Goal: Information Seeking & Learning: Compare options

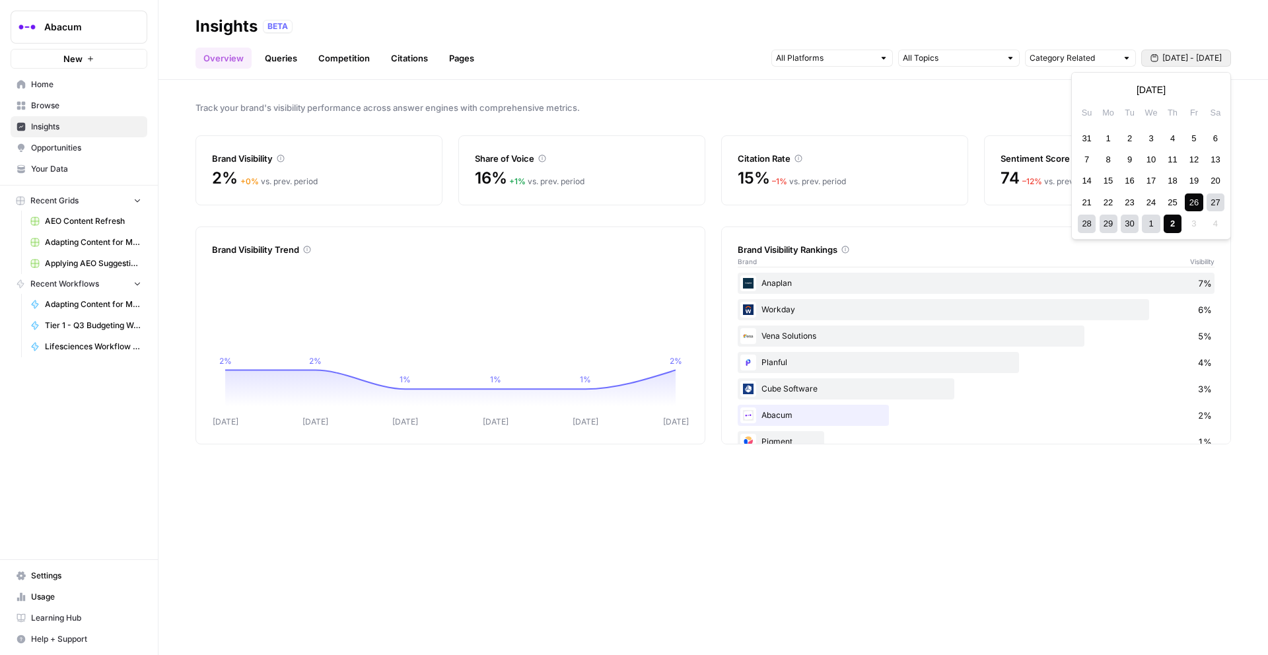
click at [1166, 55] on span "[DATE] - [DATE]" at bounding box center [1191, 58] width 59 height 12
click at [1108, 133] on div "1" at bounding box center [1108, 138] width 18 height 18
click at [1175, 224] on div "2" at bounding box center [1172, 224] width 18 height 18
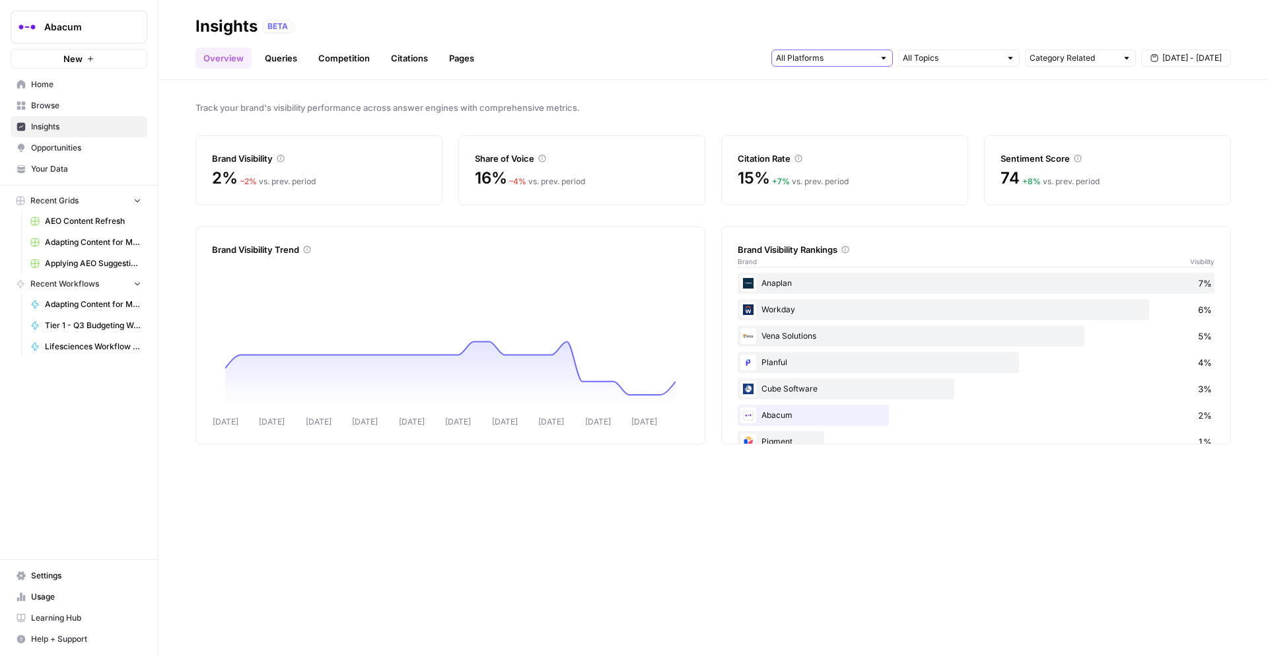
click at [861, 57] on input "text" at bounding box center [825, 57] width 98 height 13
click at [845, 85] on span "Gemini" at bounding box center [830, 87] width 67 height 13
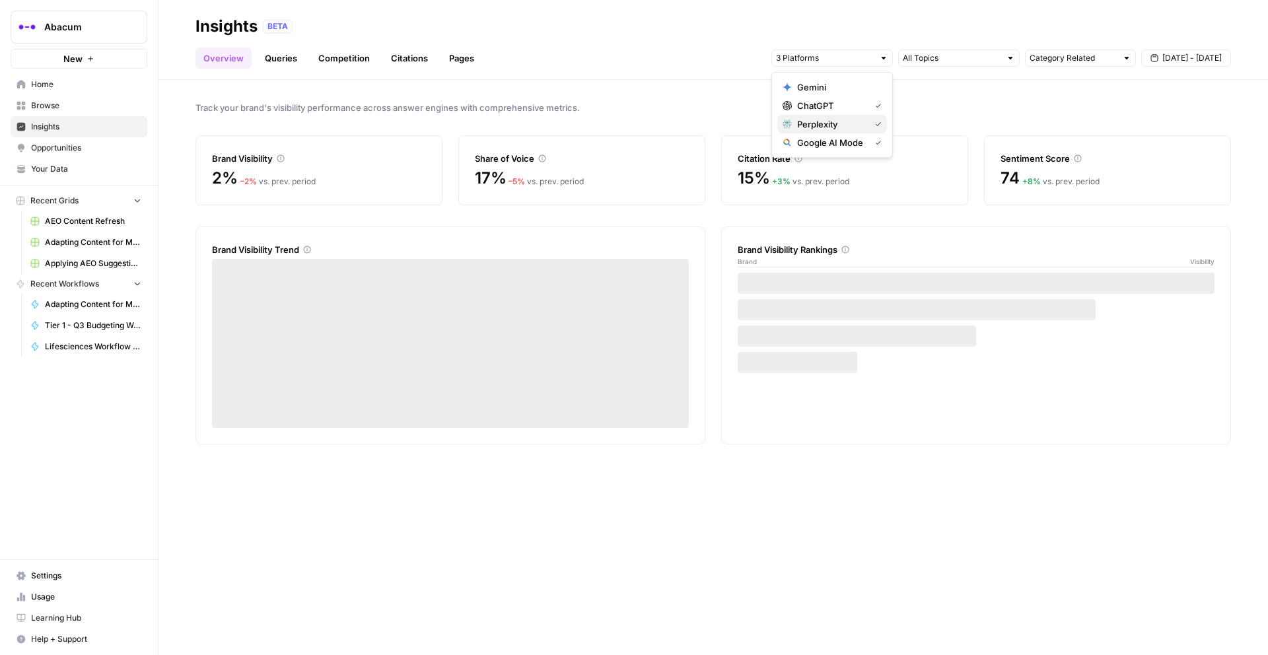
click at [851, 128] on span "Perplexity" at bounding box center [830, 124] width 67 height 13
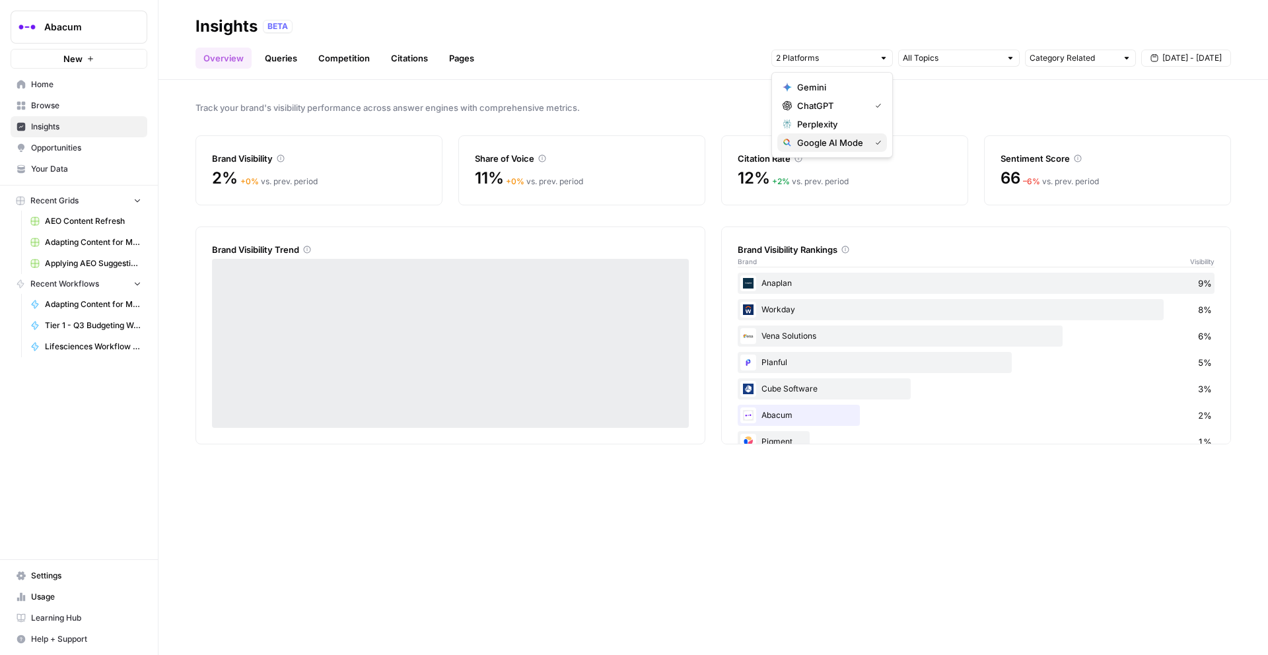
click at [848, 139] on span "Google AI Mode" at bounding box center [830, 142] width 67 height 13
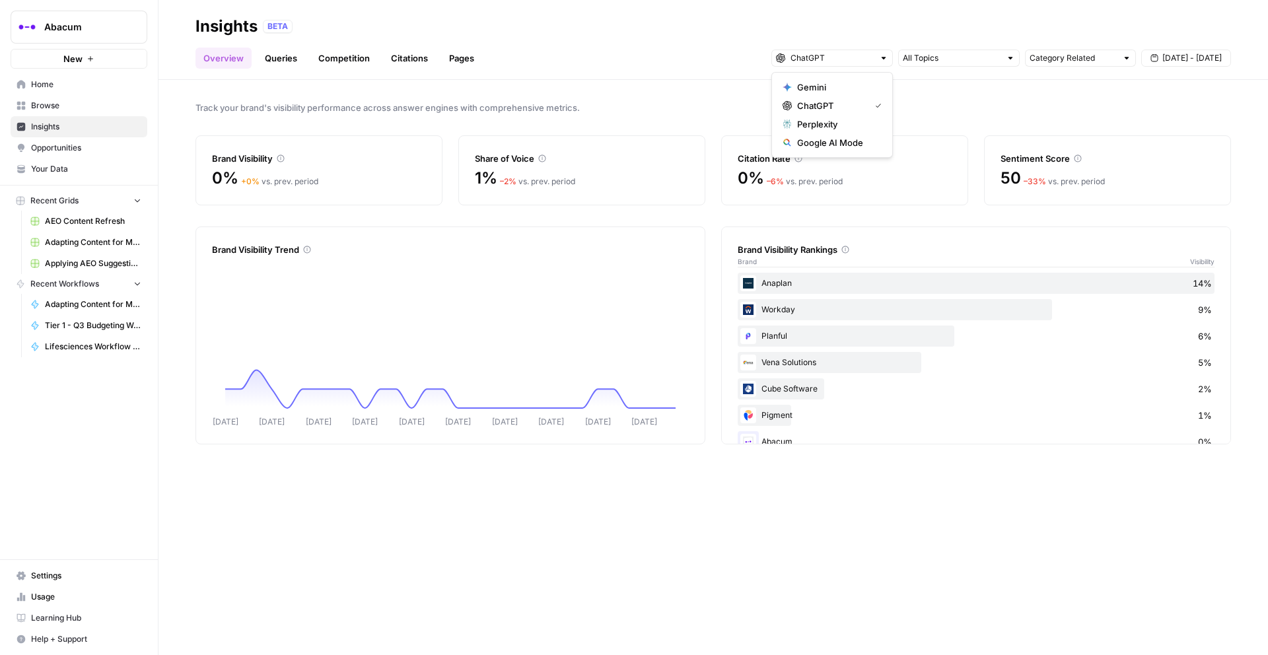
click at [672, 98] on div "Track your brand's visibility performance across answer engines with comprehens…" at bounding box center [712, 367] width 1109 height 575
click at [1078, 160] on icon at bounding box center [1078, 158] width 8 height 8
click at [290, 62] on link "Queries" at bounding box center [281, 58] width 48 height 21
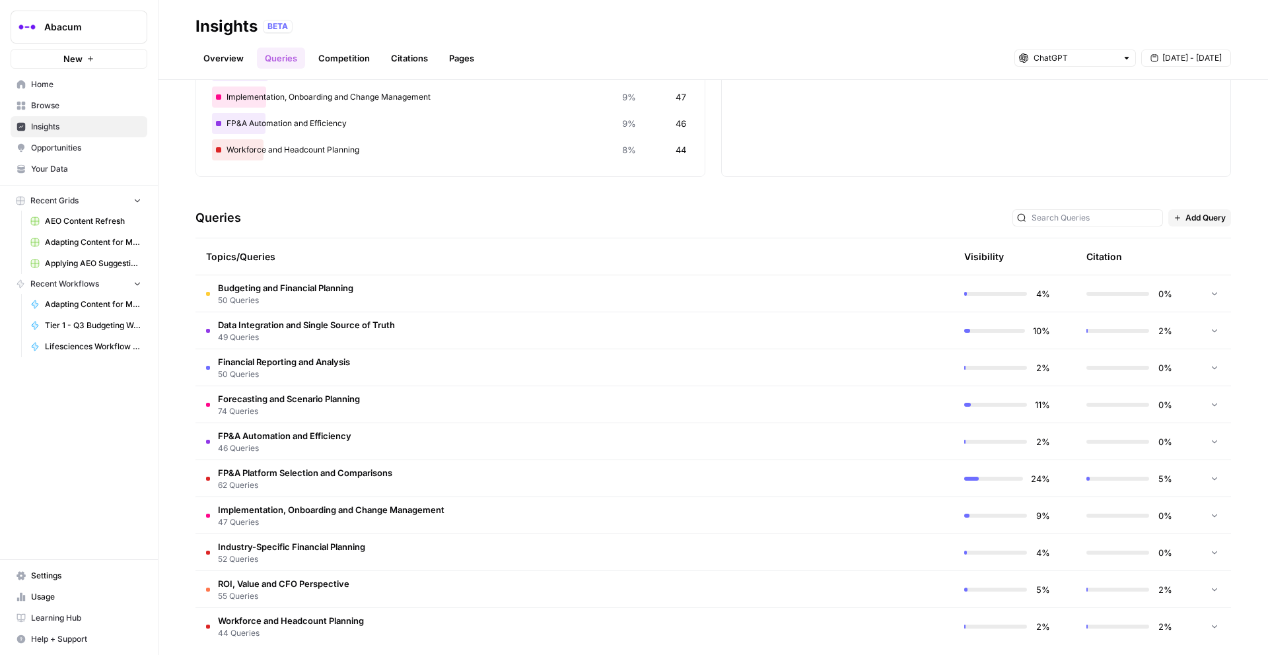
scroll to position [161, 0]
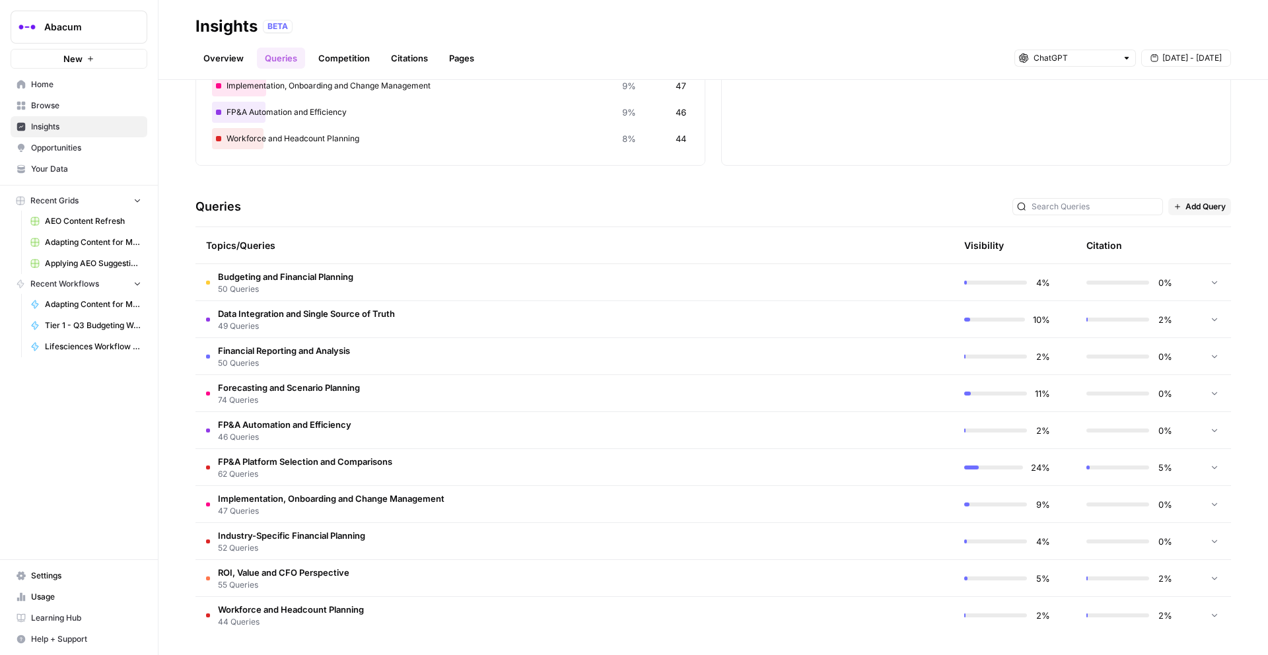
click at [533, 473] on td "FP&A Platform Selection and Comparisons 62 Queries" at bounding box center [511, 467] width 632 height 36
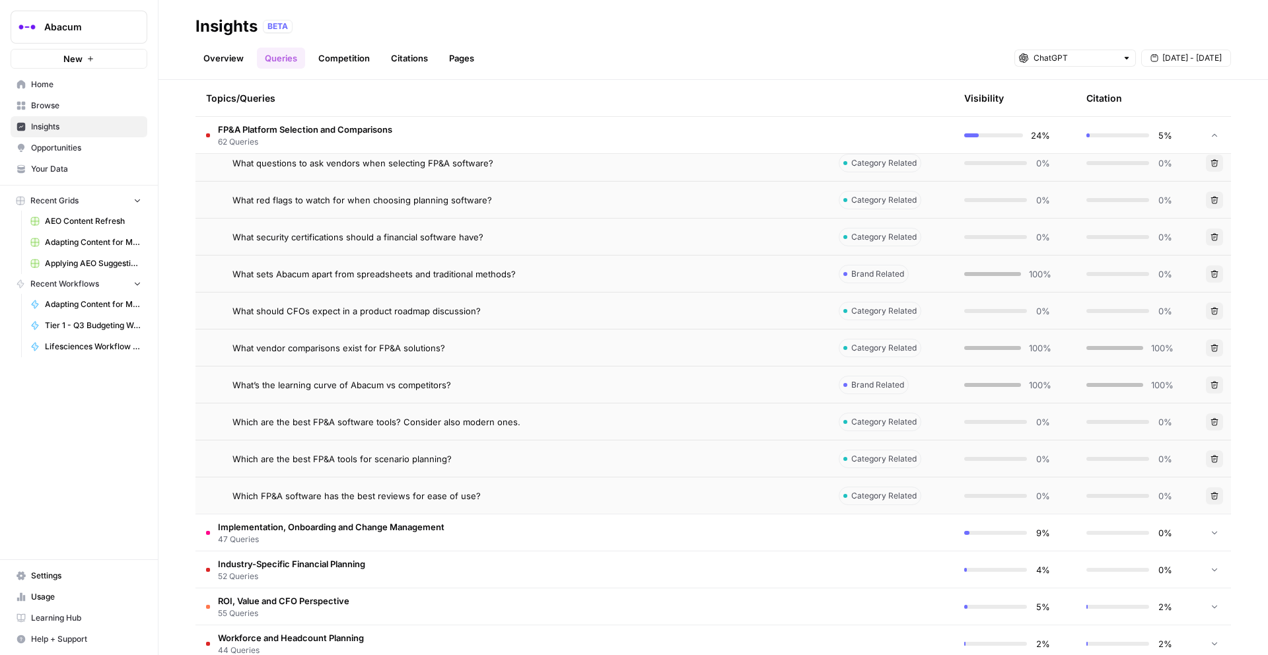
scroll to position [2397, 0]
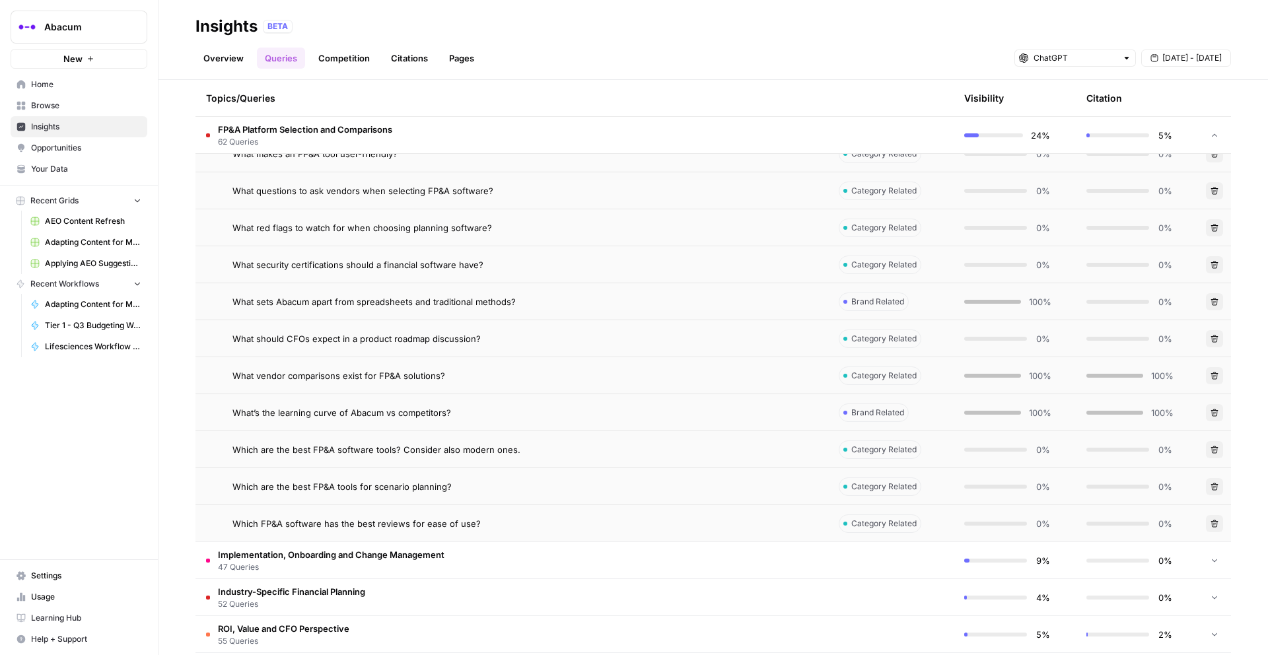
click at [733, 372] on div "What vendor comparisons exist for FP&A solutions?" at bounding box center [524, 375] width 585 height 13
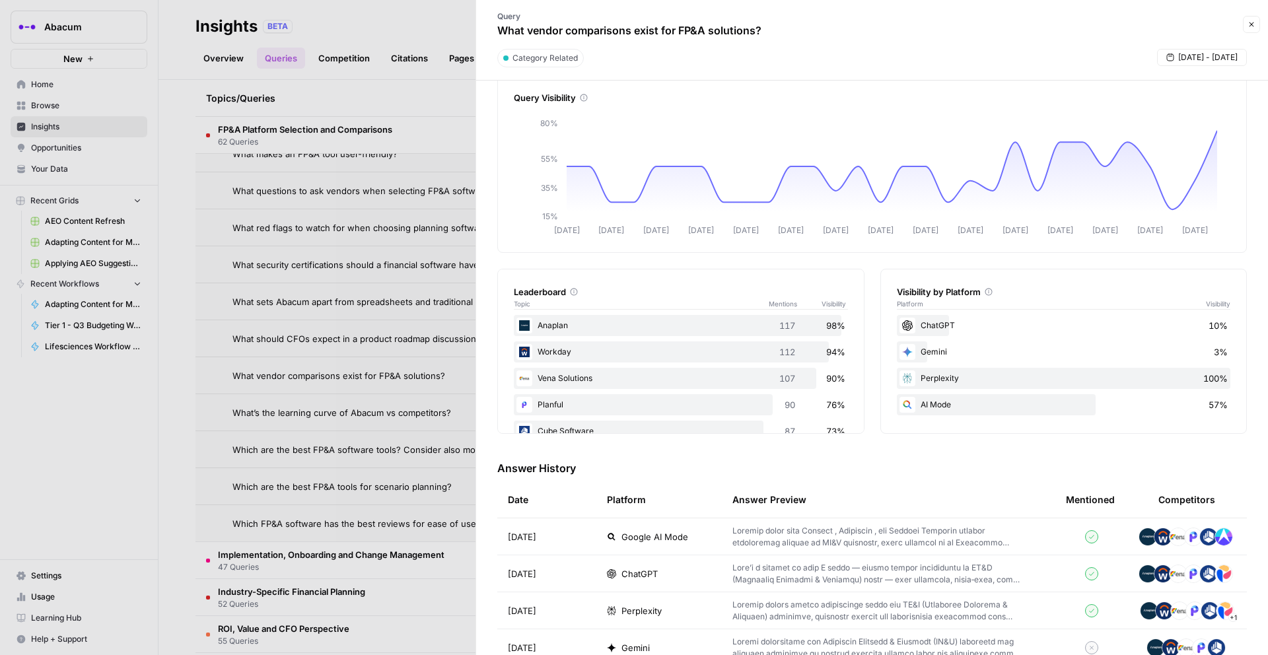
scroll to position [33, 0]
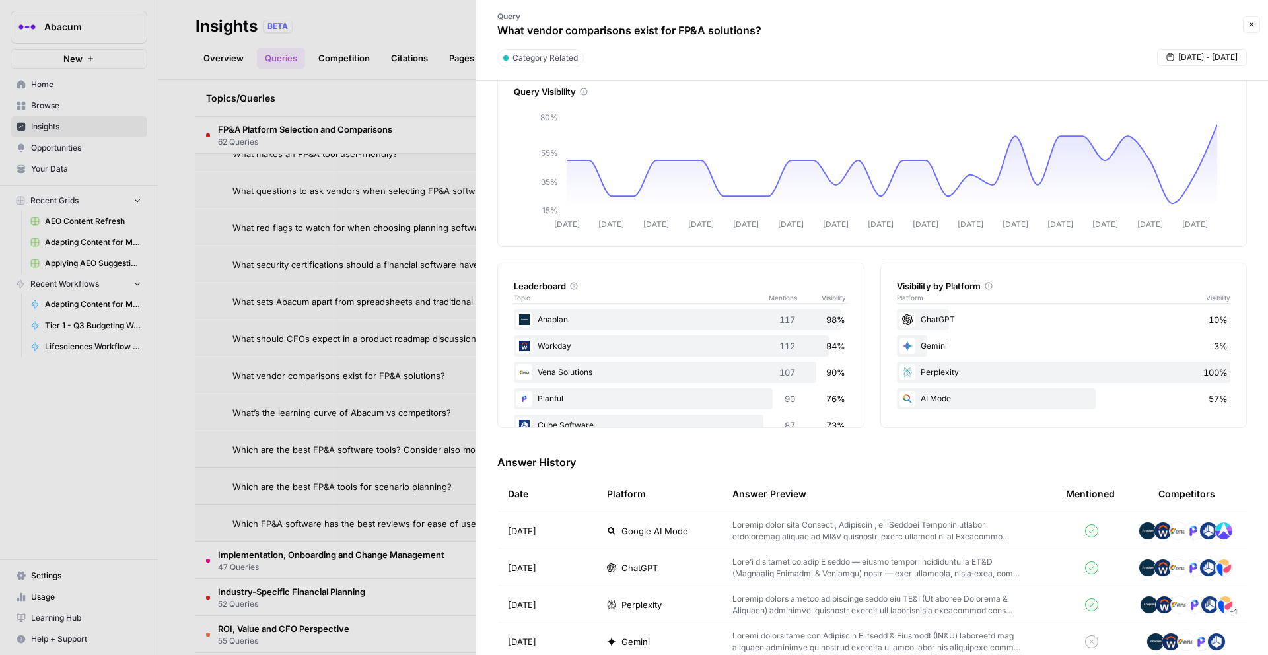
click at [712, 569] on td "ChatGPT" at bounding box center [658, 567] width 125 height 36
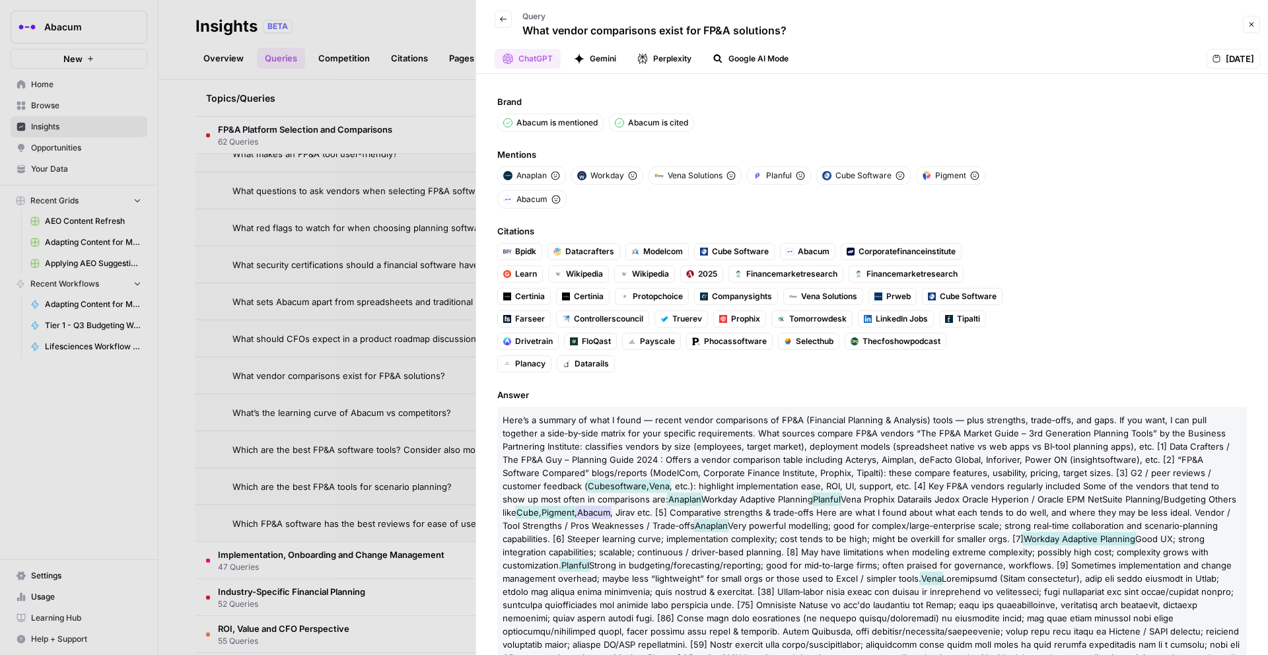
click at [555, 200] on icon at bounding box center [556, 199] width 9 height 9
click at [543, 200] on span "Abacum" at bounding box center [531, 199] width 31 height 12
click at [506, 17] on icon "button" at bounding box center [503, 19] width 8 height 8
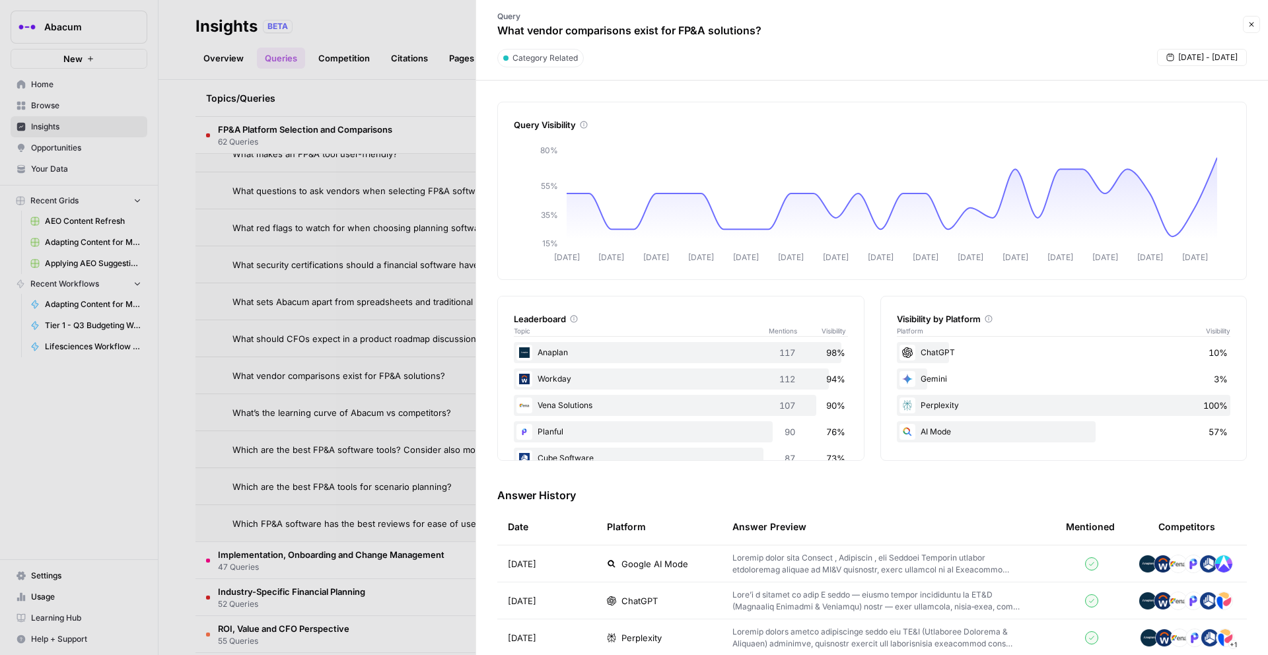
click at [1247, 25] on icon "button" at bounding box center [1251, 24] width 8 height 8
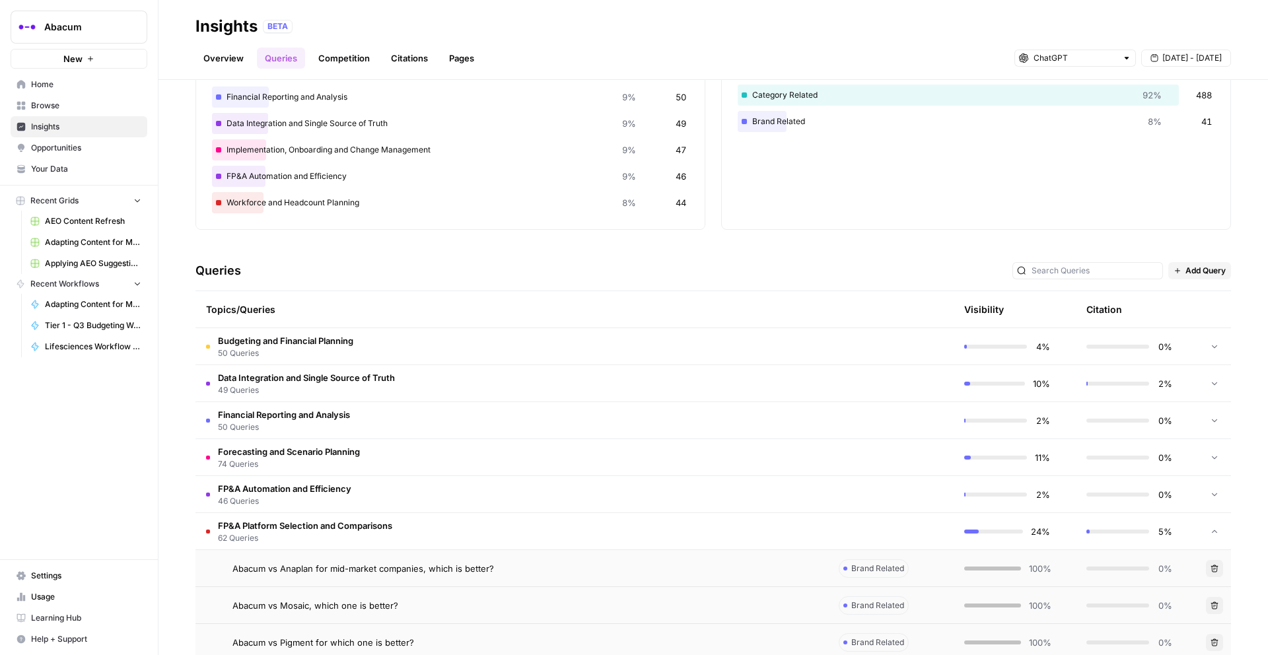
scroll to position [108, 0]
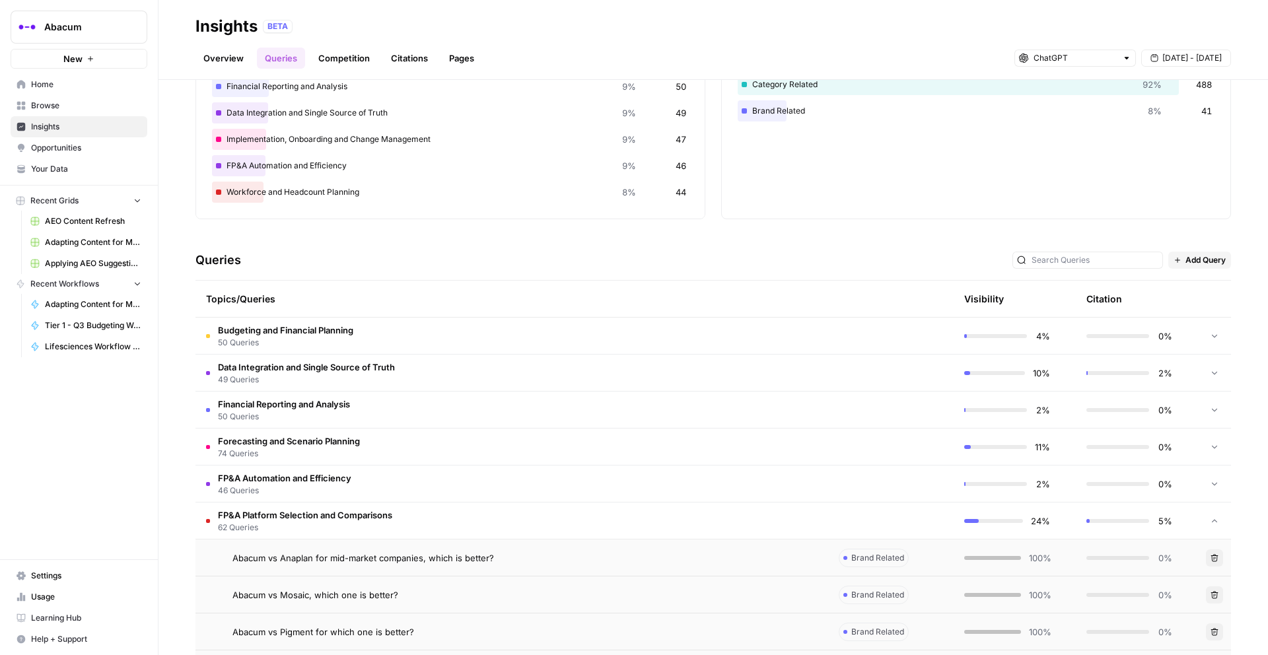
click at [988, 453] on div "11%" at bounding box center [1007, 446] width 86 height 13
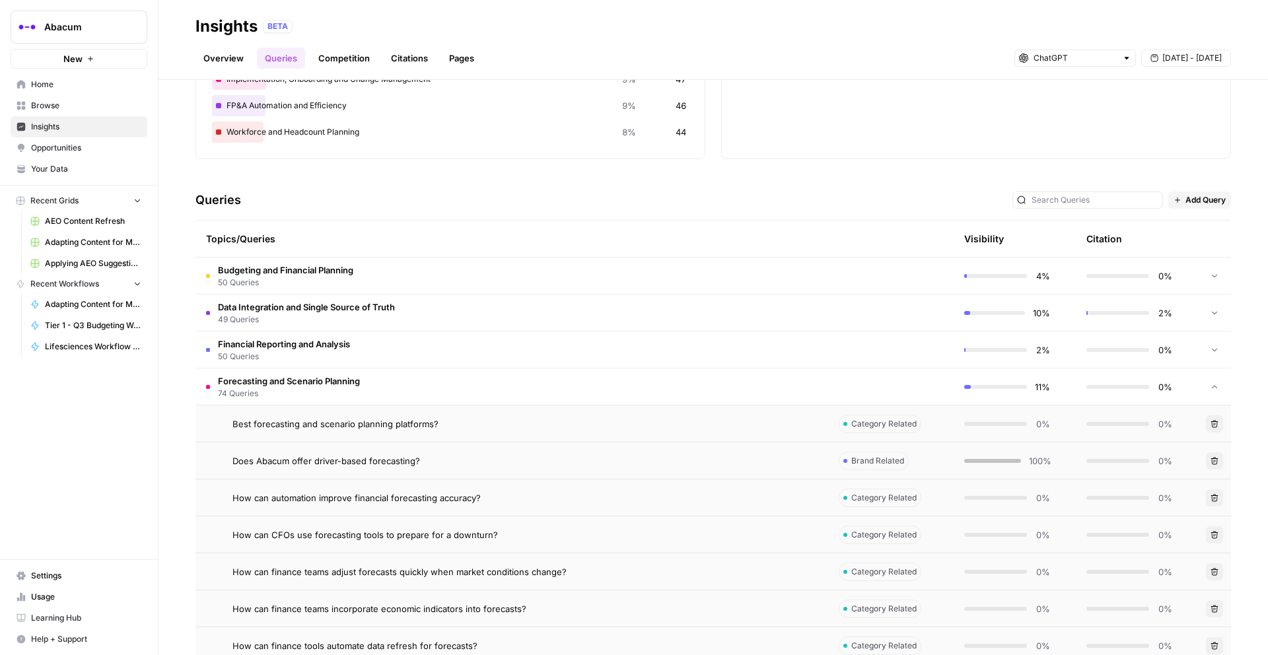
scroll to position [168, 0]
click at [624, 465] on div "Does Abacum offer driver-based forecasting?" at bounding box center [524, 460] width 585 height 13
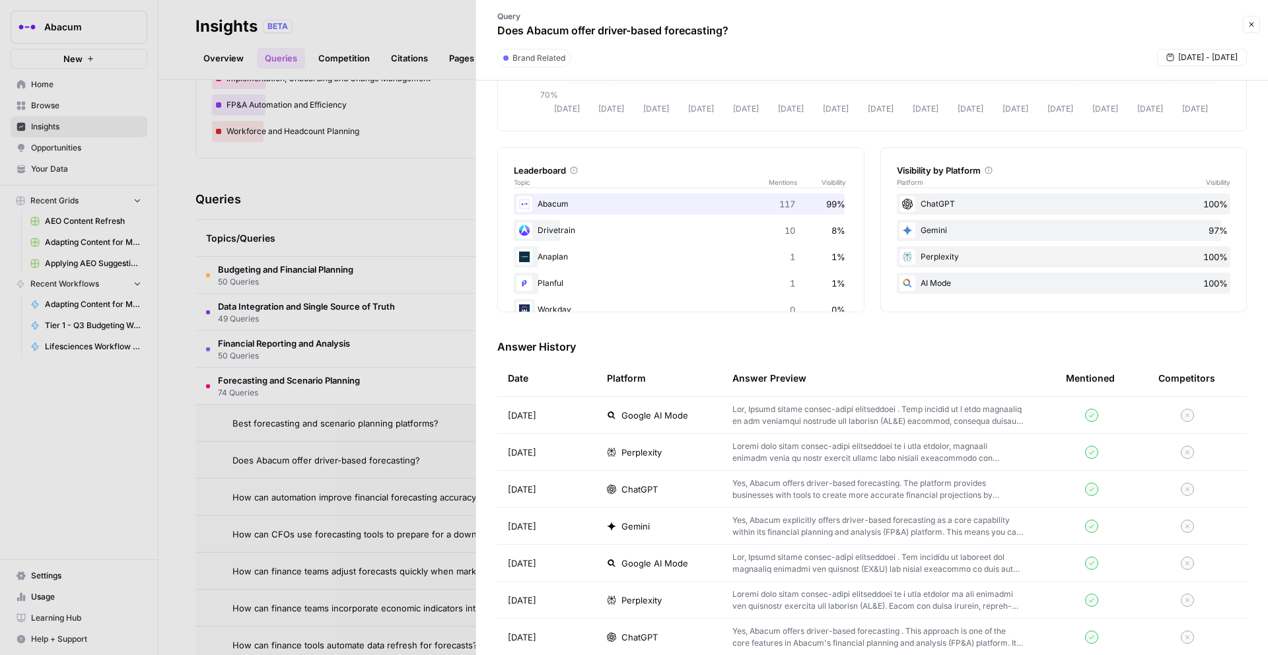
scroll to position [152, 0]
click at [623, 490] on span "ChatGPT" at bounding box center [639, 485] width 36 height 13
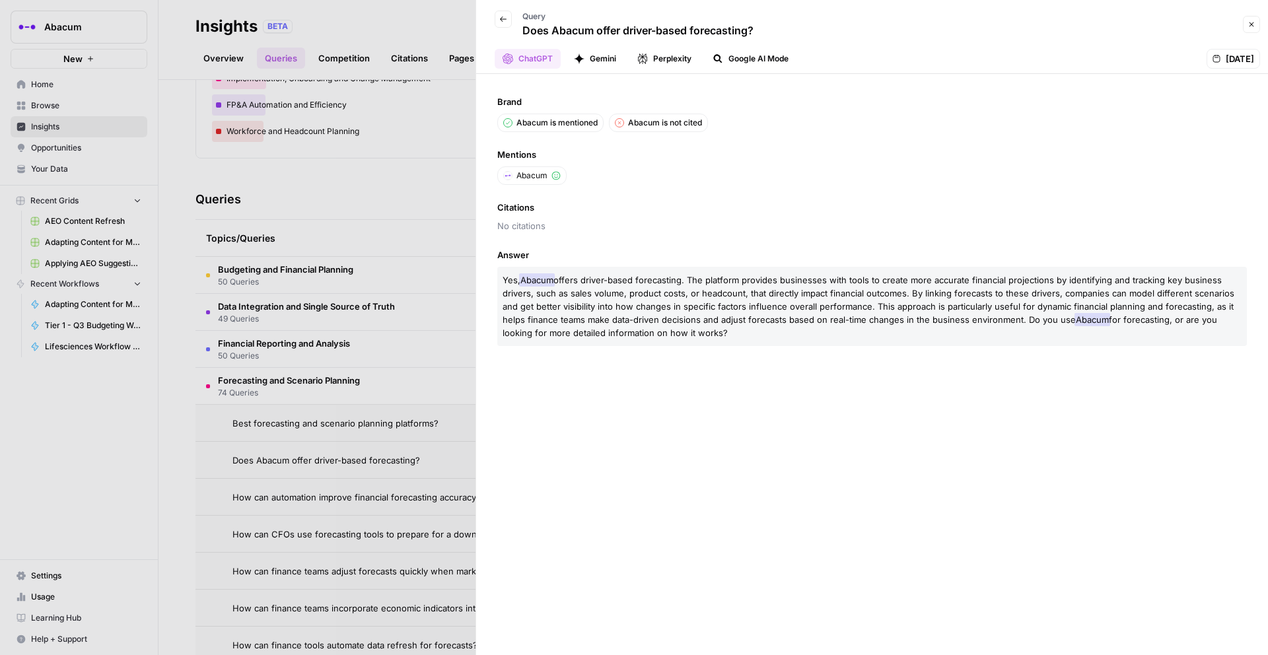
click at [550, 175] on li "Abacum" at bounding box center [531, 175] width 69 height 18
click at [504, 21] on icon "button" at bounding box center [503, 19] width 8 height 8
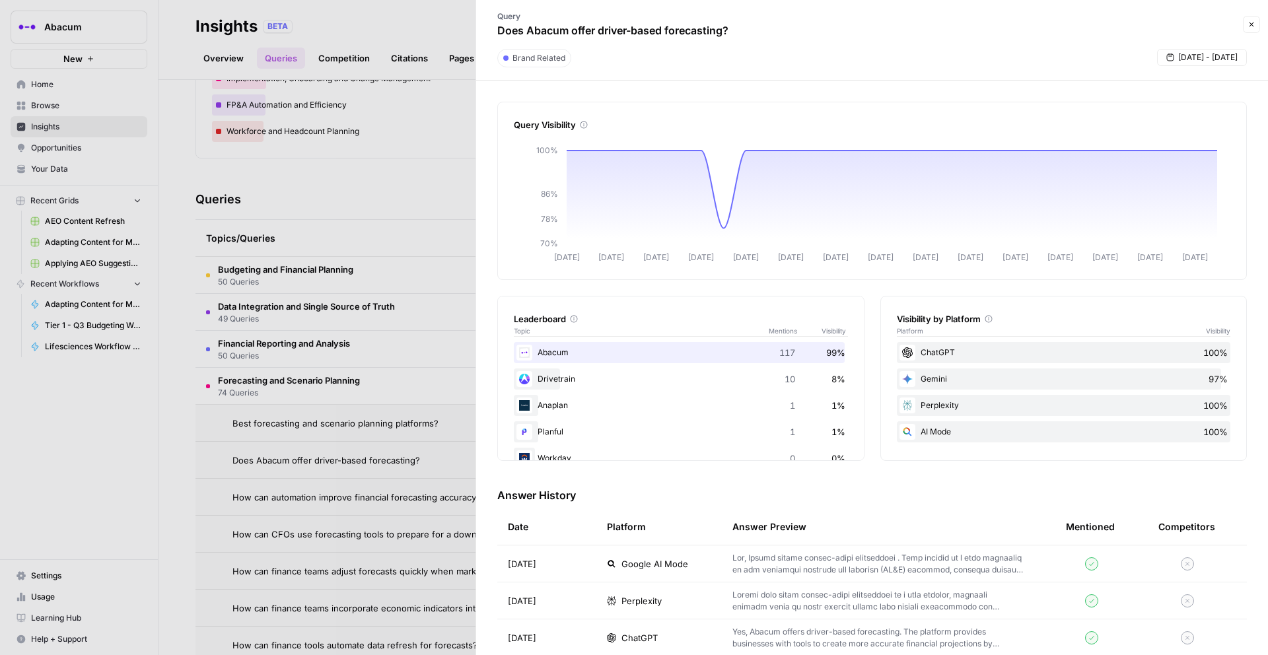
click at [1255, 19] on button "Close" at bounding box center [1251, 24] width 17 height 17
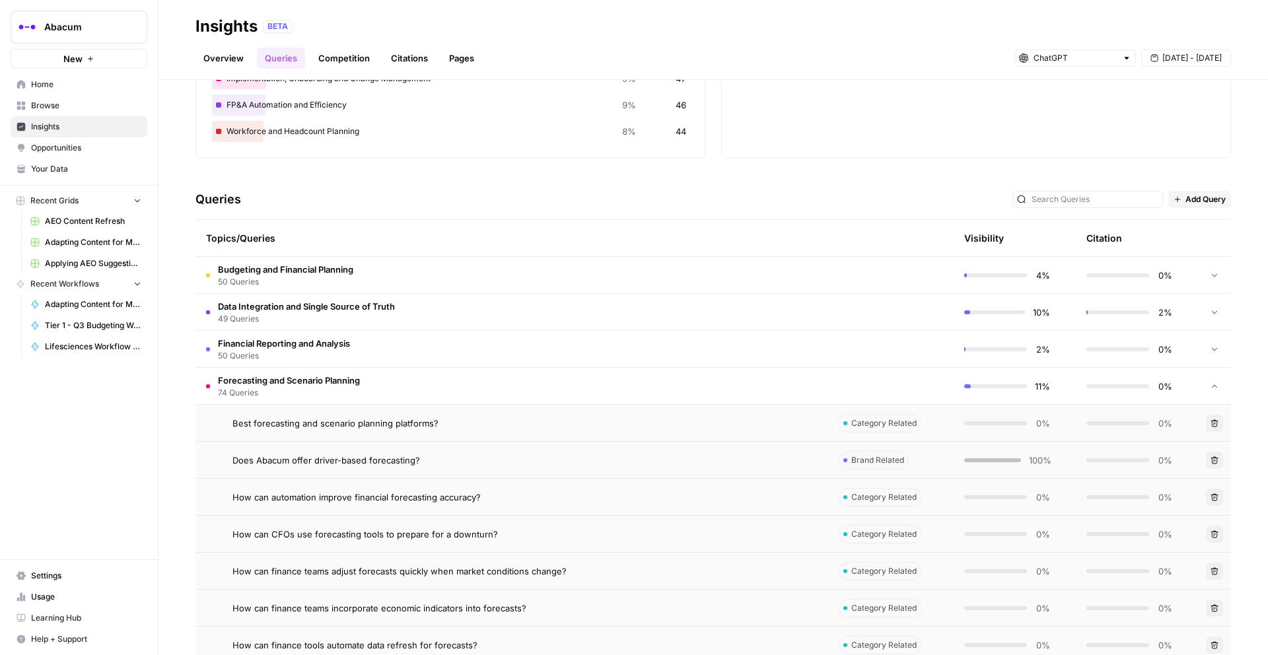
click at [526, 261] on td "Budgeting and Financial Planning 50 Queries" at bounding box center [511, 275] width 632 height 36
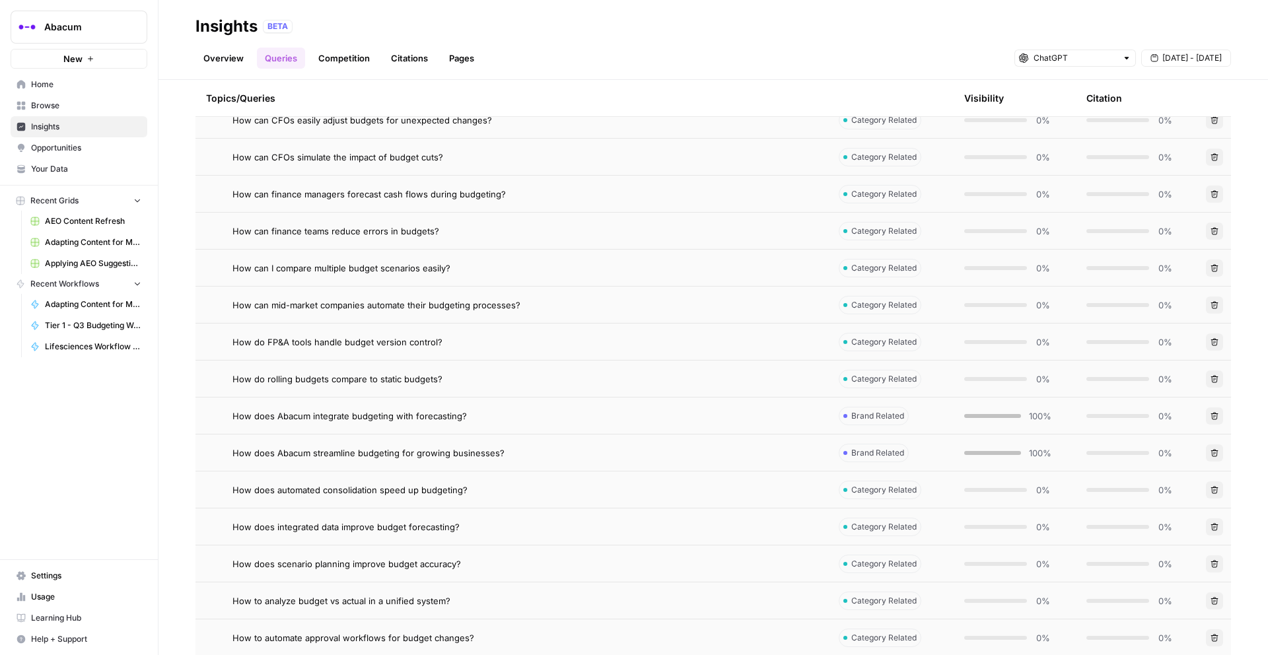
scroll to position [512, 0]
click at [738, 403] on td "How does Abacum integrate budgeting with forecasting?" at bounding box center [511, 412] width 632 height 36
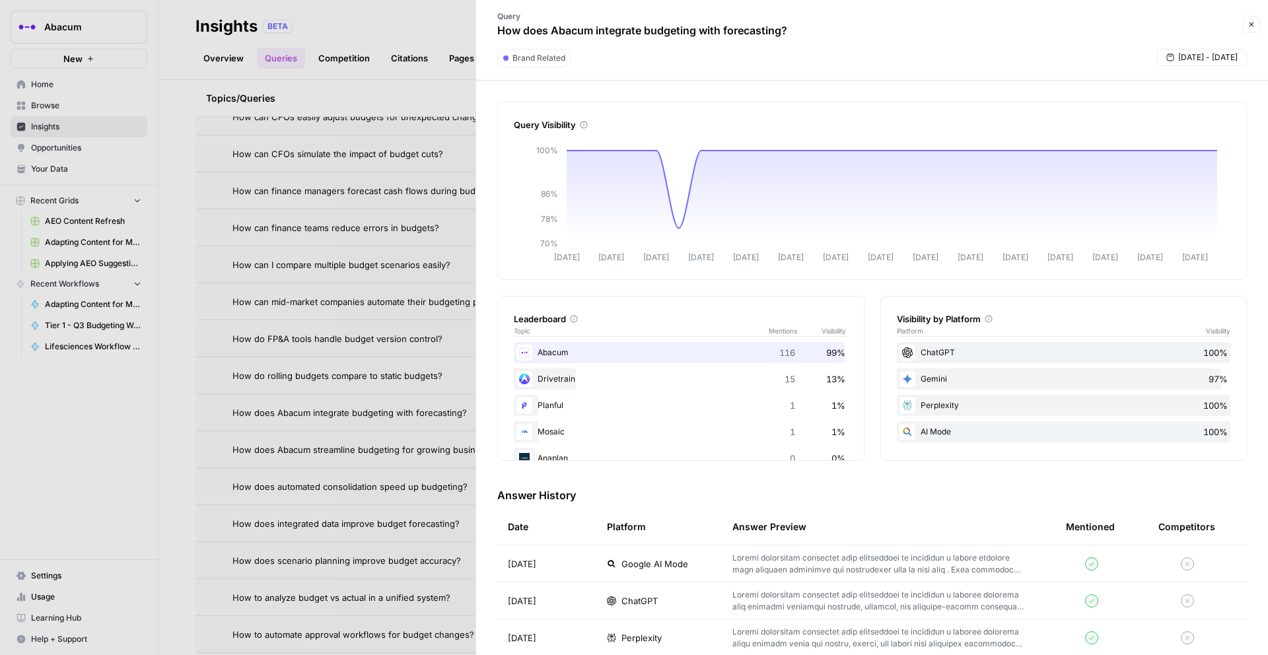
click at [650, 593] on td "ChatGPT" at bounding box center [658, 600] width 125 height 36
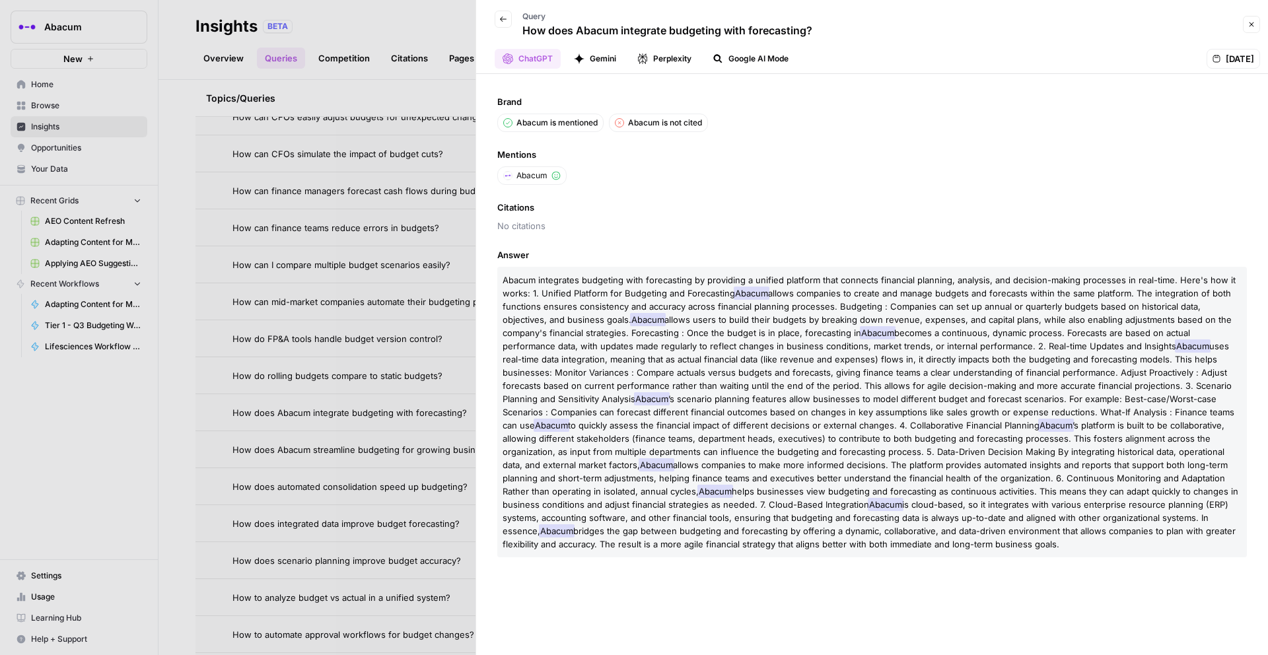
click at [542, 176] on span "Abacum" at bounding box center [531, 176] width 31 height 12
click at [425, 393] on div at bounding box center [634, 327] width 1268 height 655
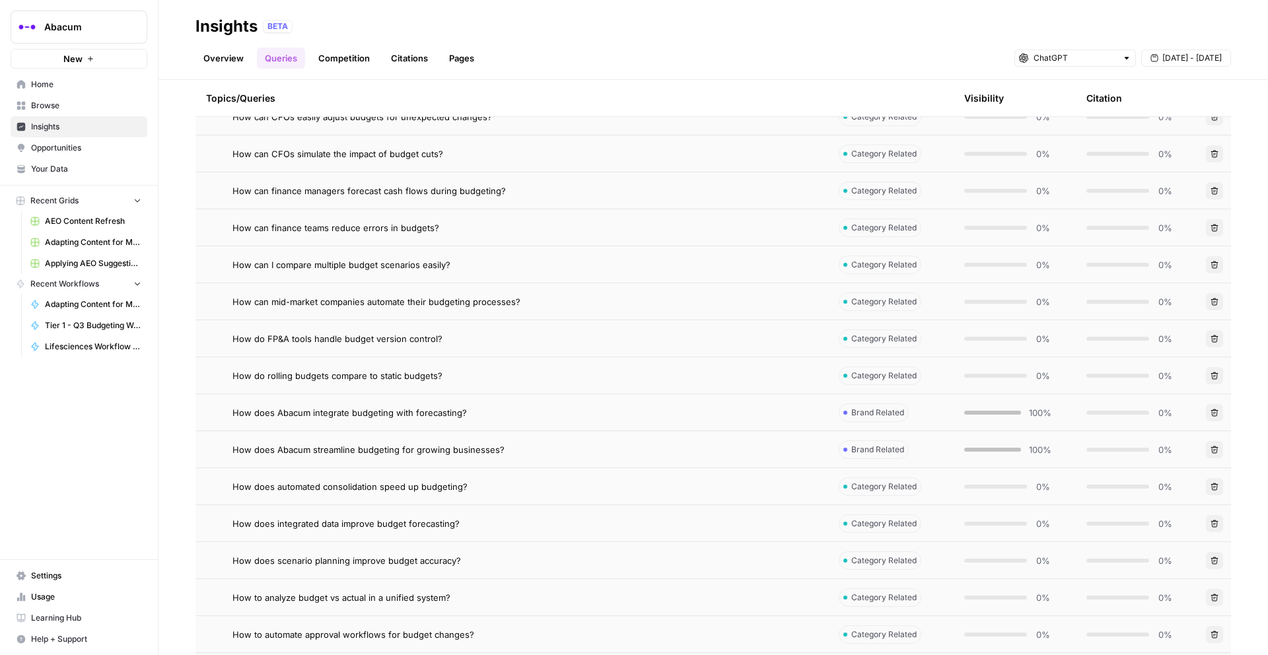
click at [699, 443] on div "How does Abacum streamline budgeting for growing businesses?" at bounding box center [524, 449] width 585 height 13
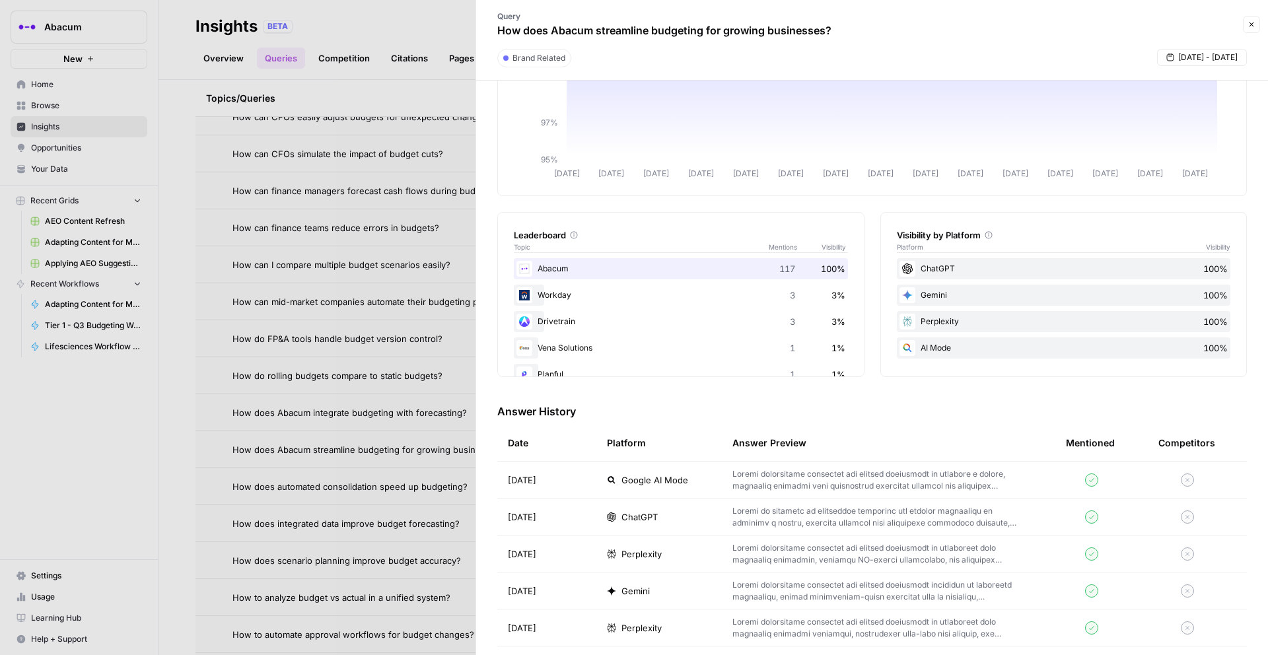
scroll to position [108, 0]
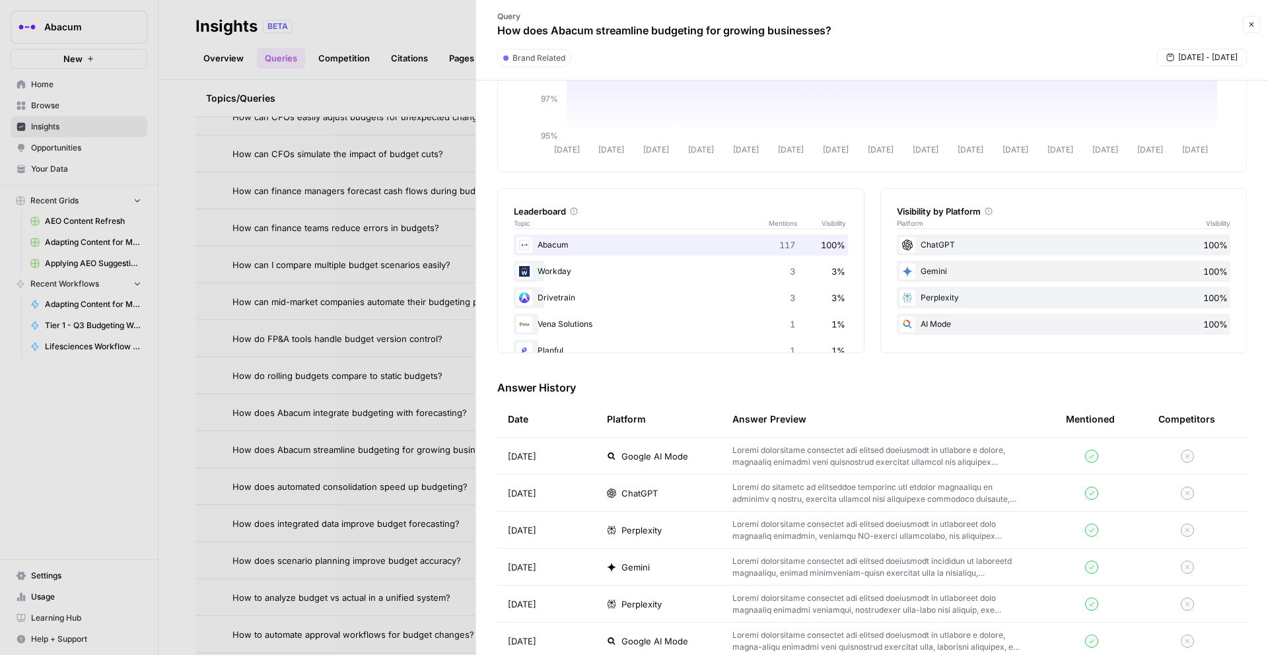
click at [642, 498] on span "ChatGPT" at bounding box center [639, 493] width 36 height 13
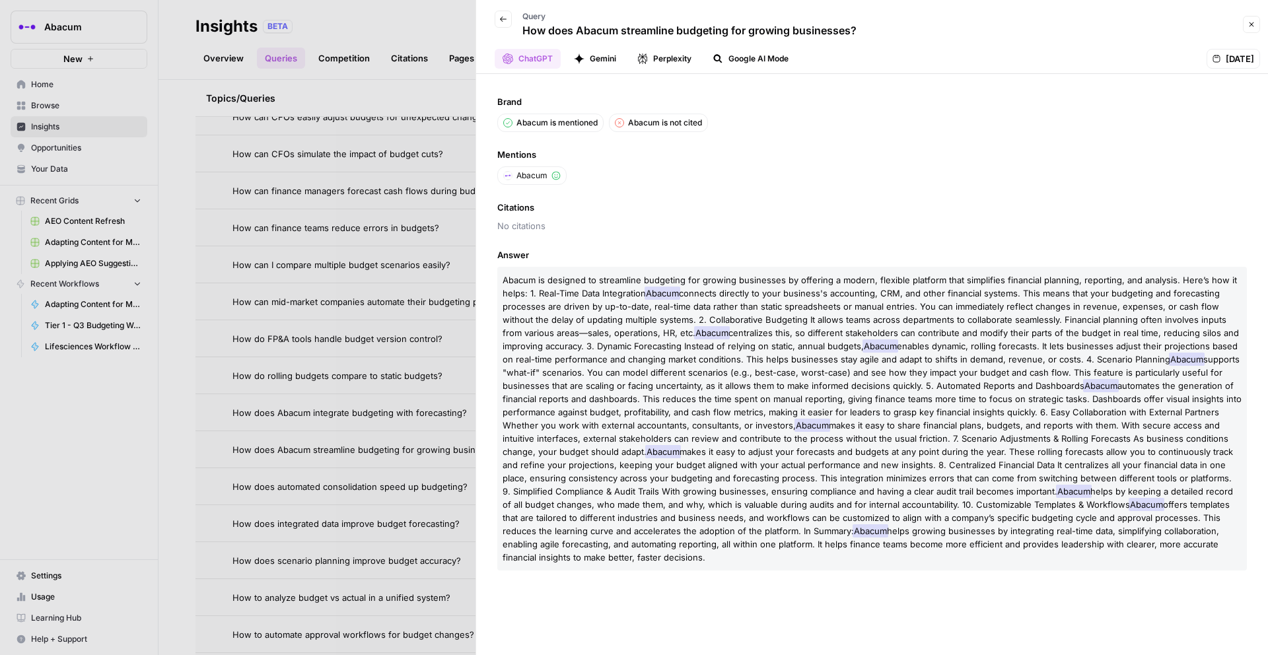
click at [397, 289] on div at bounding box center [634, 327] width 1268 height 655
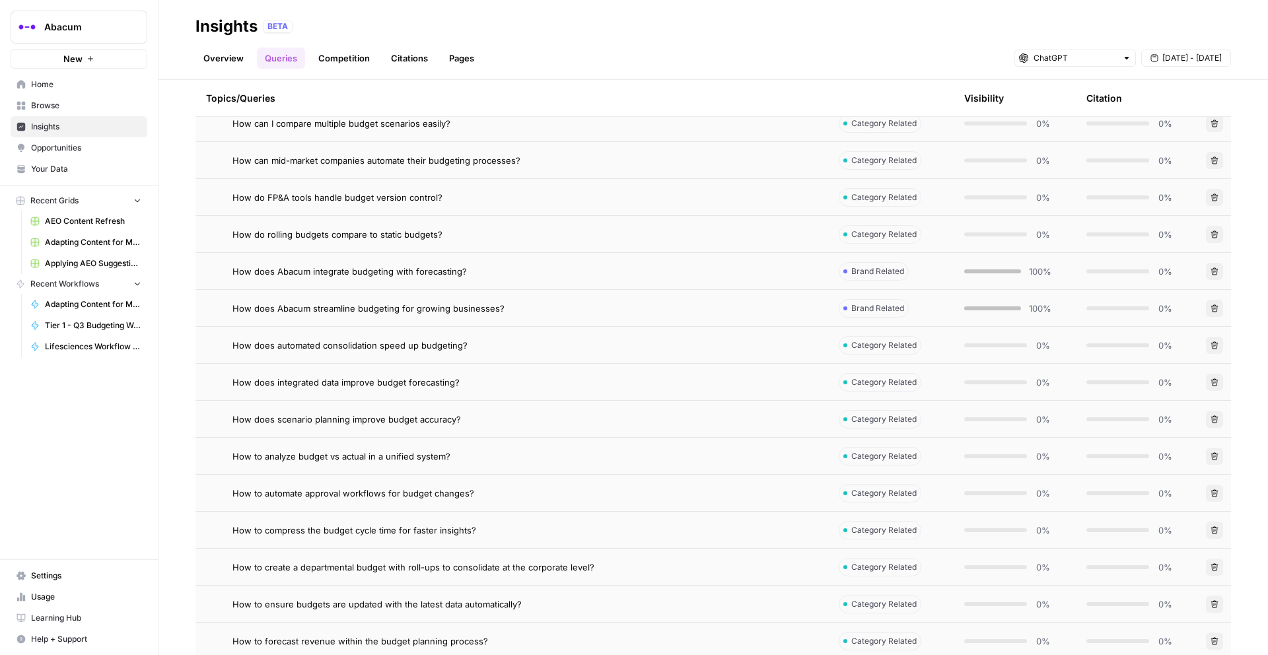
scroll to position [656, 0]
click at [792, 306] on div "How does Abacum streamline budgeting for growing businesses?" at bounding box center [524, 305] width 585 height 13
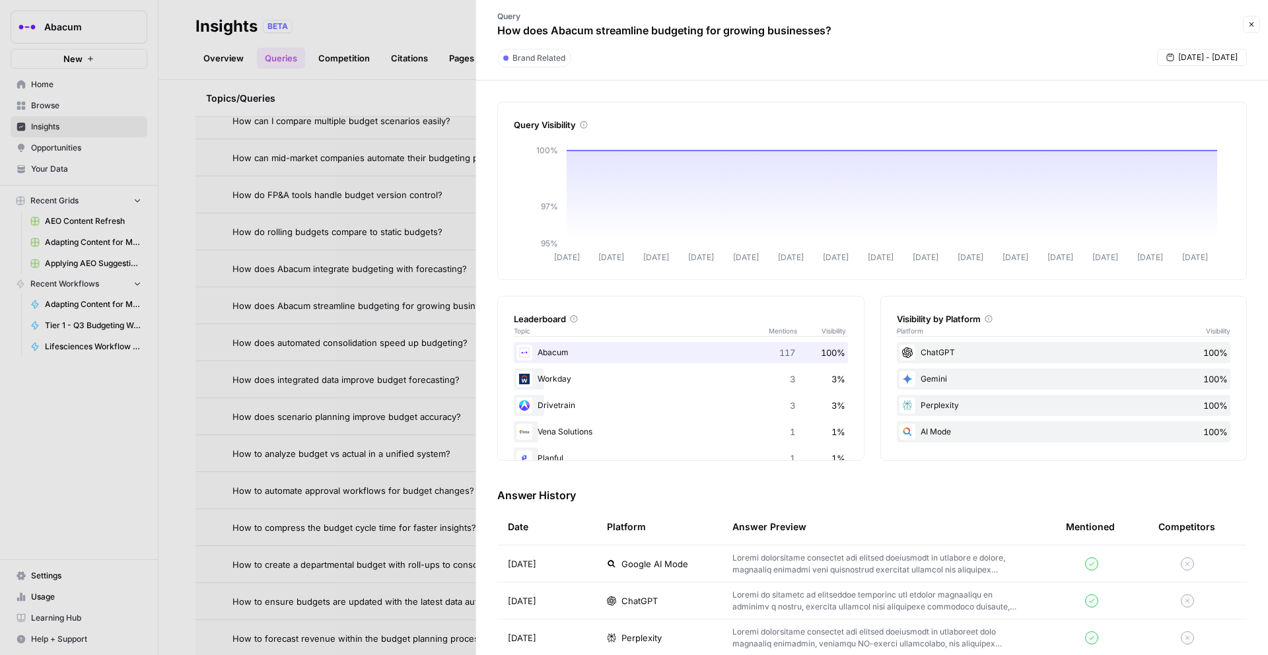
click at [446, 203] on div at bounding box center [634, 327] width 1268 height 655
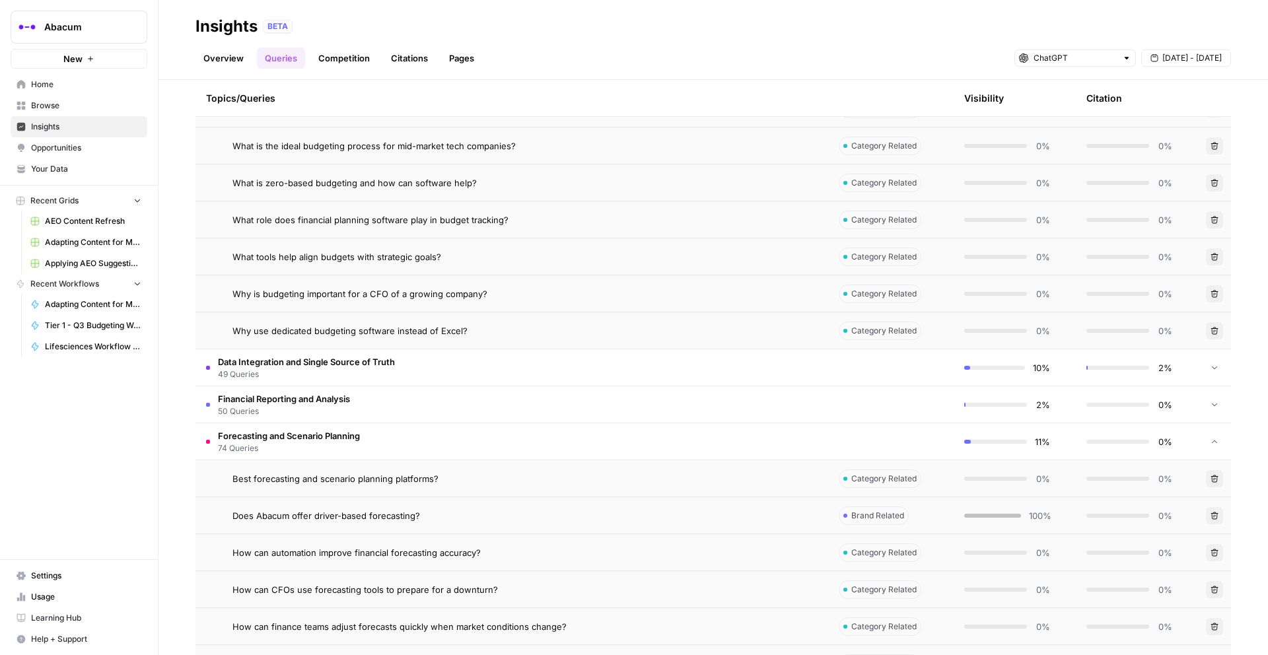
scroll to position [1979, 0]
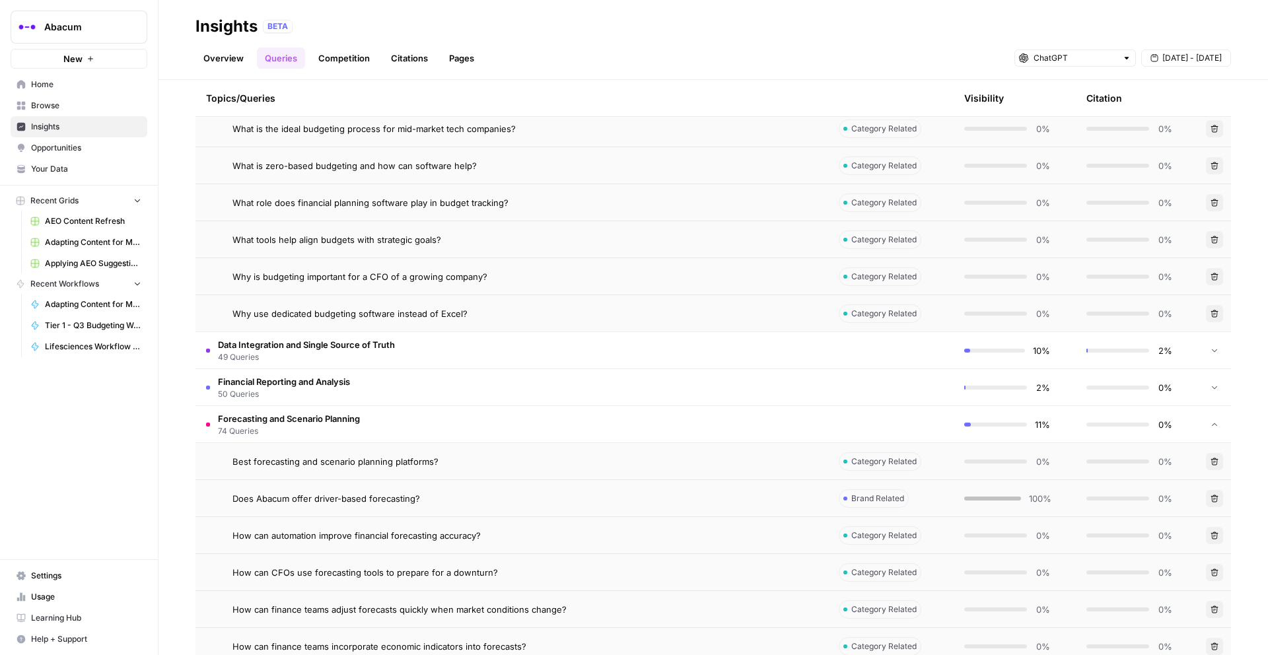
click at [712, 353] on td "Data Integration and Single Source of Truth 49 Queries" at bounding box center [511, 350] width 632 height 36
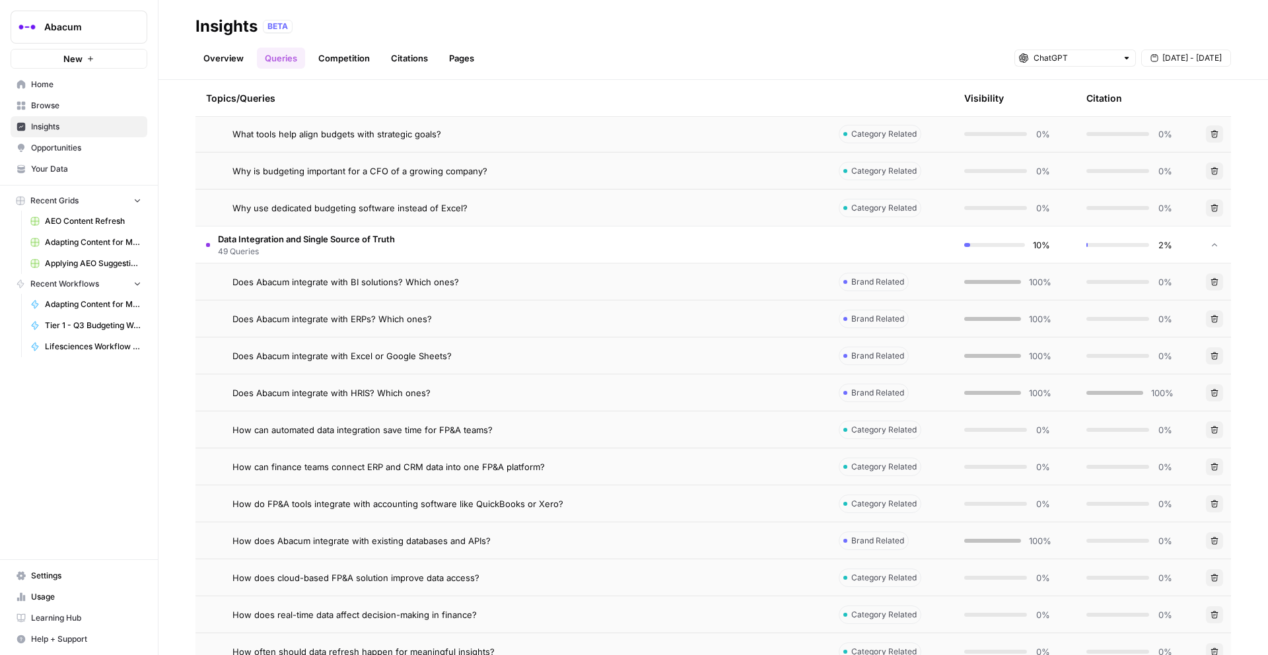
scroll to position [2085, 0]
click at [754, 280] on div "Does Abacum integrate with BI solutions? Which ones?" at bounding box center [524, 281] width 585 height 13
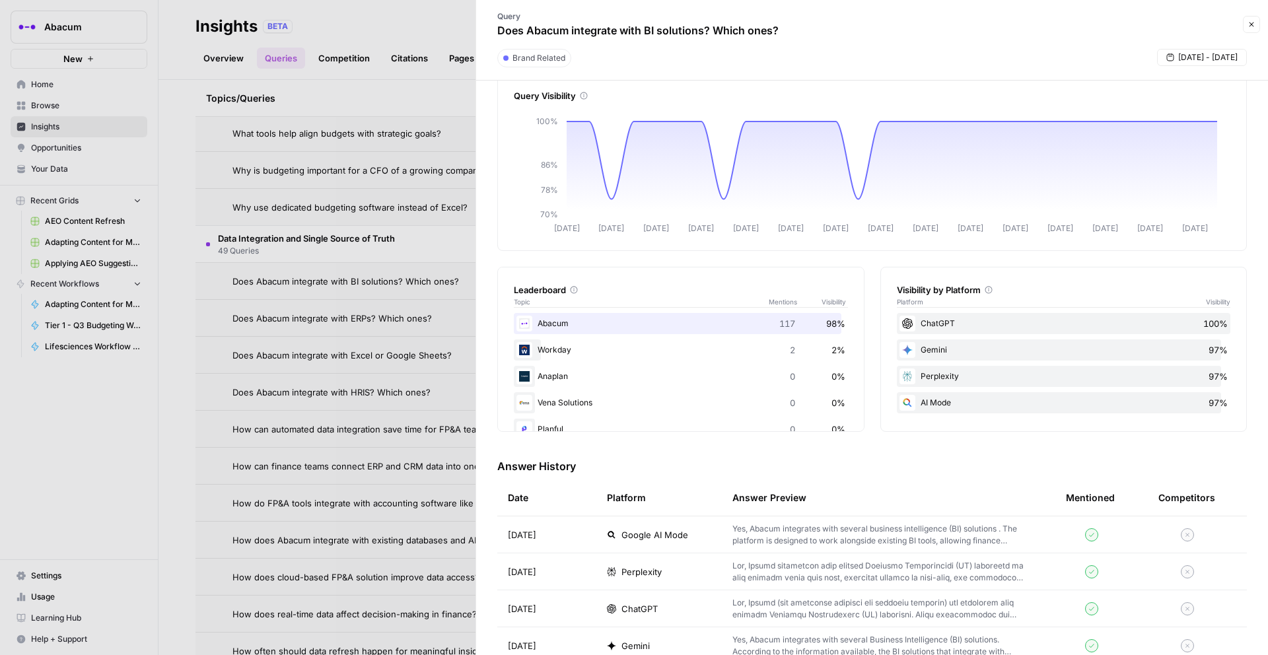
scroll to position [32, 0]
click at [636, 601] on span "ChatGPT" at bounding box center [639, 605] width 36 height 13
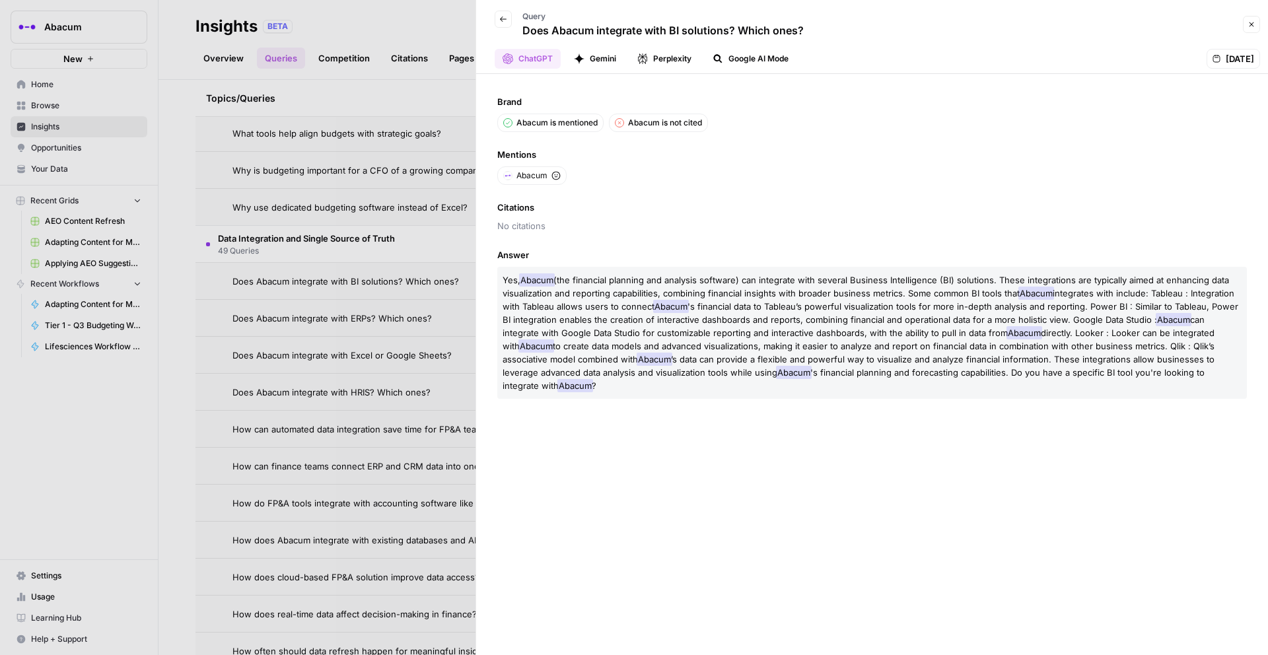
click at [420, 228] on div at bounding box center [634, 327] width 1268 height 655
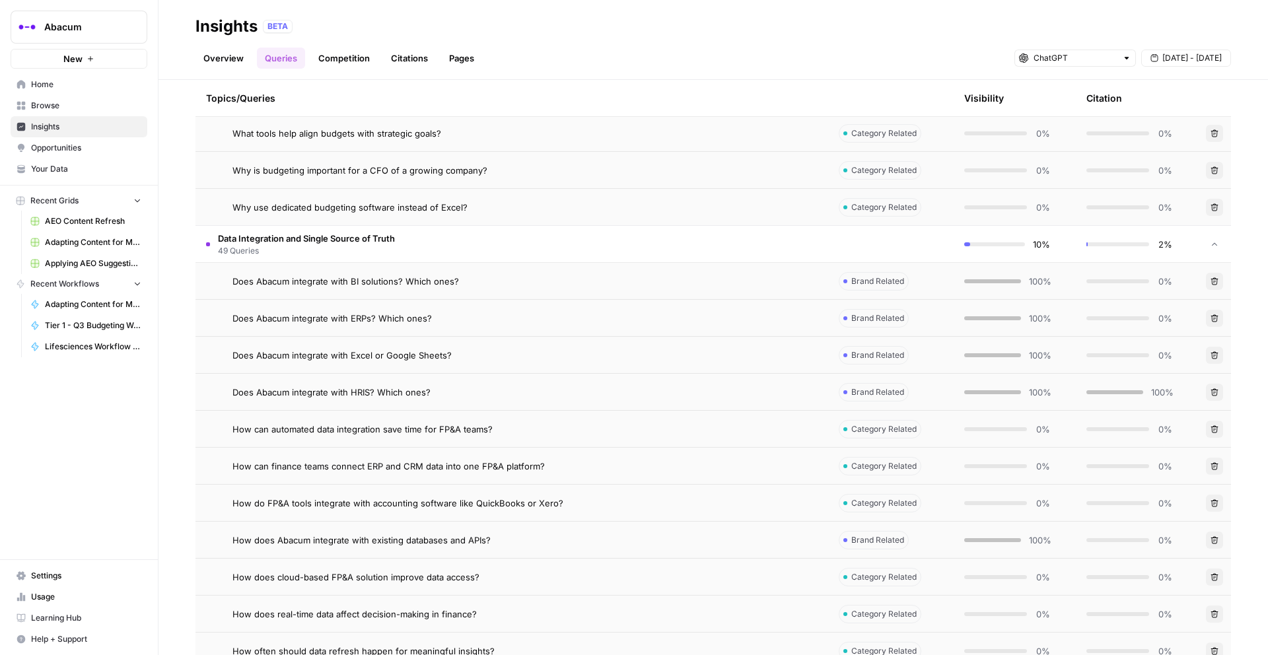
click at [580, 324] on div "Does Abacum integrate with ERPs? Which ones?" at bounding box center [524, 318] width 585 height 13
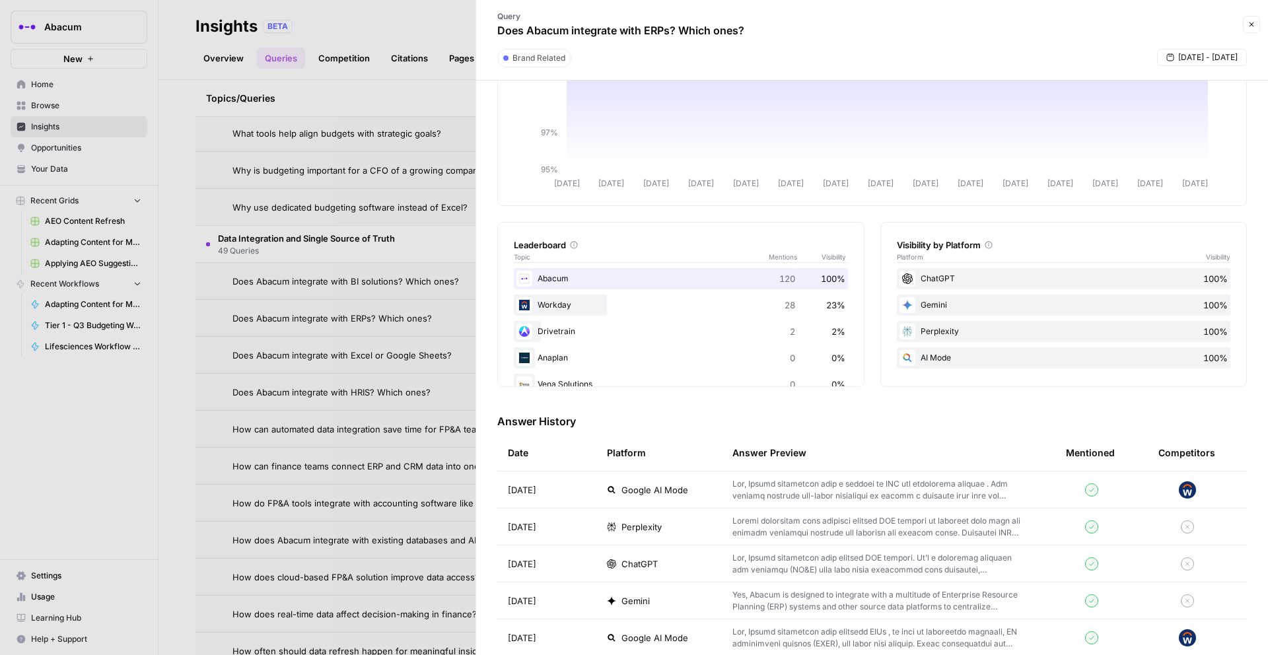
scroll to position [90, 0]
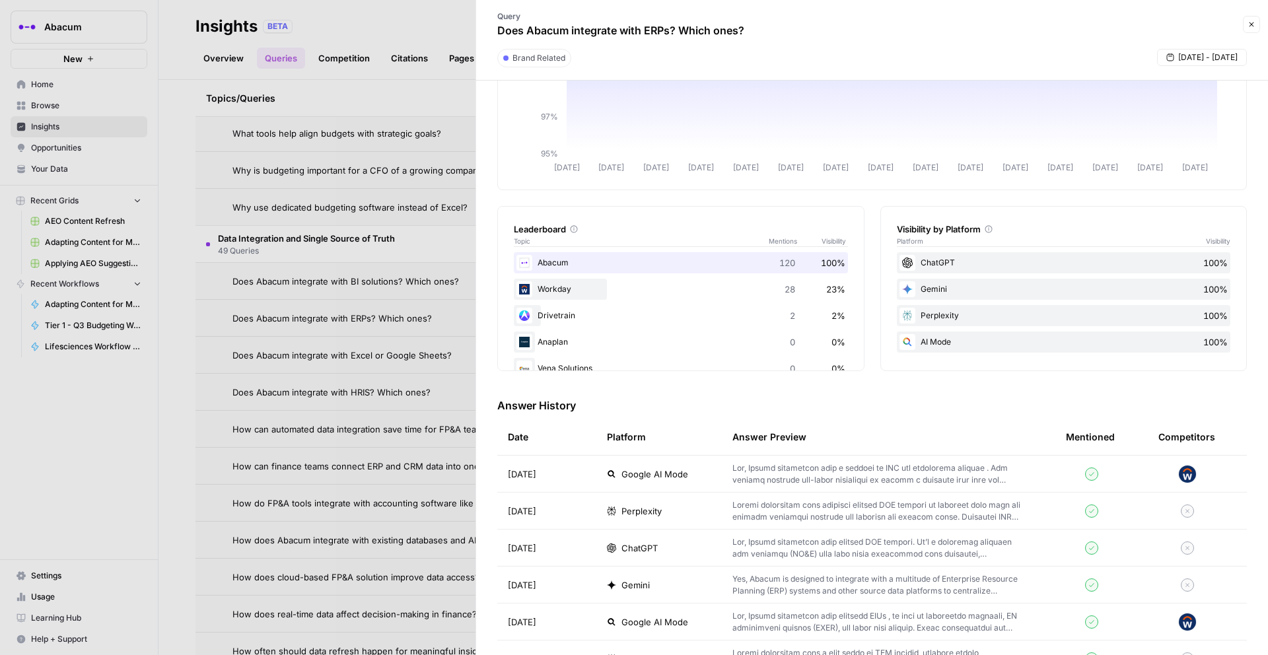
click at [640, 549] on span "ChatGPT" at bounding box center [639, 547] width 36 height 13
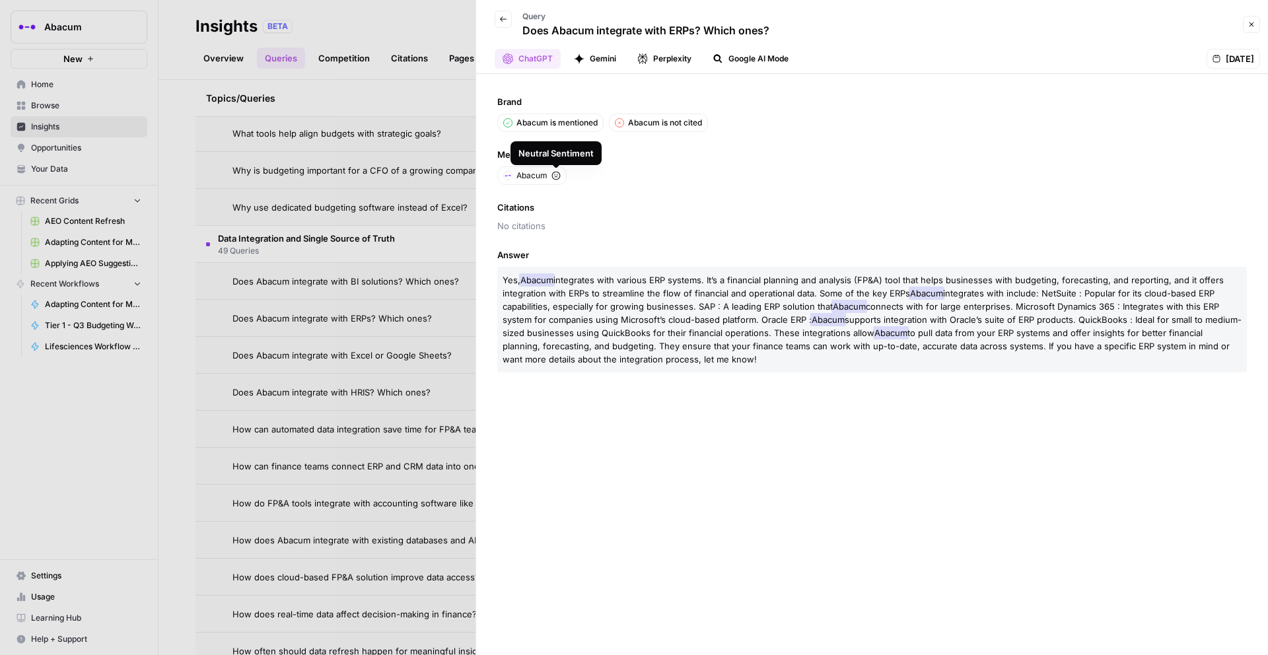
click at [423, 379] on div at bounding box center [634, 327] width 1268 height 655
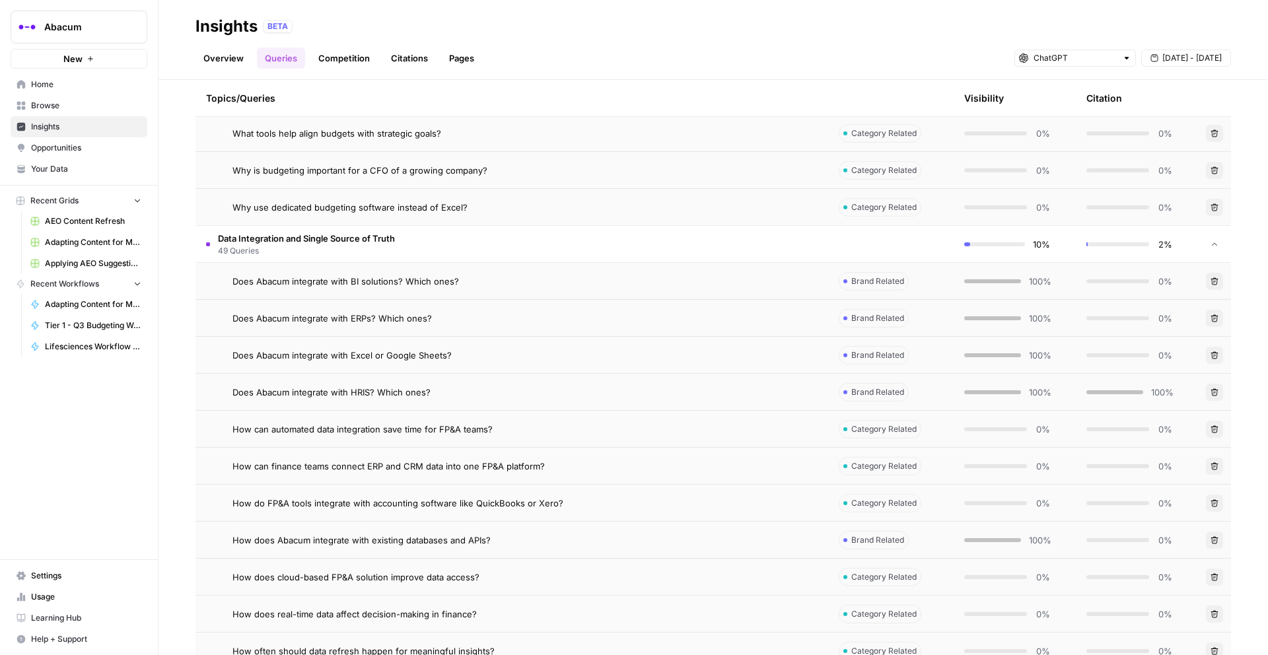
click at [615, 545] on div "How does Abacum integrate with existing databases and APIs?" at bounding box center [524, 539] width 585 height 13
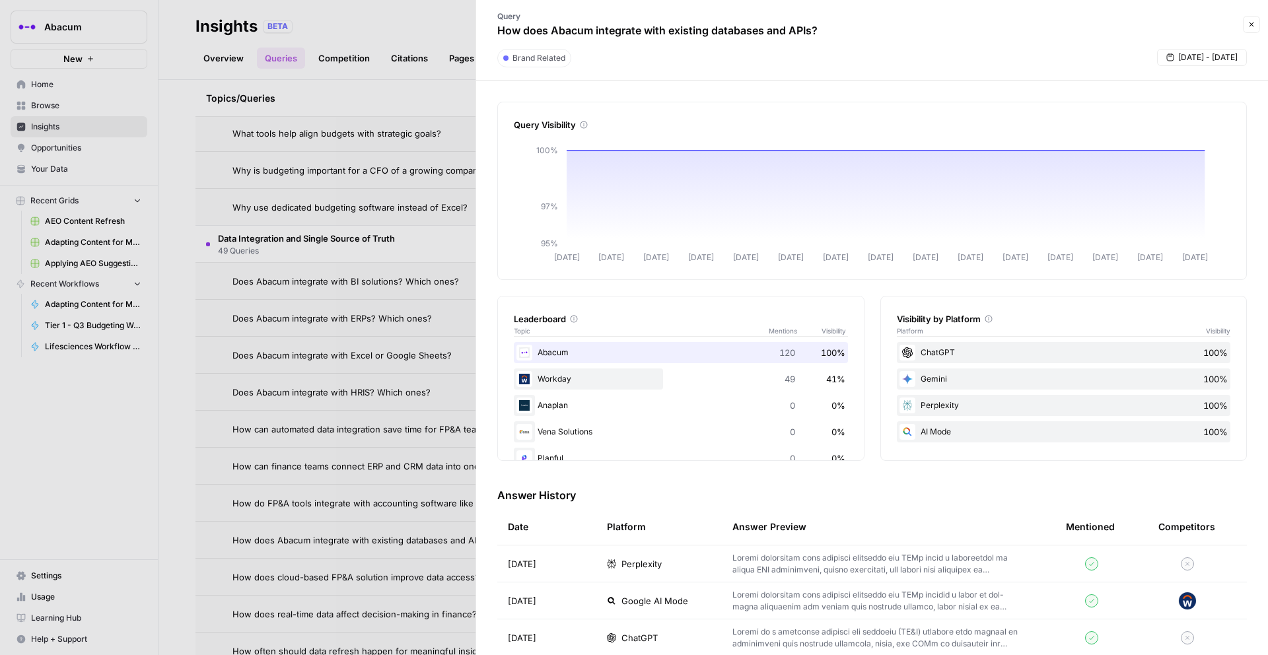
click at [632, 640] on span "ChatGPT" at bounding box center [639, 637] width 36 height 13
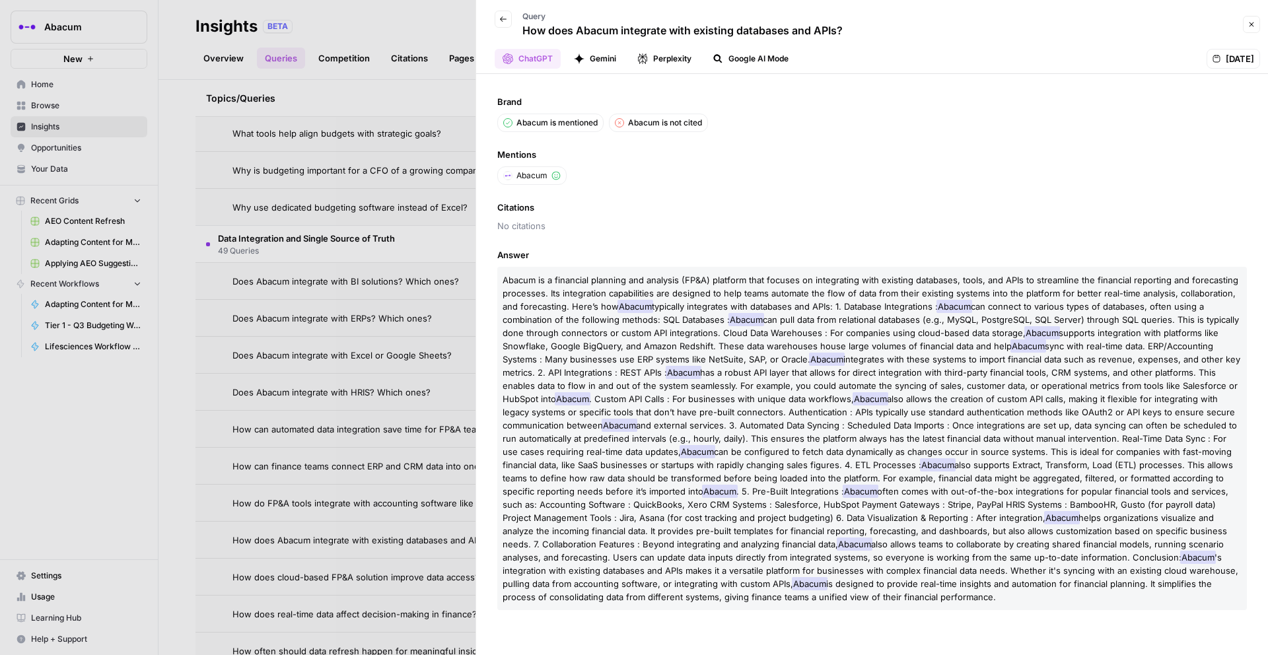
click at [430, 281] on div at bounding box center [634, 327] width 1268 height 655
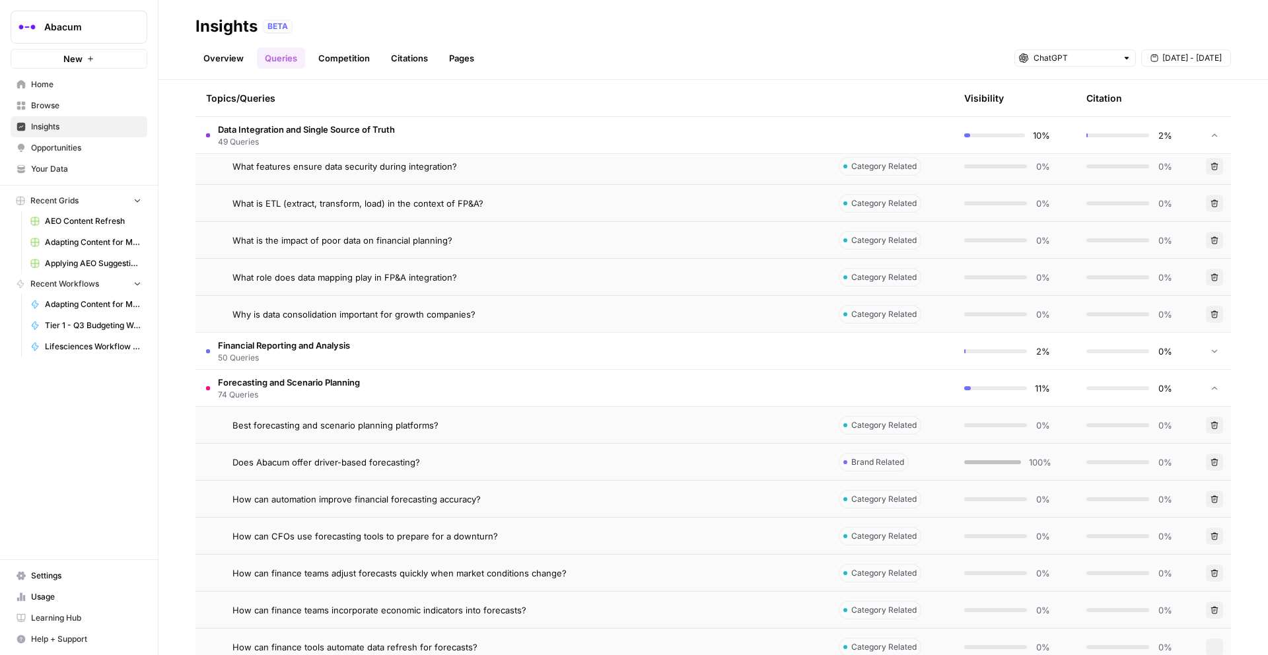
scroll to position [3830, 0]
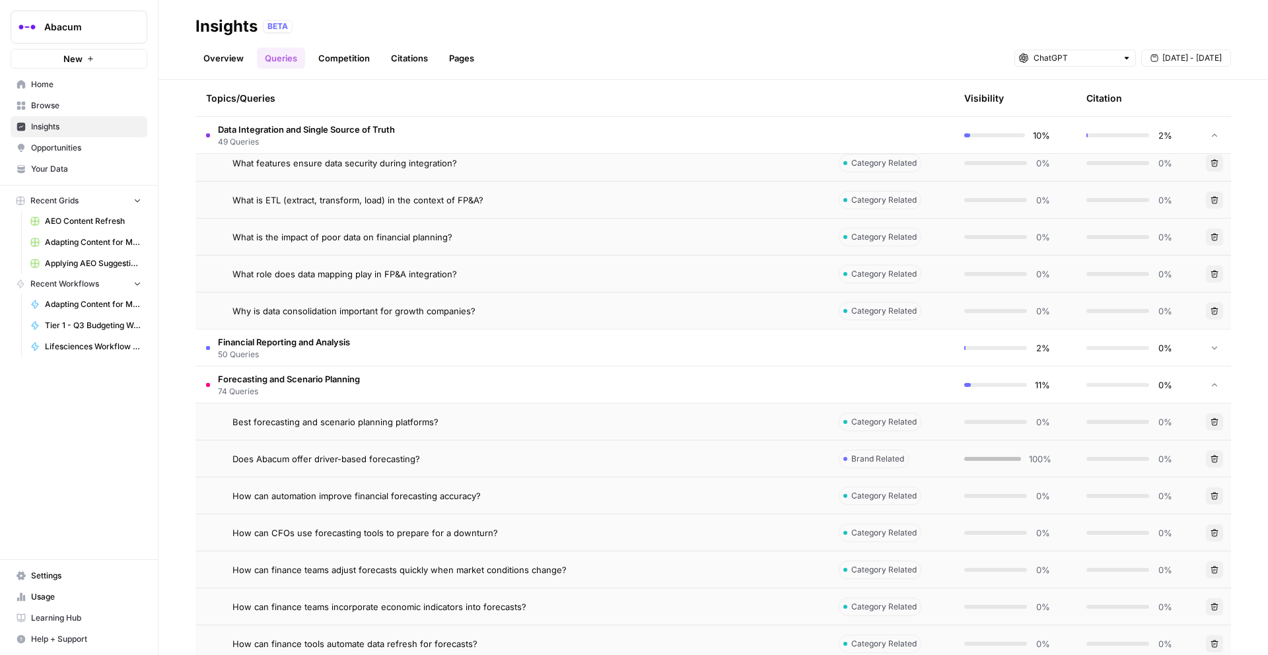
click at [755, 344] on td "Financial Reporting and Analysis 50 Queries" at bounding box center [511, 347] width 632 height 36
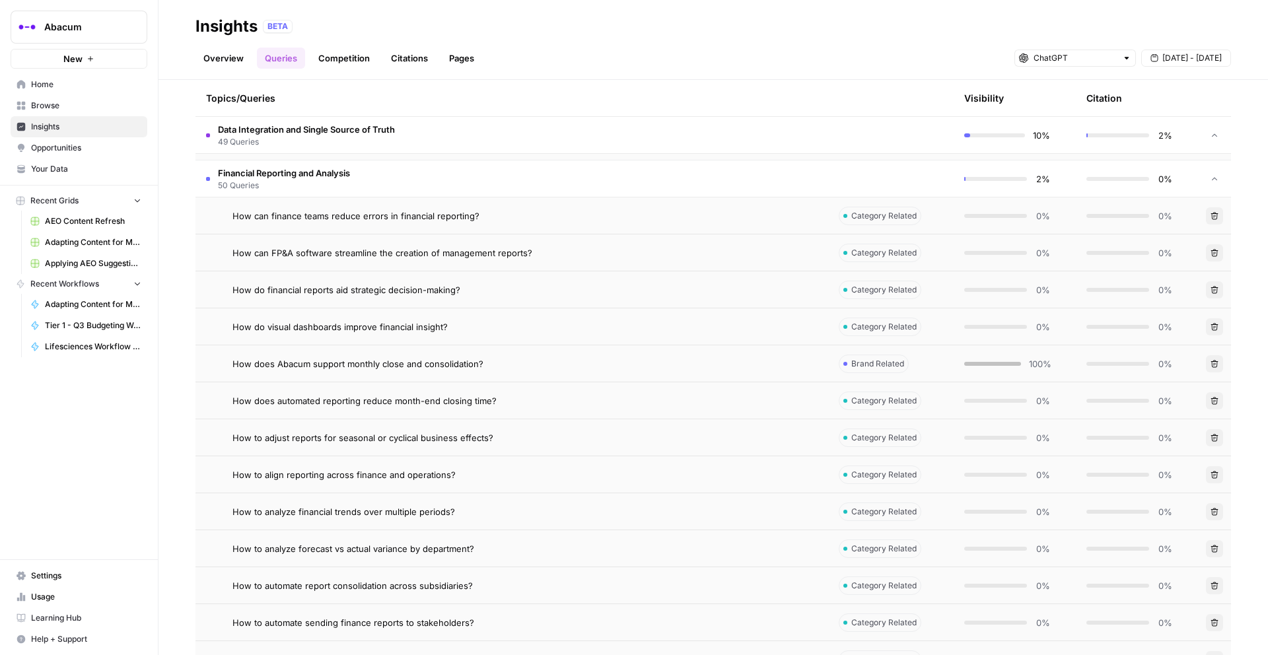
scroll to position [4000, 0]
click at [740, 367] on div "How does Abacum support monthly close and consolidation?" at bounding box center [524, 362] width 585 height 13
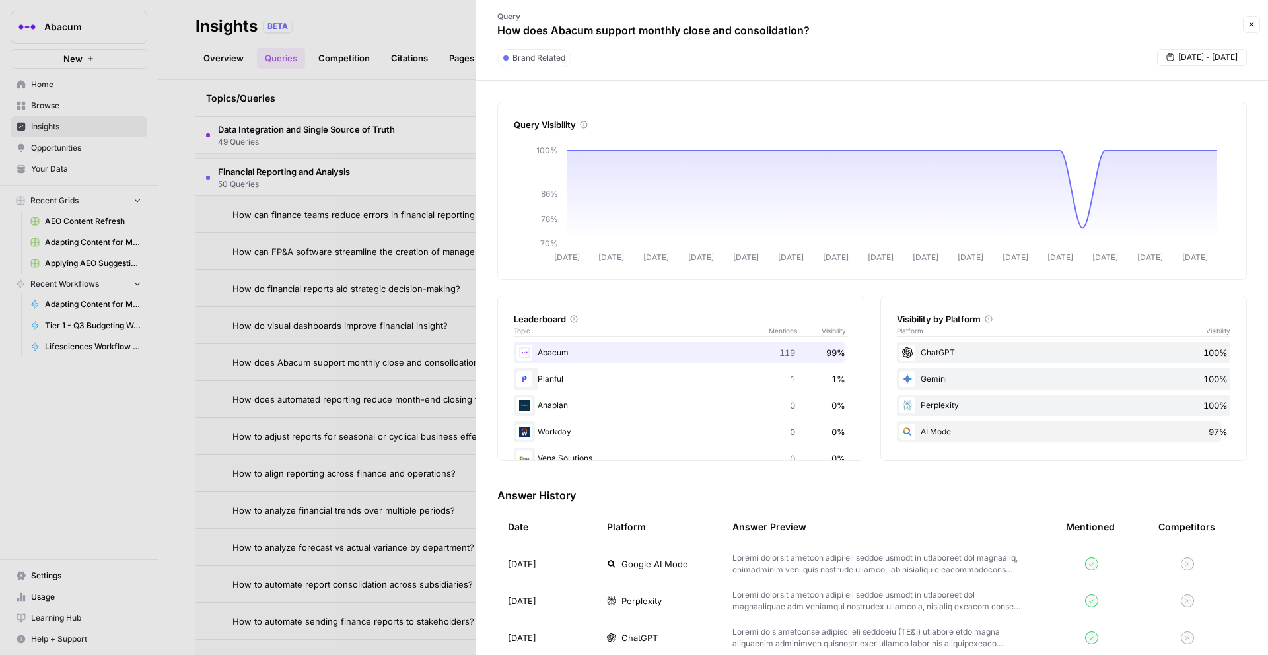
click at [658, 634] on div "ChatGPT" at bounding box center [659, 637] width 104 height 13
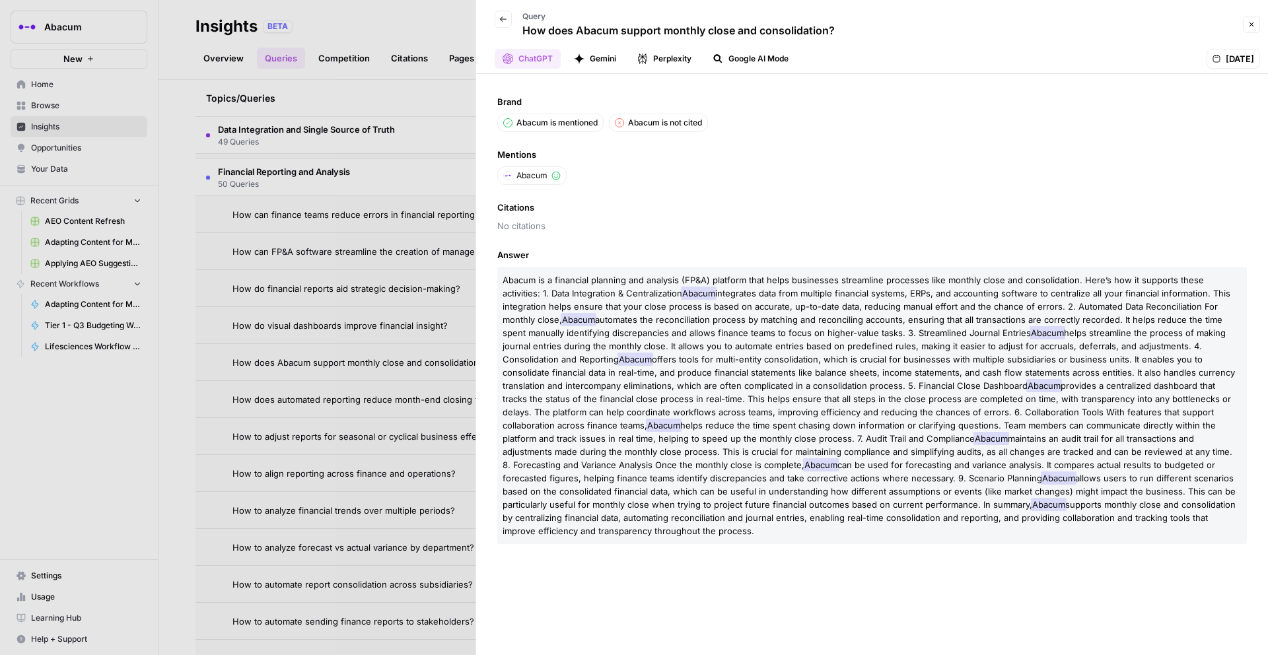
click at [415, 393] on div at bounding box center [634, 327] width 1268 height 655
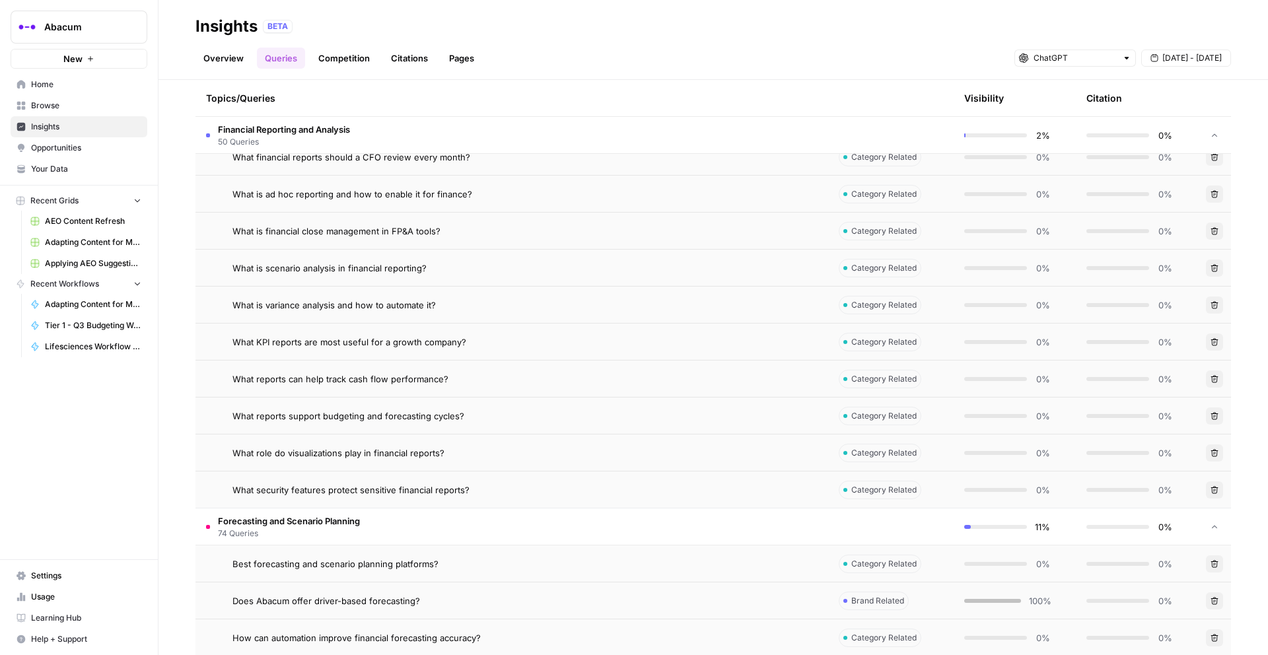
scroll to position [5648, 0]
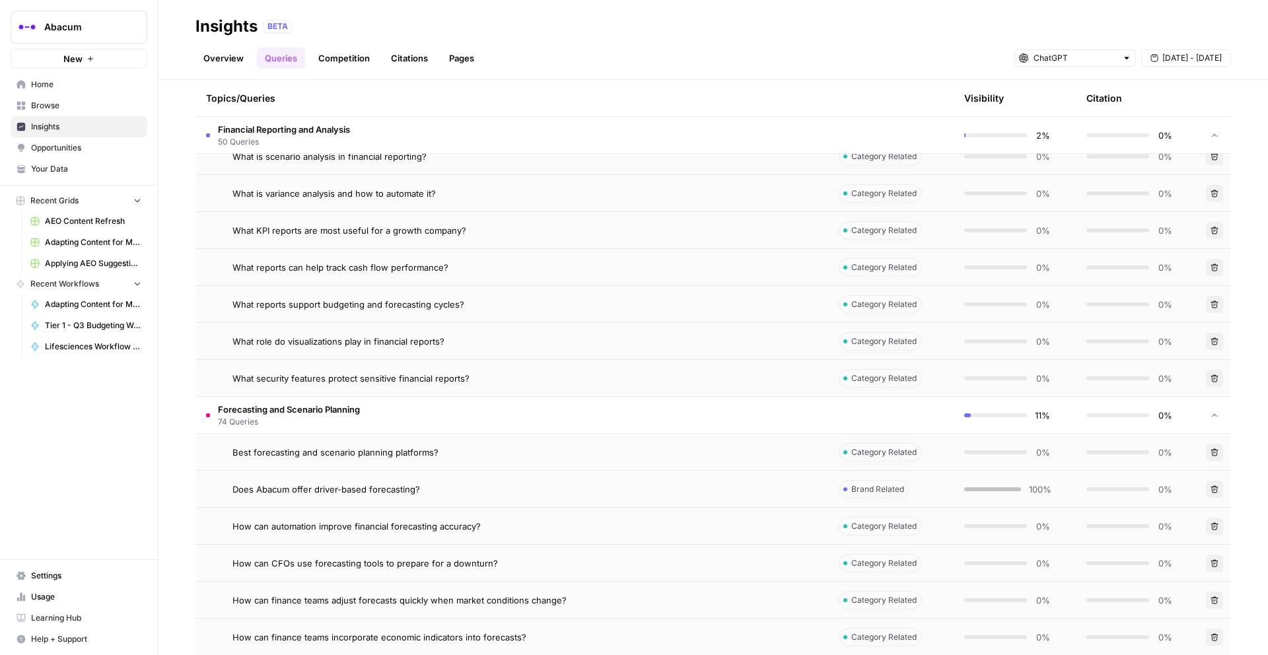
click at [543, 341] on div "What role do visualizations play in financial reports?" at bounding box center [524, 341] width 585 height 13
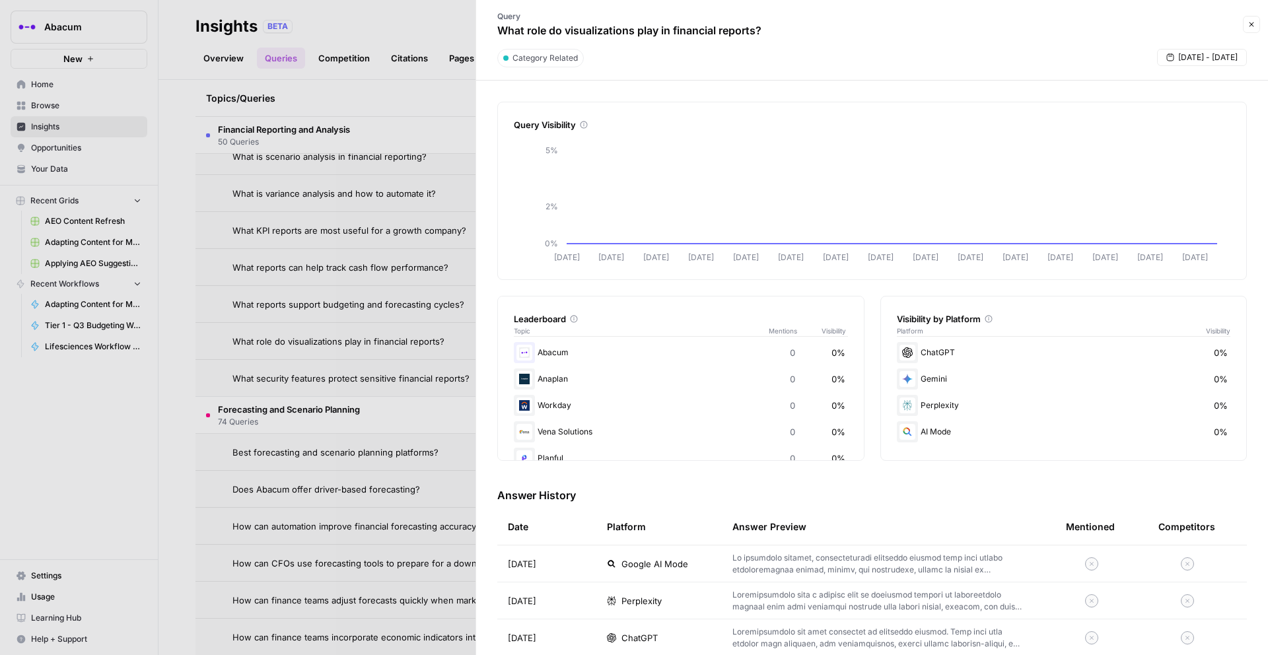
click at [625, 637] on span "ChatGPT" at bounding box center [639, 637] width 36 height 13
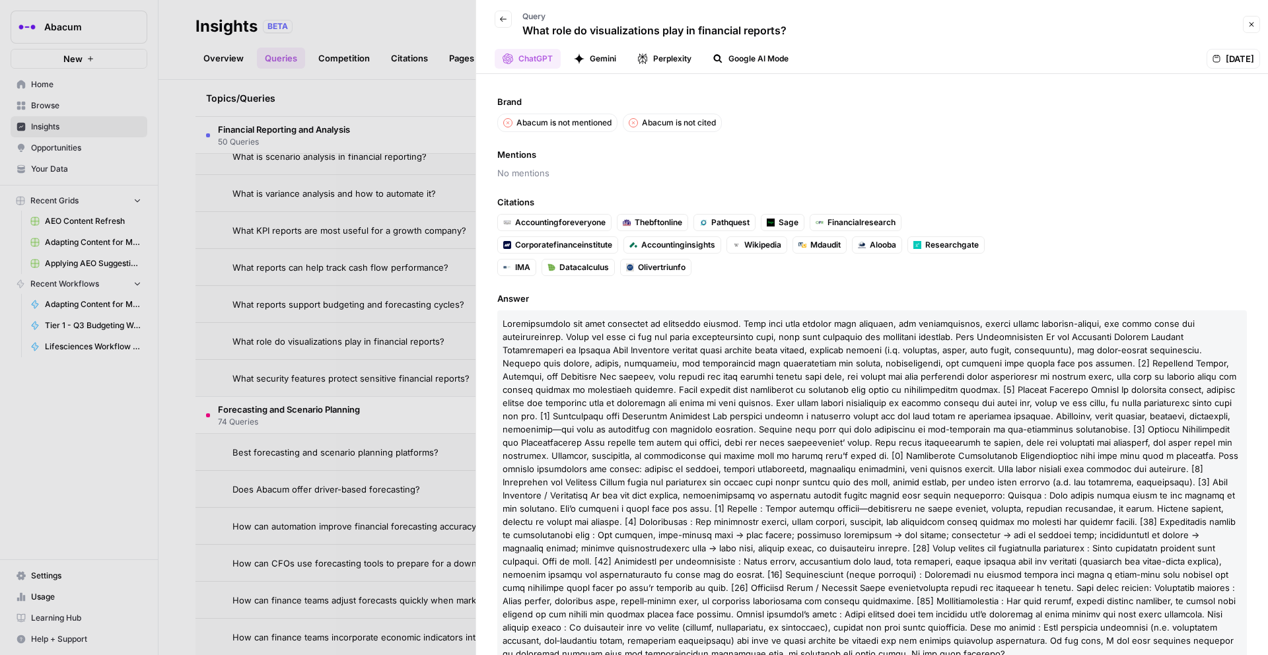
click at [506, 19] on icon "button" at bounding box center [503, 19] width 8 height 8
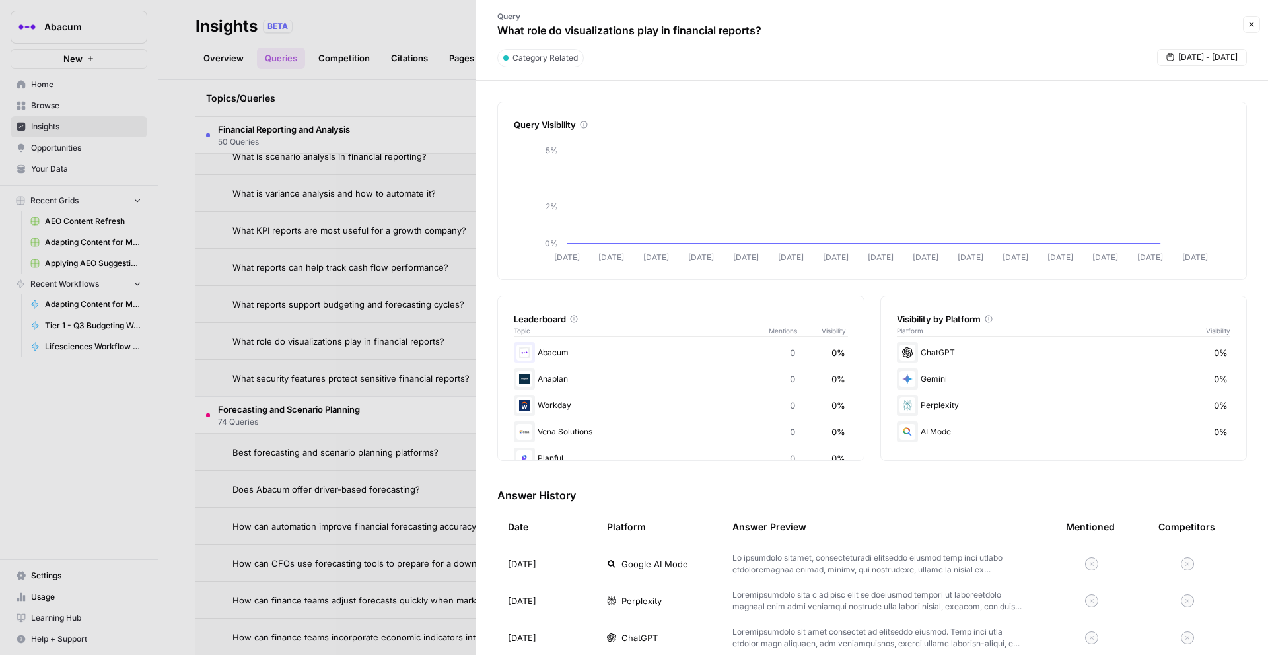
click at [415, 83] on div at bounding box center [634, 327] width 1268 height 655
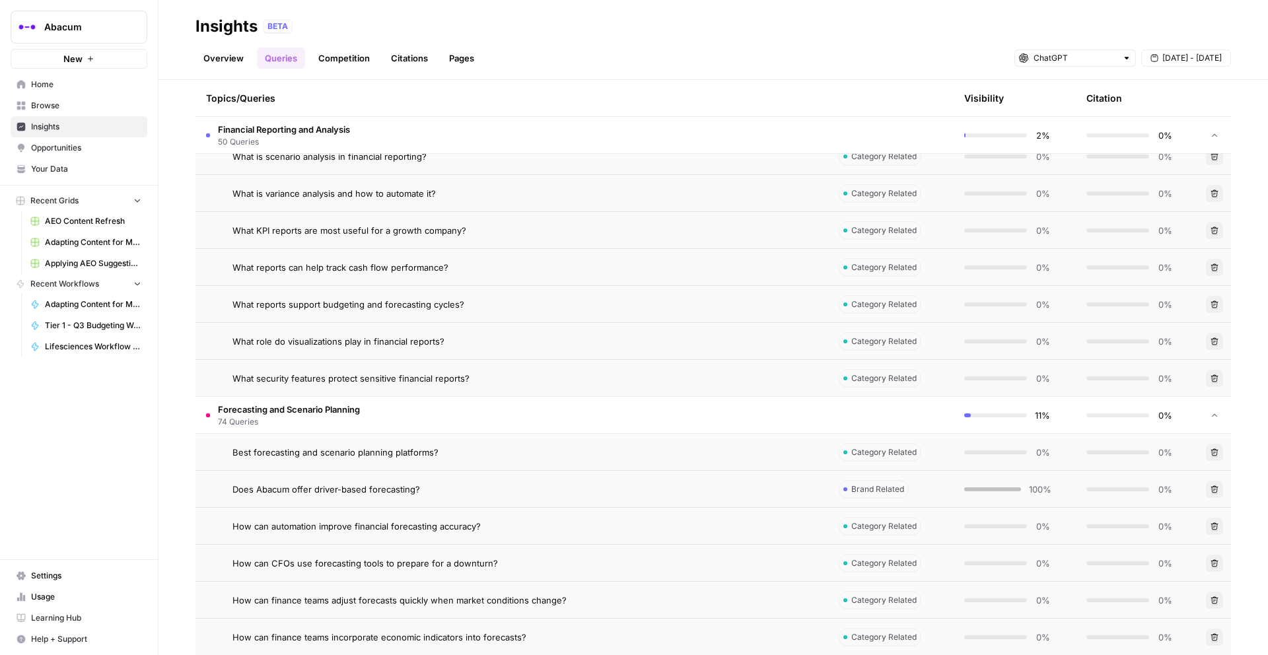
scroll to position [5889, 0]
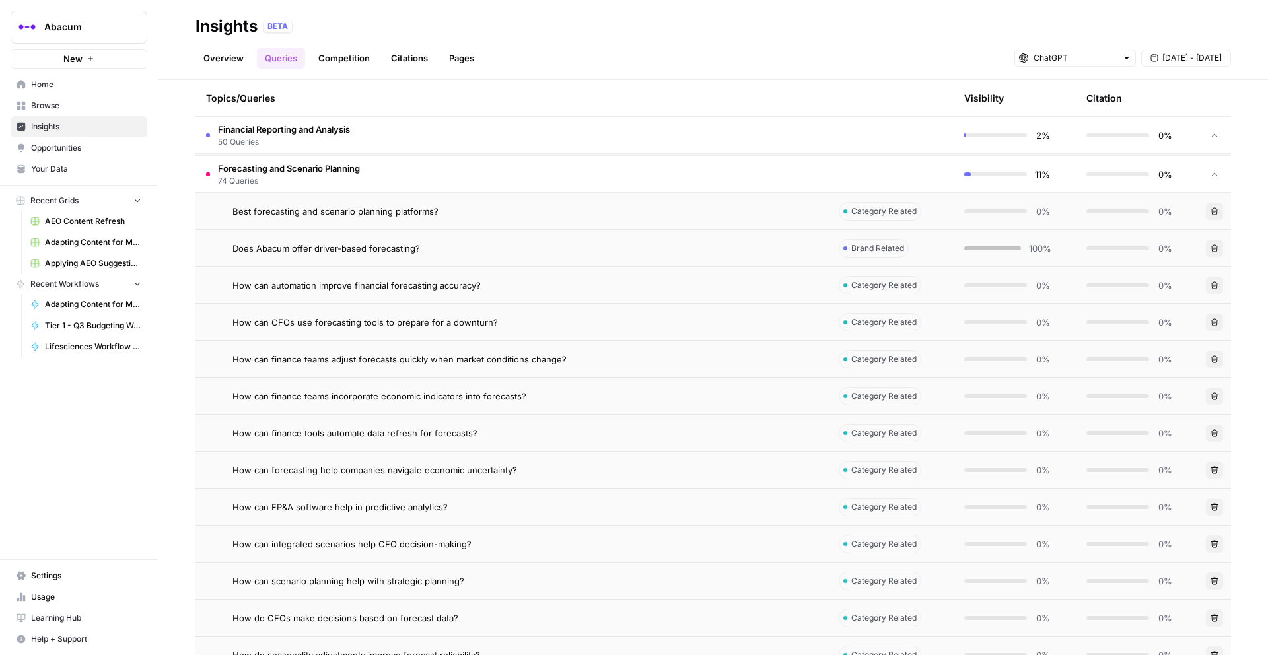
click at [654, 357] on div "How can finance teams adjust forecasts quickly when market conditions change?" at bounding box center [524, 359] width 585 height 13
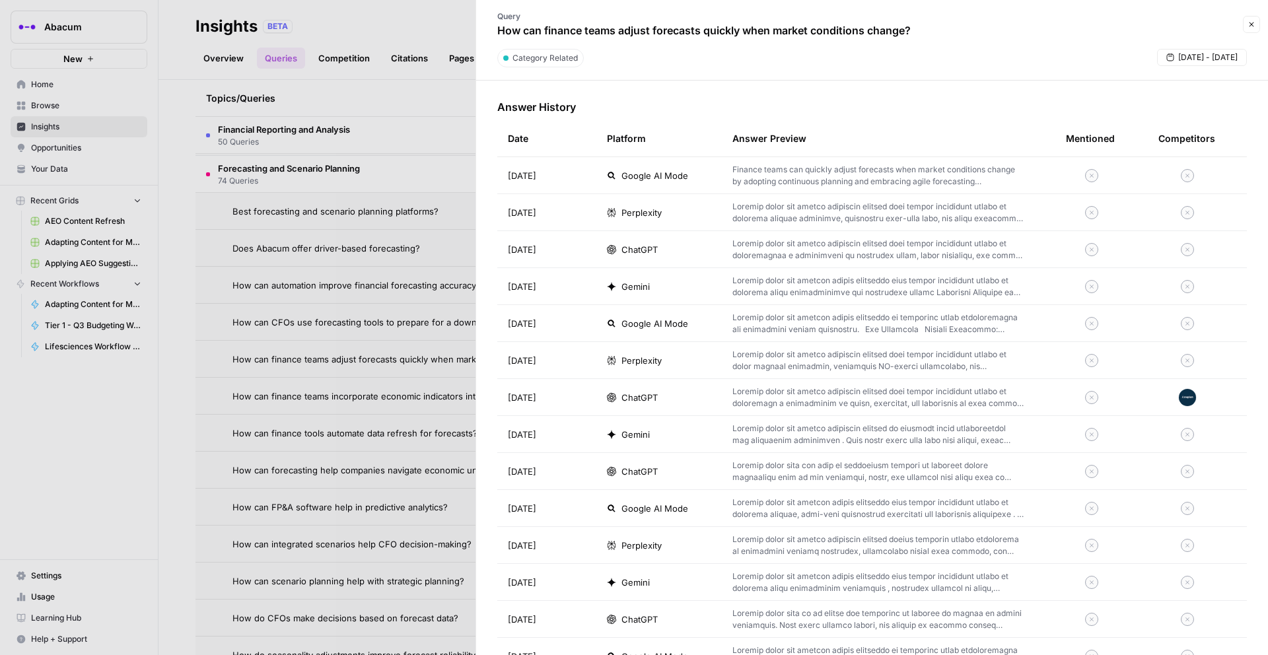
scroll to position [389, 0]
click at [649, 250] on span "ChatGPT" at bounding box center [639, 248] width 36 height 13
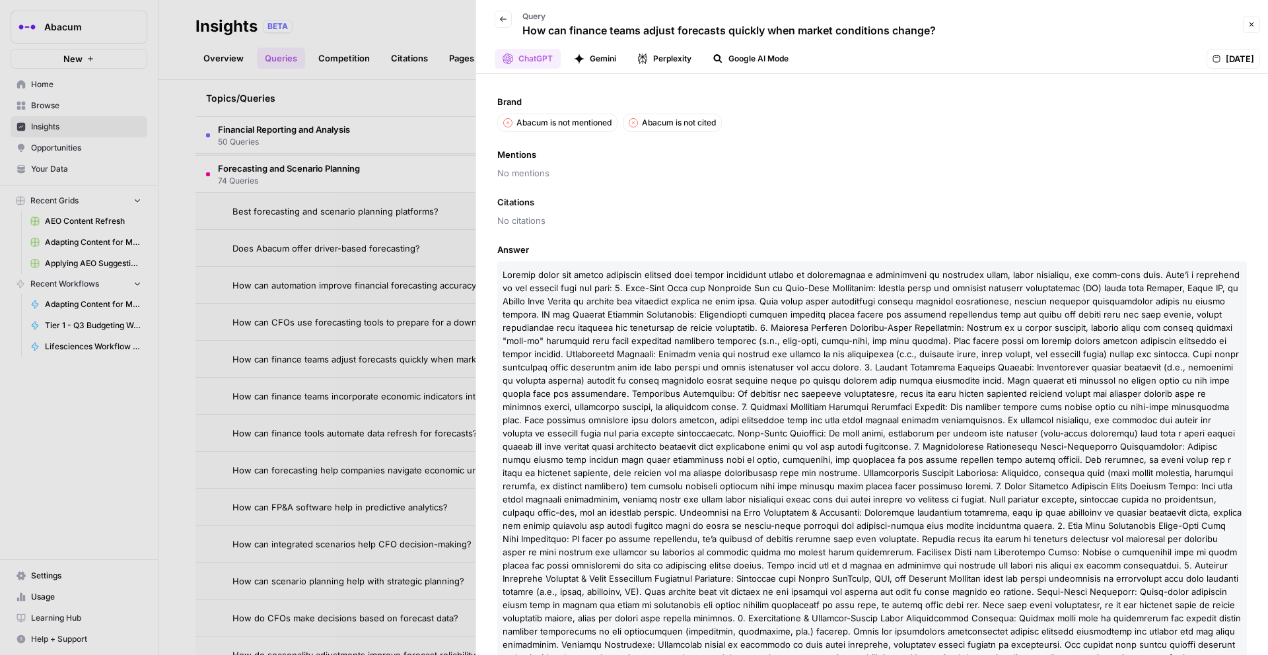
scroll to position [50, 0]
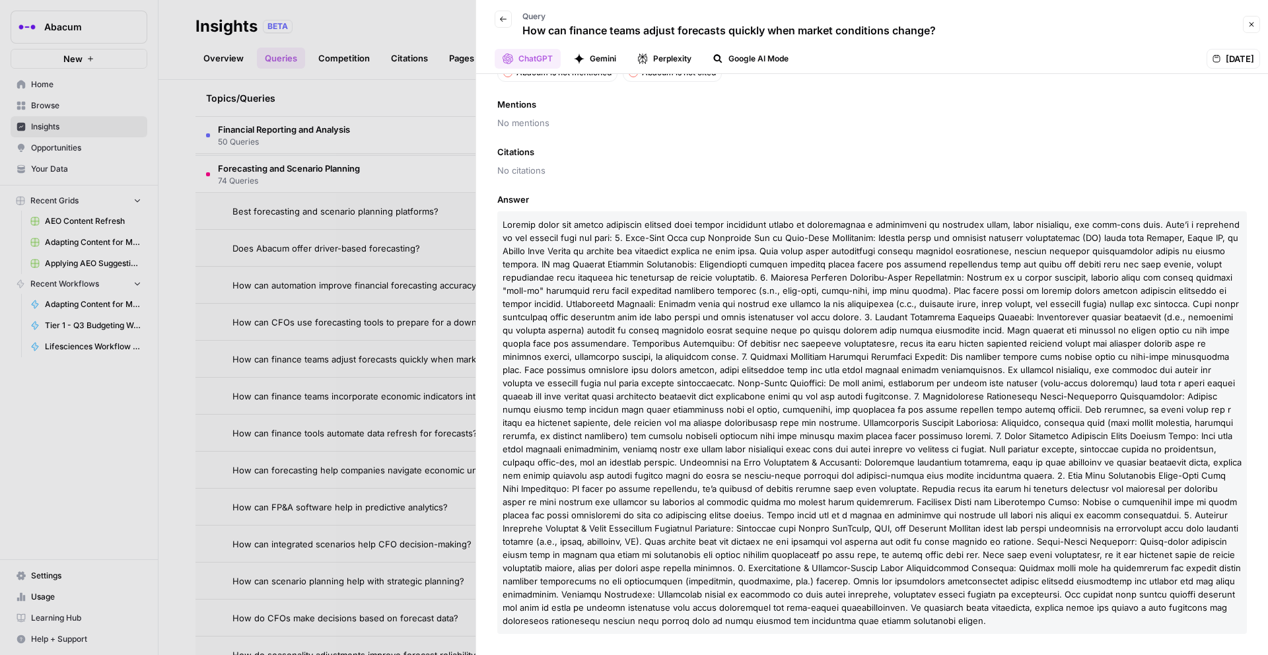
click at [430, 92] on div at bounding box center [634, 327] width 1268 height 655
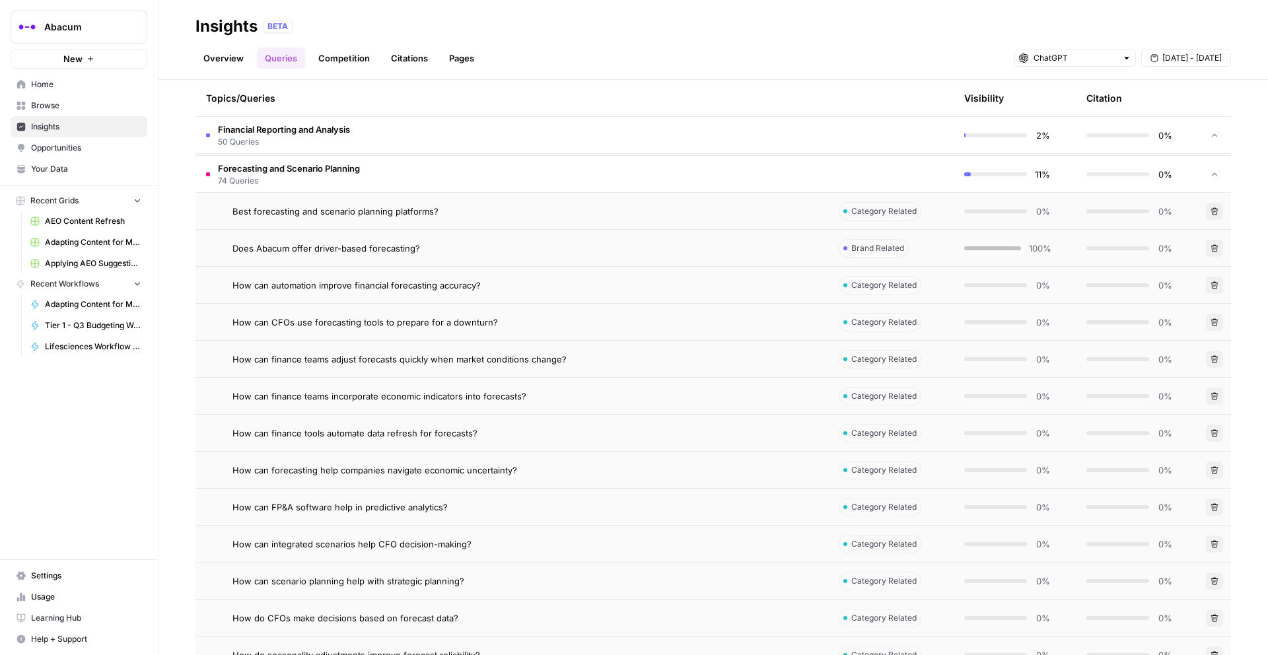
click at [374, 163] on td "Forecasting and Scenario Planning 74 Queries" at bounding box center [511, 174] width 632 height 36
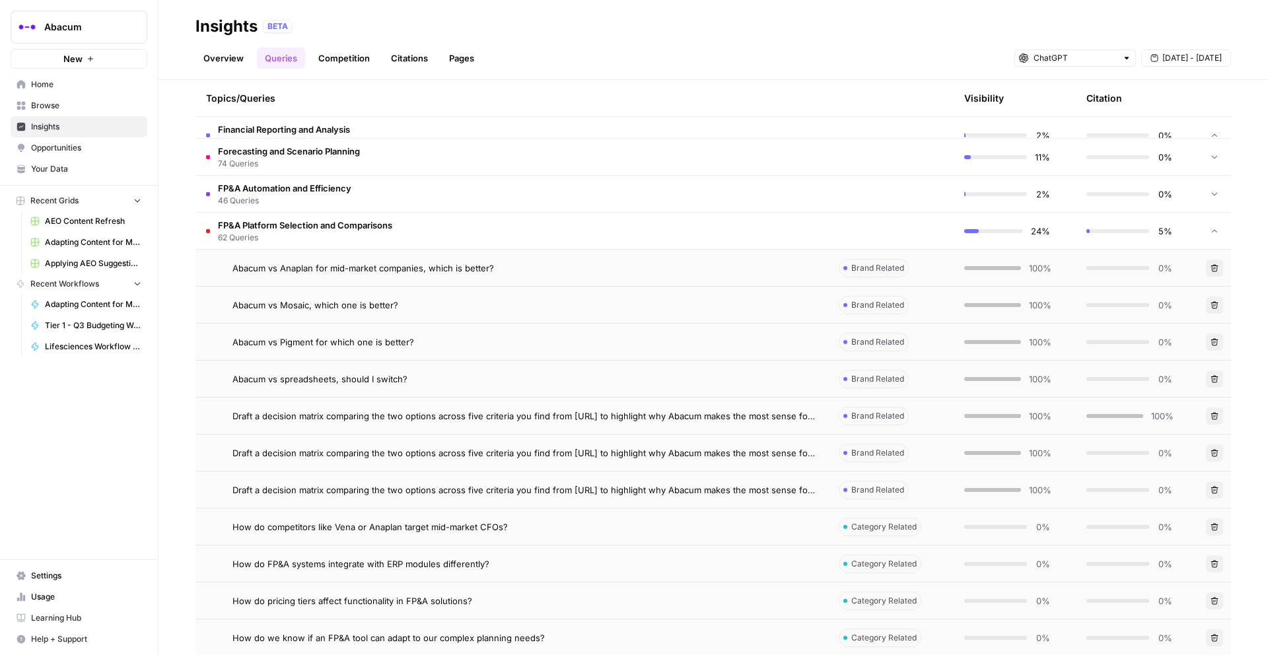
scroll to position [5879, 0]
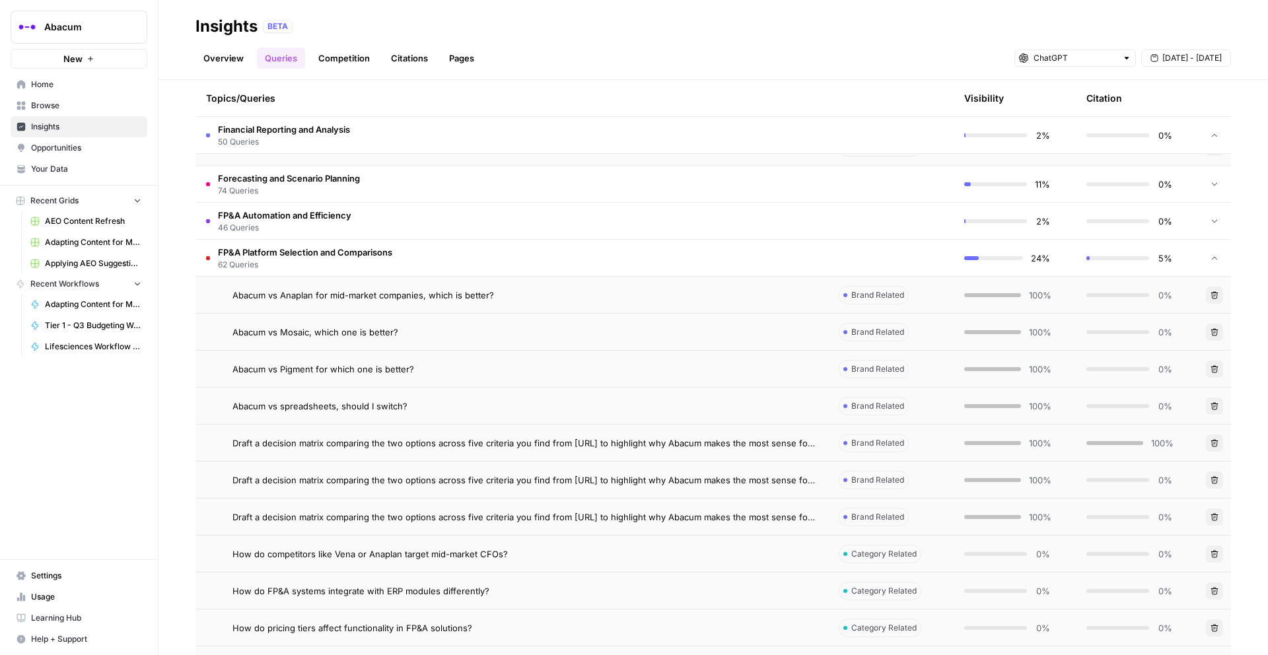
click at [665, 443] on span "Draft a decision matrix comparing the two options across five criteria you find…" at bounding box center [524, 442] width 585 height 13
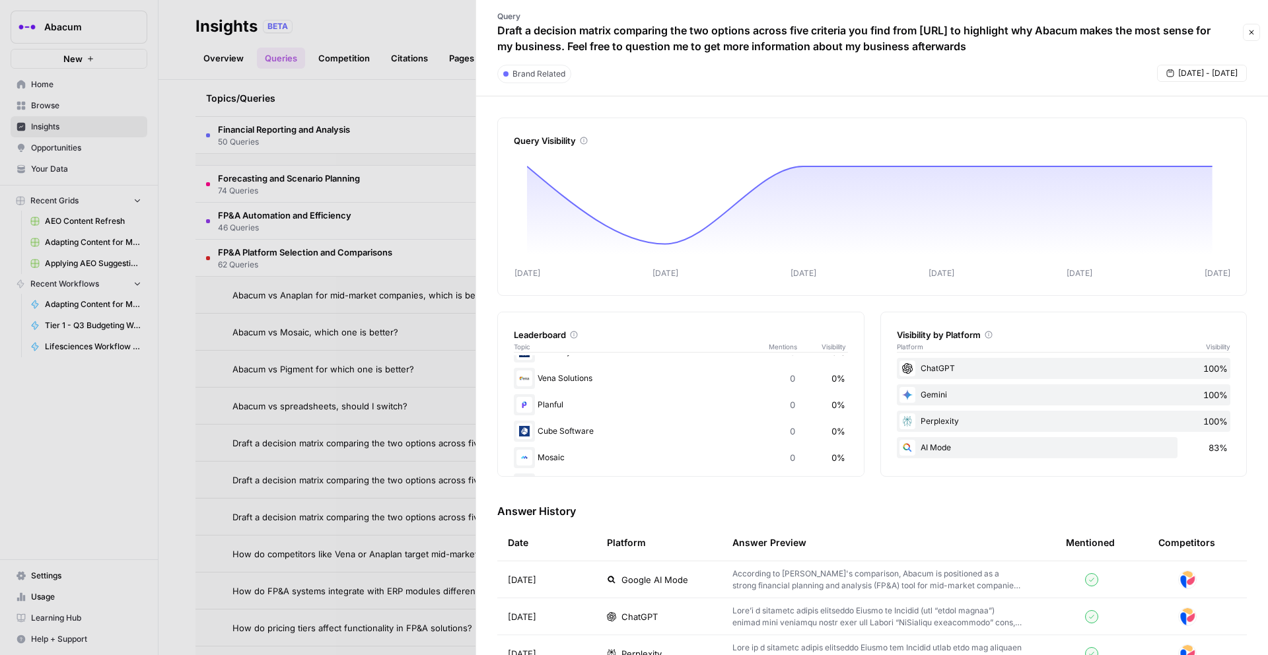
scroll to position [96, 0]
click at [638, 613] on span "ChatGPT" at bounding box center [639, 616] width 36 height 13
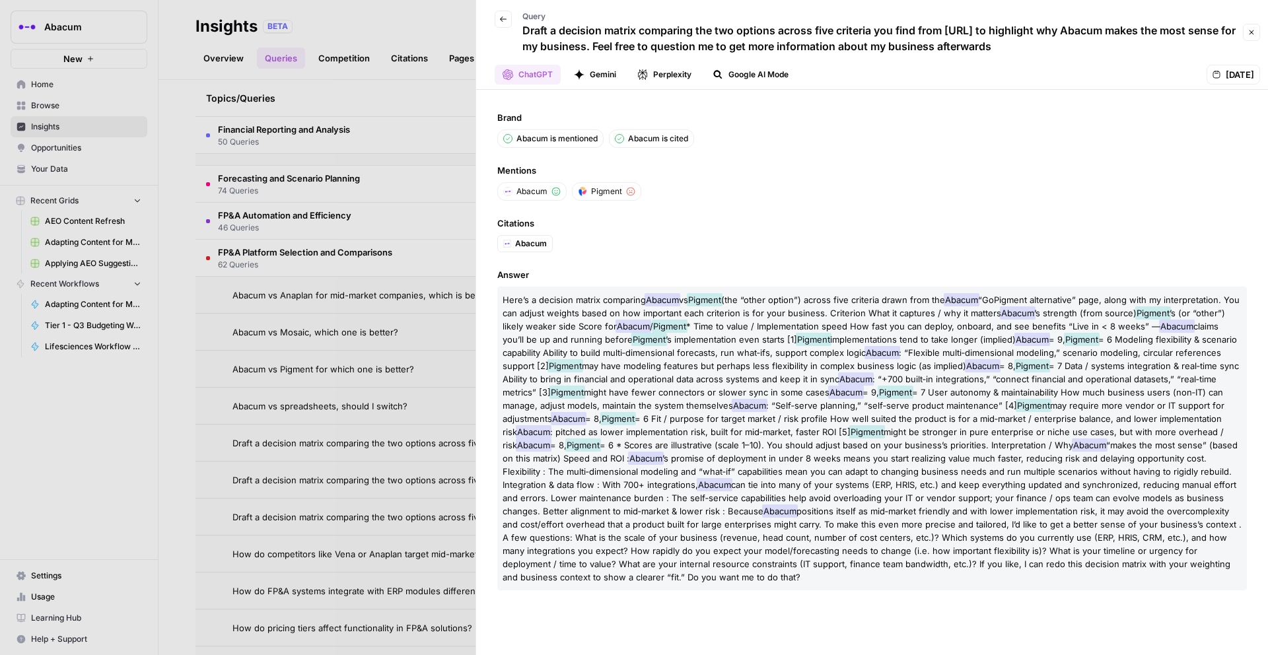
click at [450, 263] on div at bounding box center [634, 327] width 1268 height 655
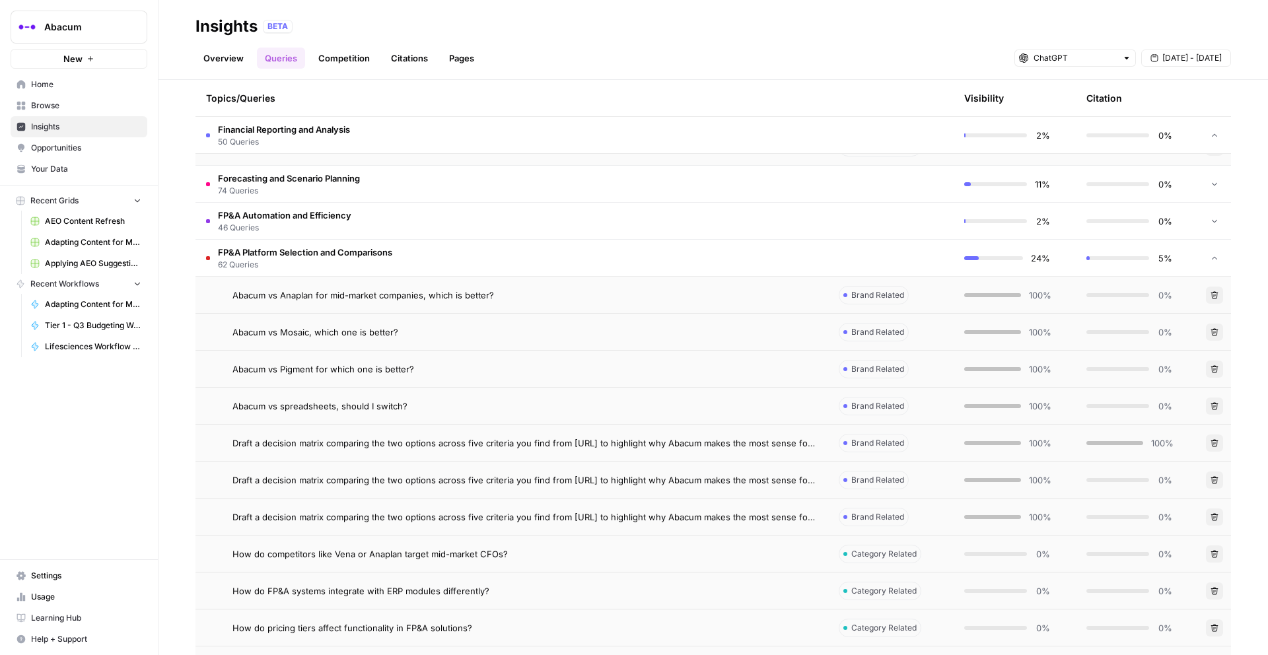
click at [666, 482] on span "Draft a decision matrix comparing the two options across five criteria you find…" at bounding box center [524, 479] width 585 height 13
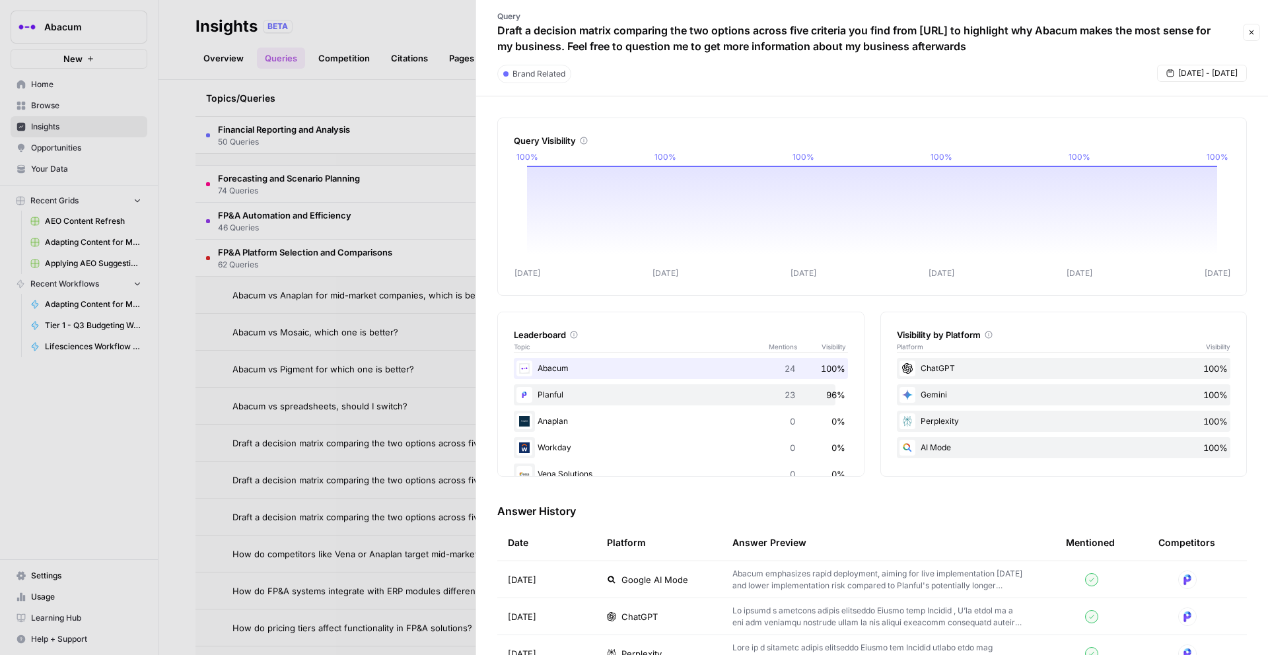
click at [650, 619] on span "ChatGPT" at bounding box center [639, 616] width 36 height 13
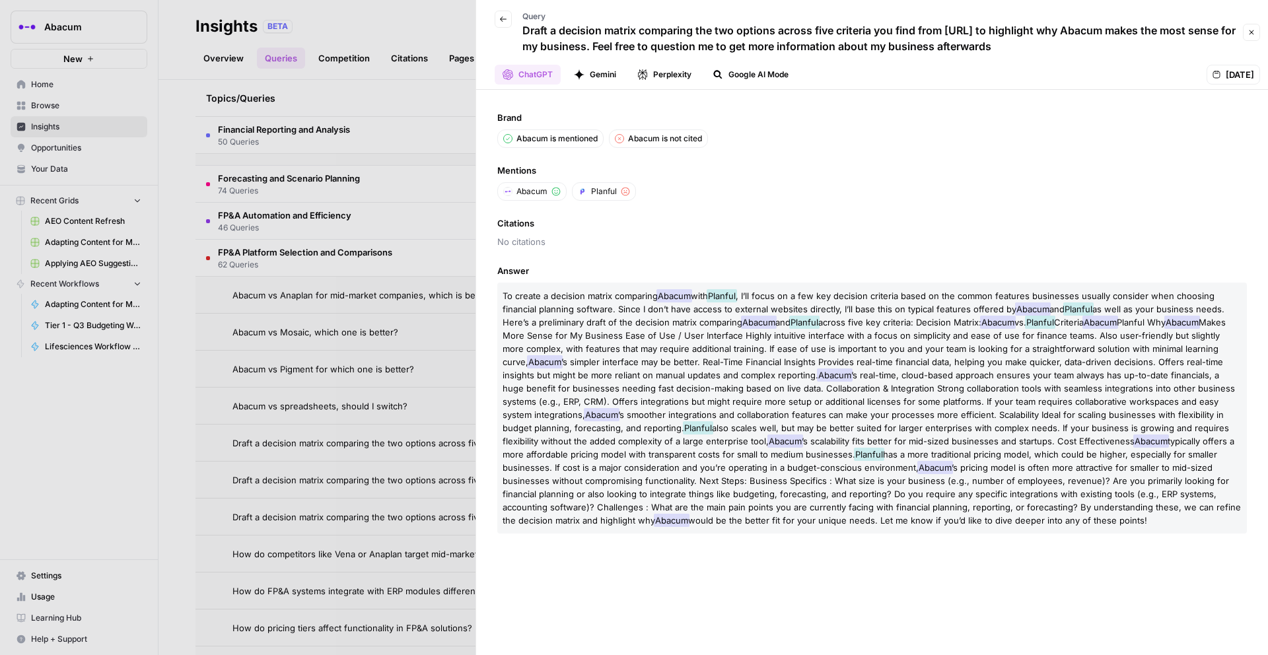
click at [427, 518] on div at bounding box center [634, 327] width 1268 height 655
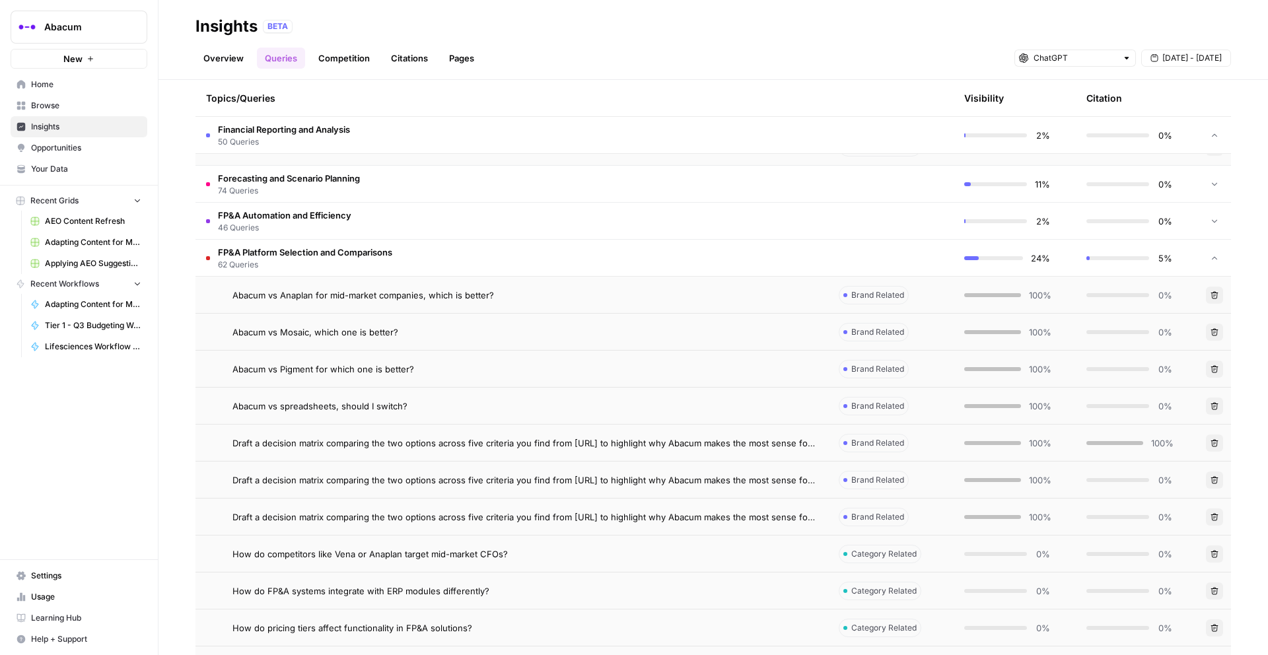
click at [442, 518] on span "Draft a decision matrix comparing the two options across five criteria you find…" at bounding box center [524, 516] width 585 height 13
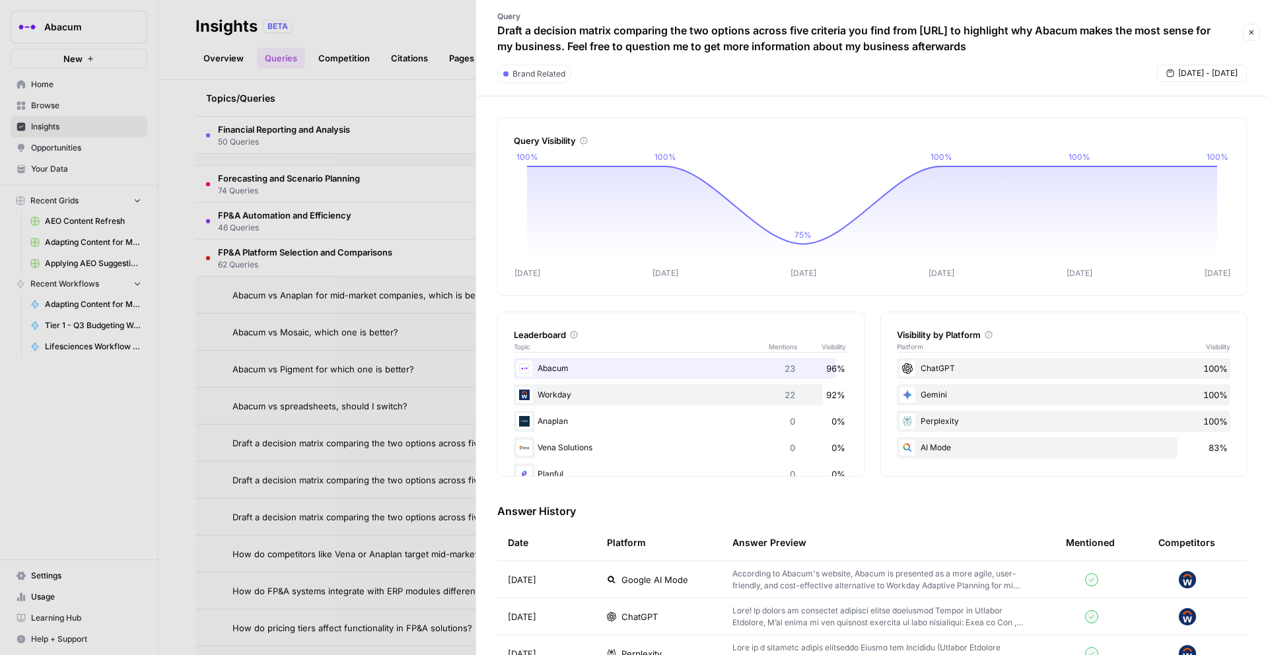
click at [638, 616] on span "ChatGPT" at bounding box center [639, 616] width 36 height 13
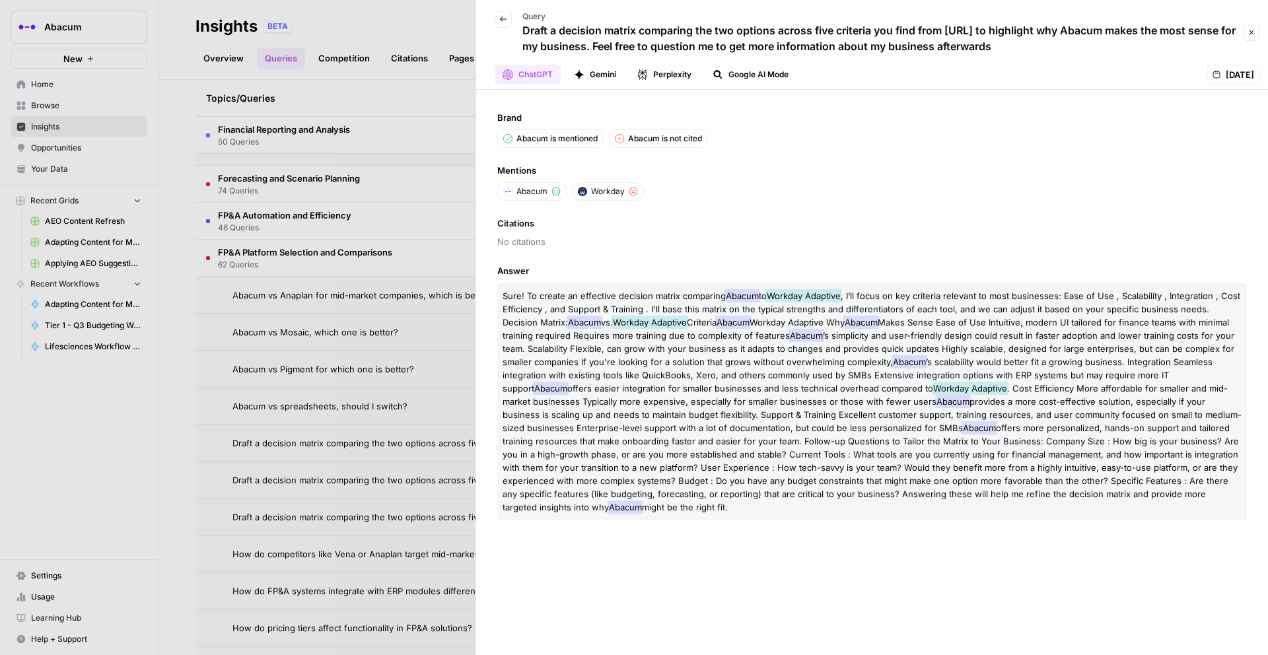
click at [431, 125] on div at bounding box center [634, 327] width 1268 height 655
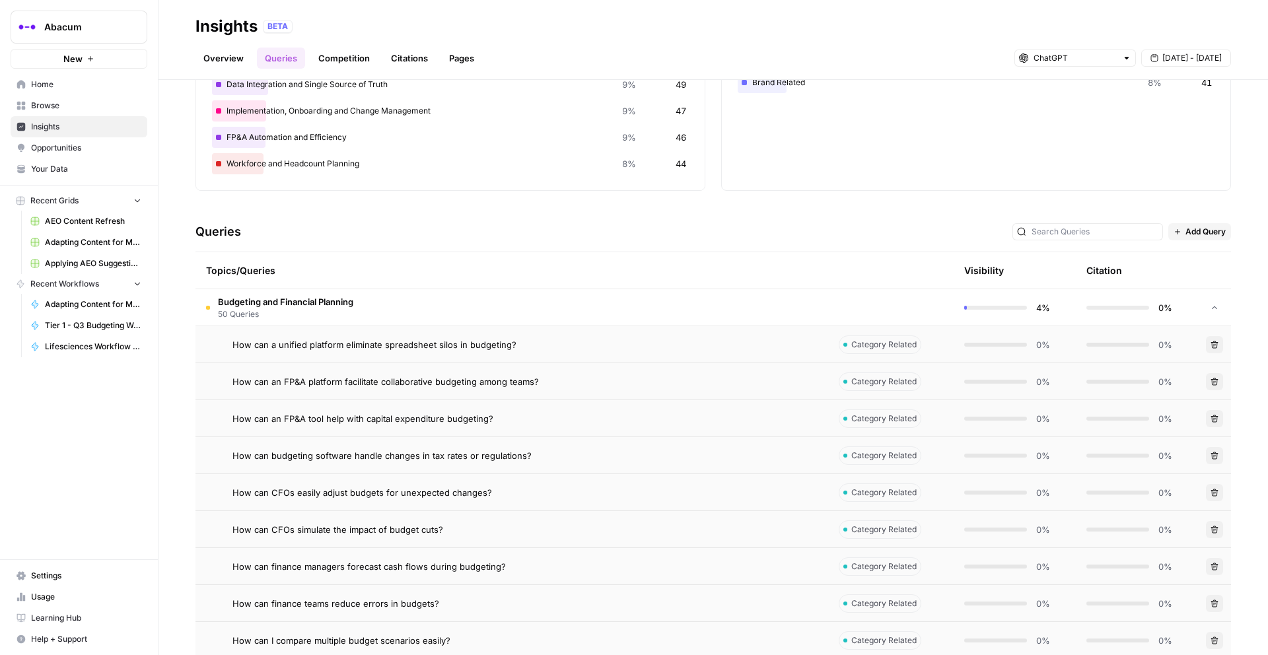
scroll to position [158, 0]
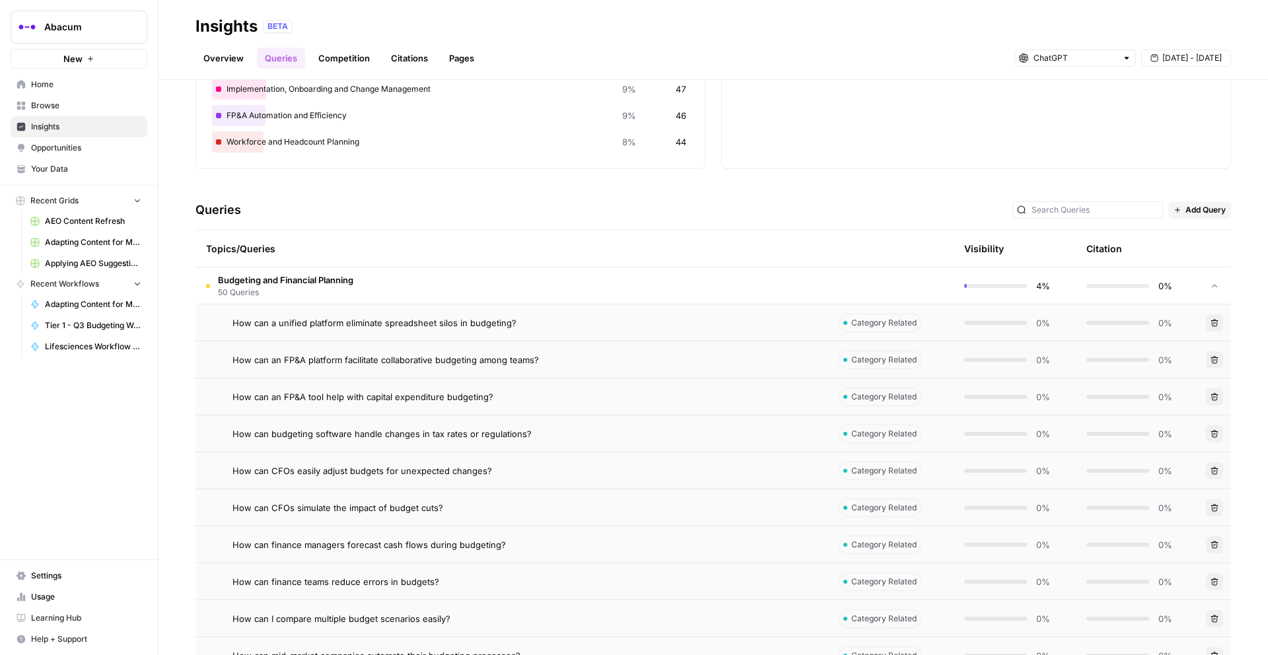
click at [578, 262] on div "Topics/Queries" at bounding box center [511, 248] width 611 height 36
click at [578, 281] on td "Budgeting and Financial Planning 50 Queries" at bounding box center [511, 285] width 632 height 36
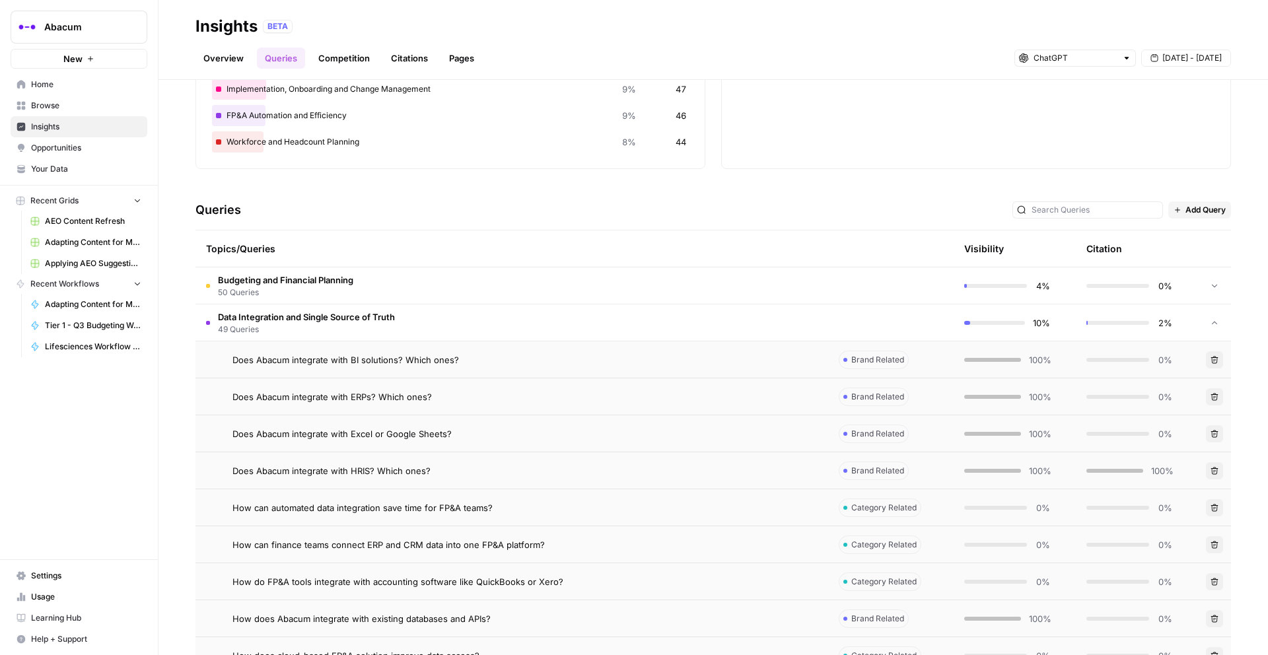
click at [469, 323] on td "Data Integration and Single Source of Truth 49 Queries" at bounding box center [511, 322] width 632 height 36
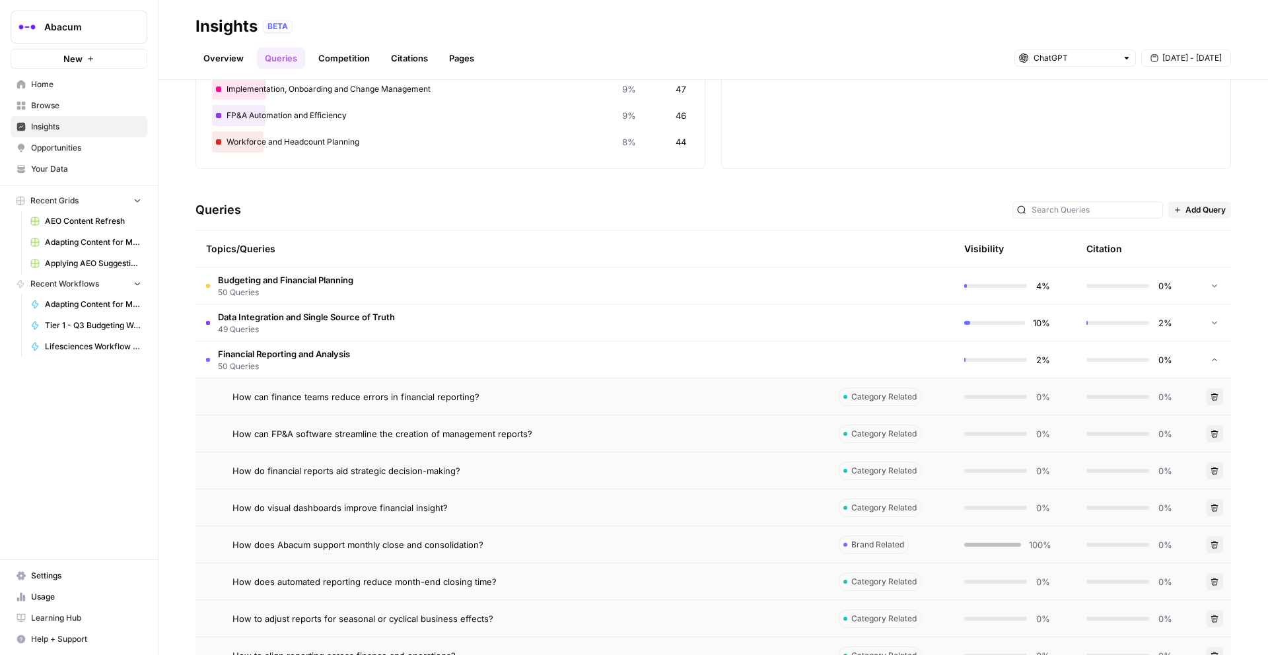
click at [433, 360] on td "Financial Reporting and Analysis 50 Queries" at bounding box center [511, 359] width 632 height 36
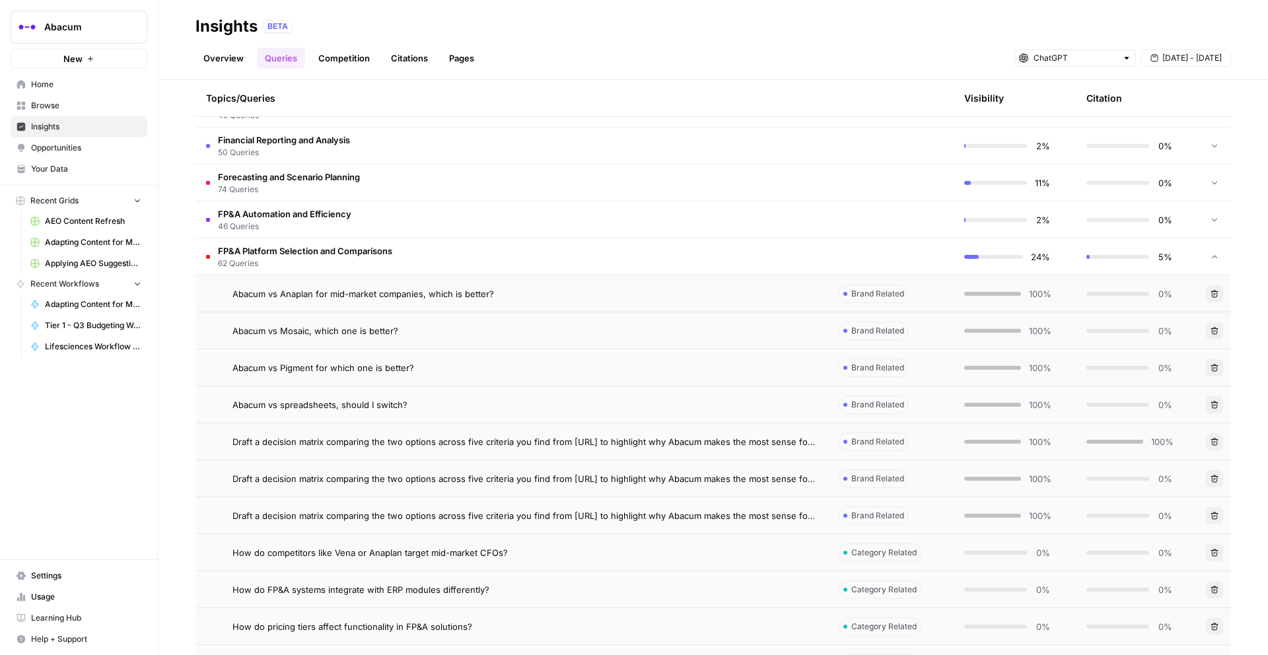
scroll to position [432, 0]
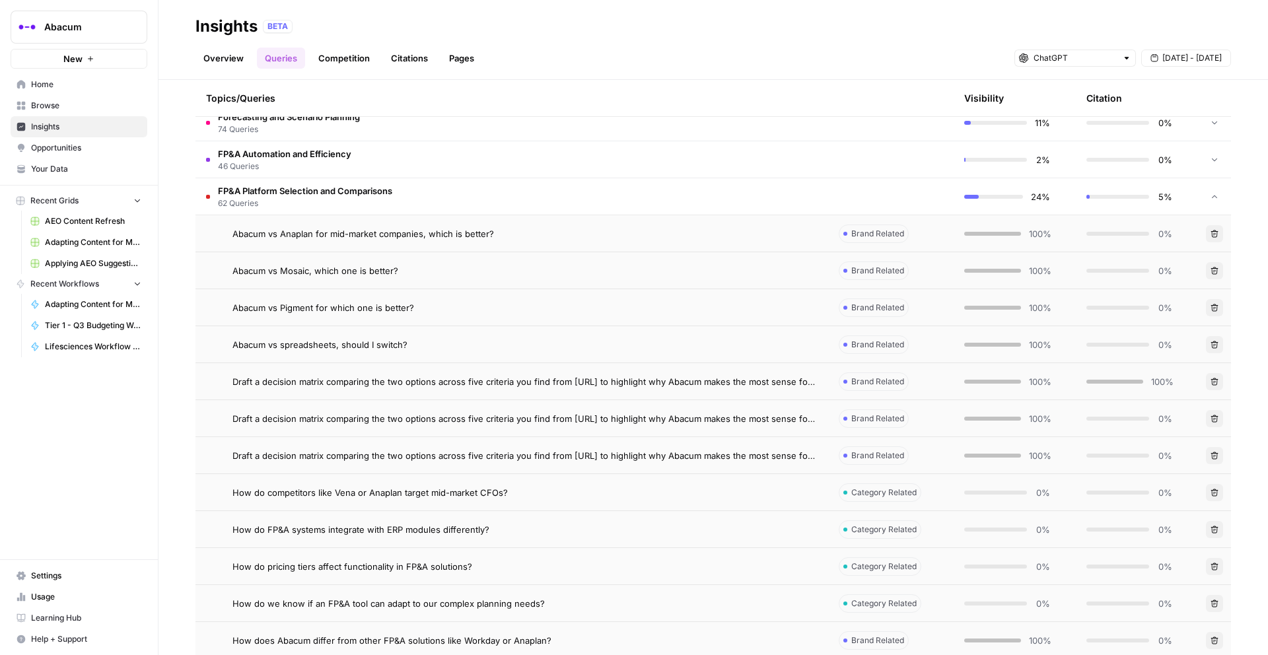
click at [513, 217] on td "Abacum vs Anaplan for mid-market companies, which is better?" at bounding box center [511, 233] width 632 height 36
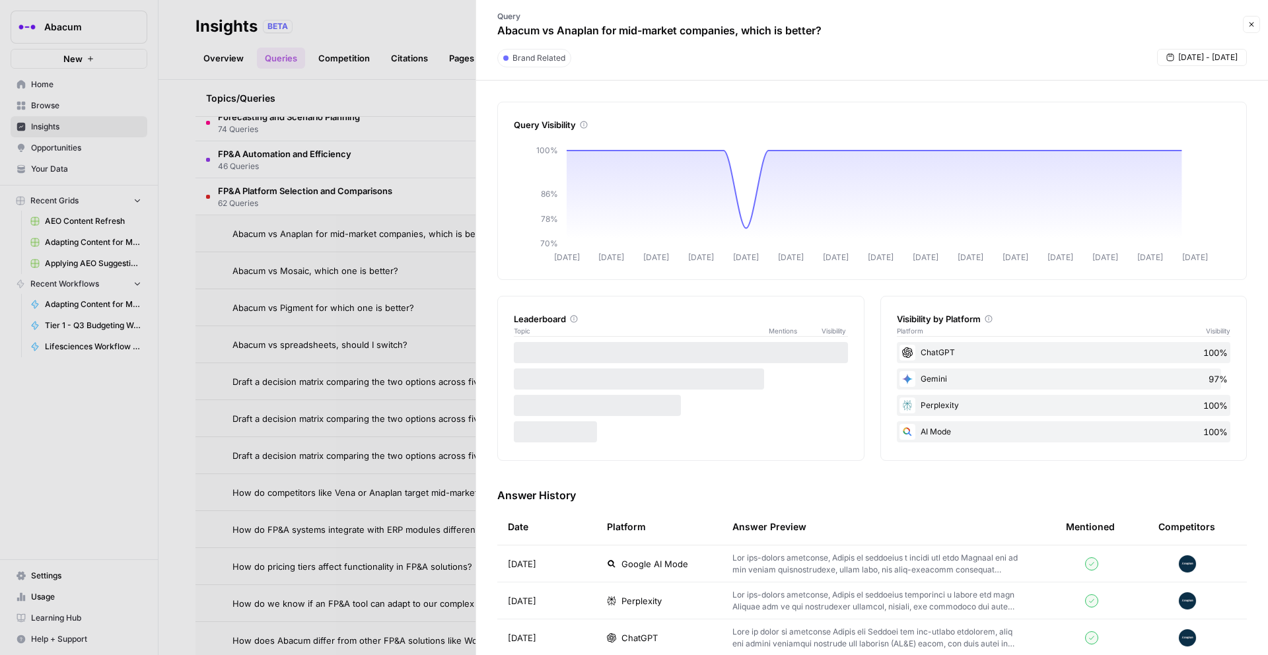
click at [627, 640] on span "ChatGPT" at bounding box center [639, 637] width 36 height 13
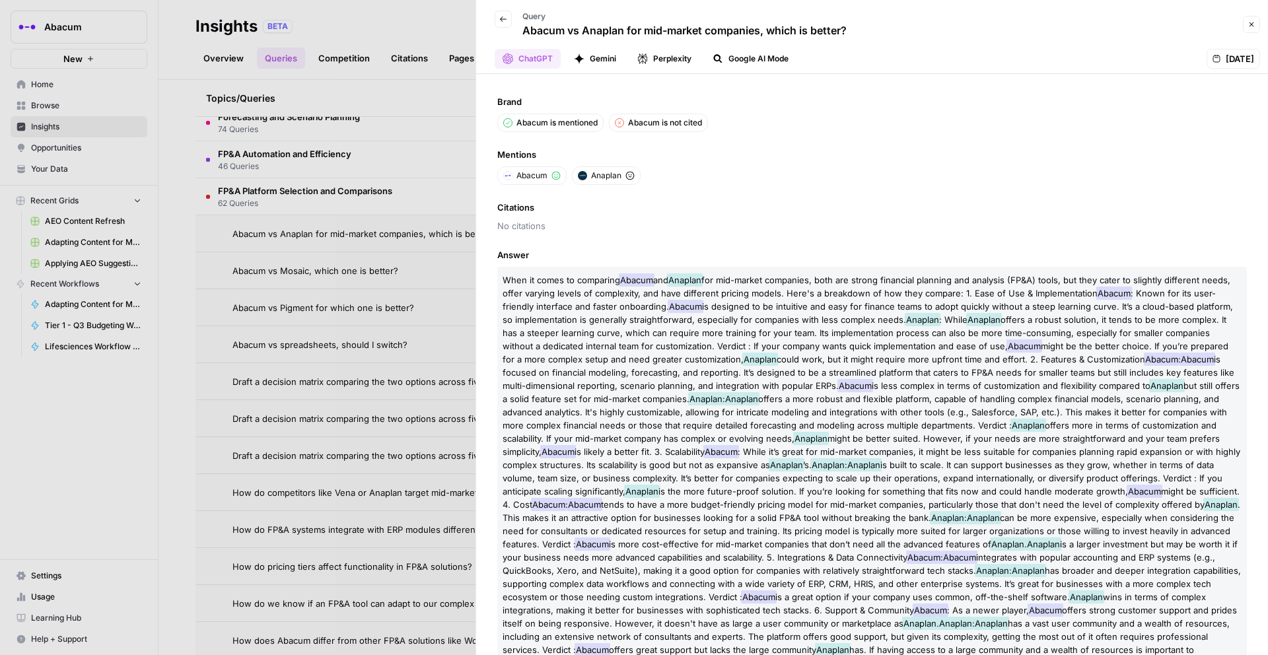
click at [403, 274] on div at bounding box center [634, 327] width 1268 height 655
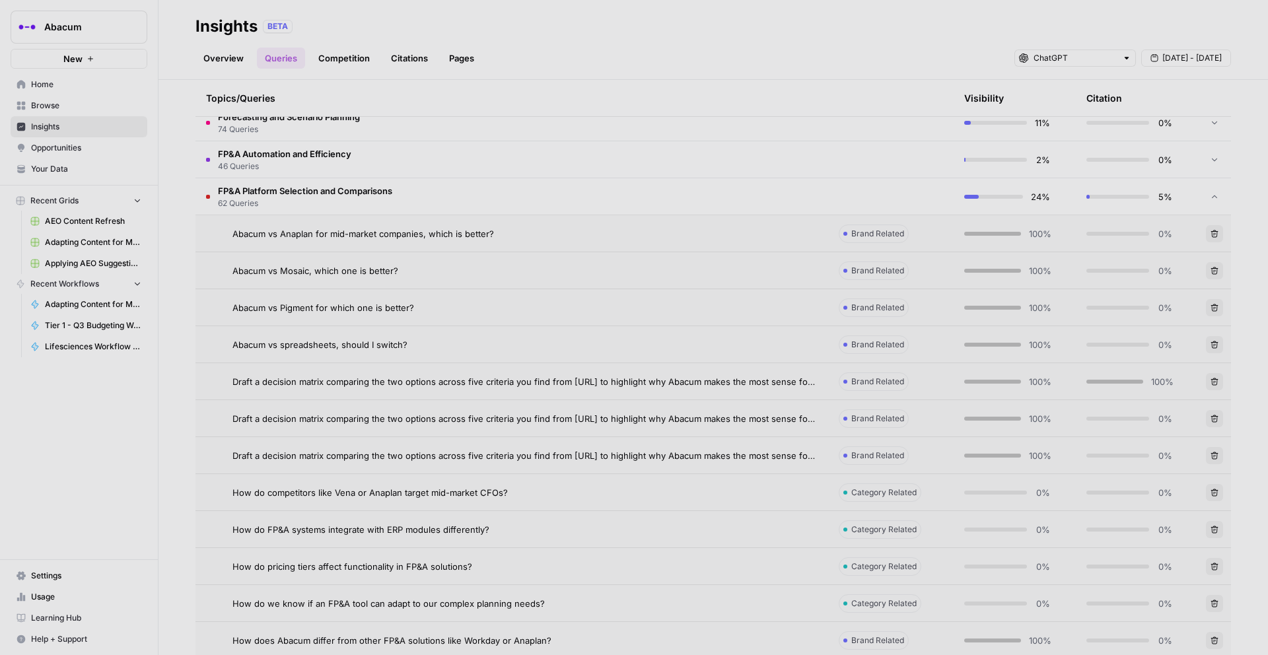
click at [369, 274] on span "Abacum vs Mosaic, which one is better?" at bounding box center [315, 270] width 166 height 13
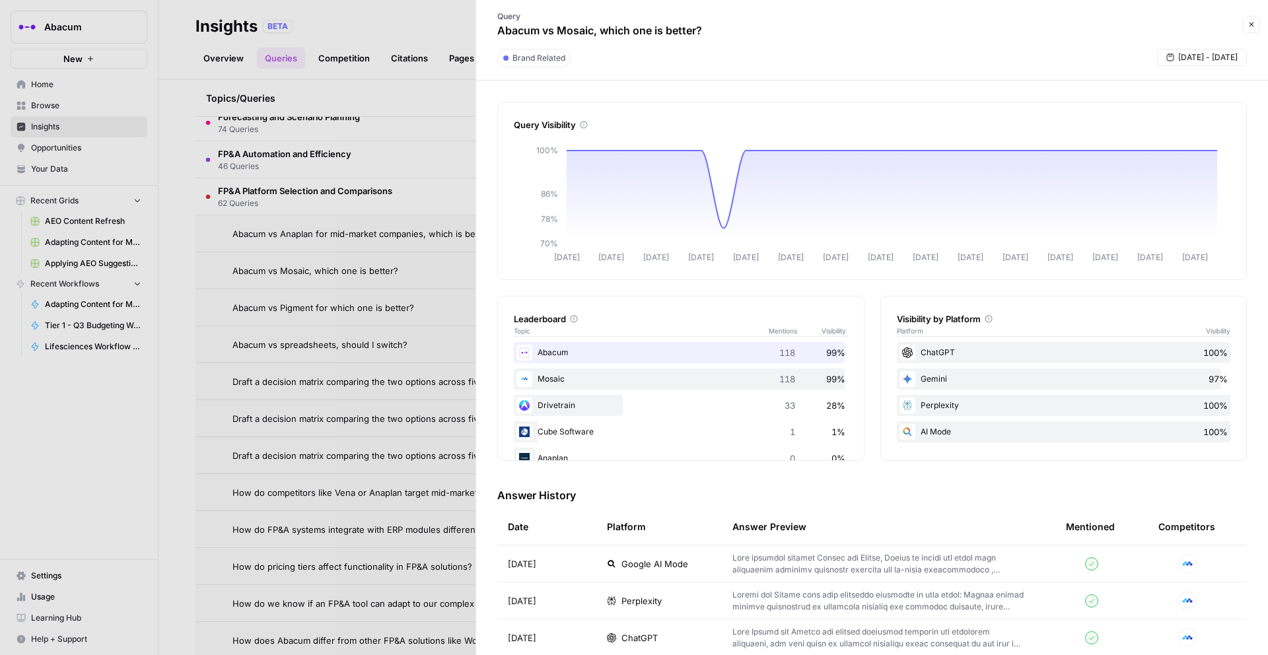
click at [633, 643] on span "ChatGPT" at bounding box center [639, 637] width 36 height 13
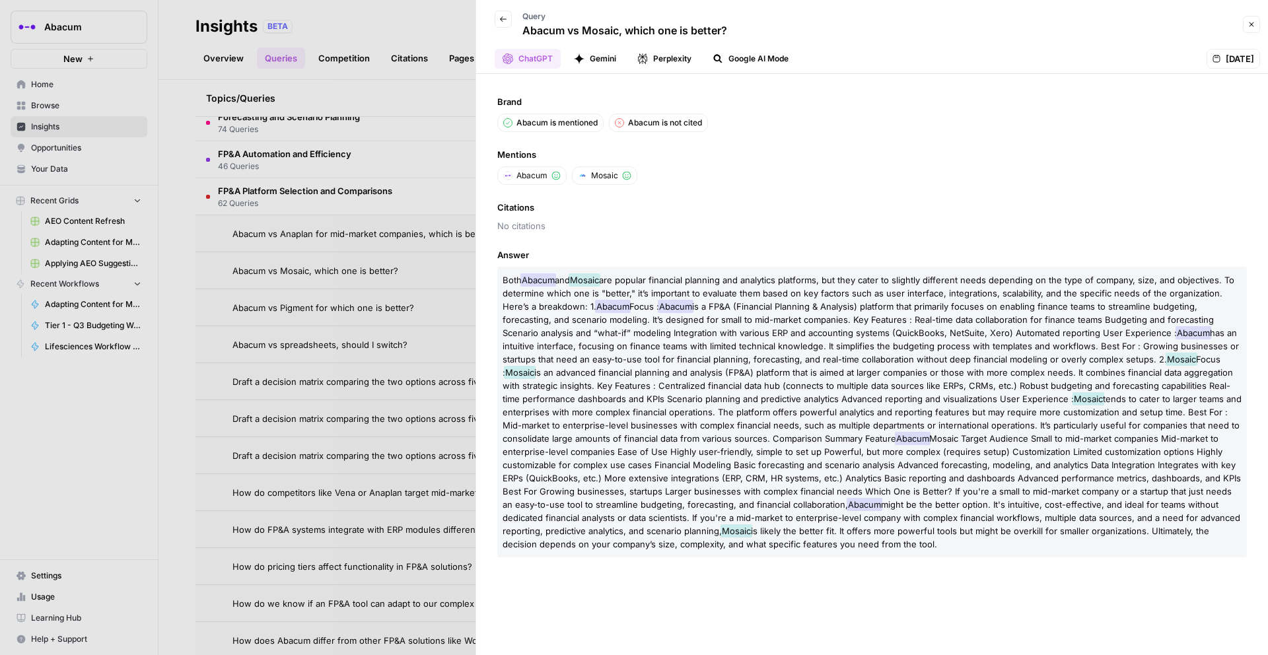
click at [419, 314] on div at bounding box center [634, 327] width 1268 height 655
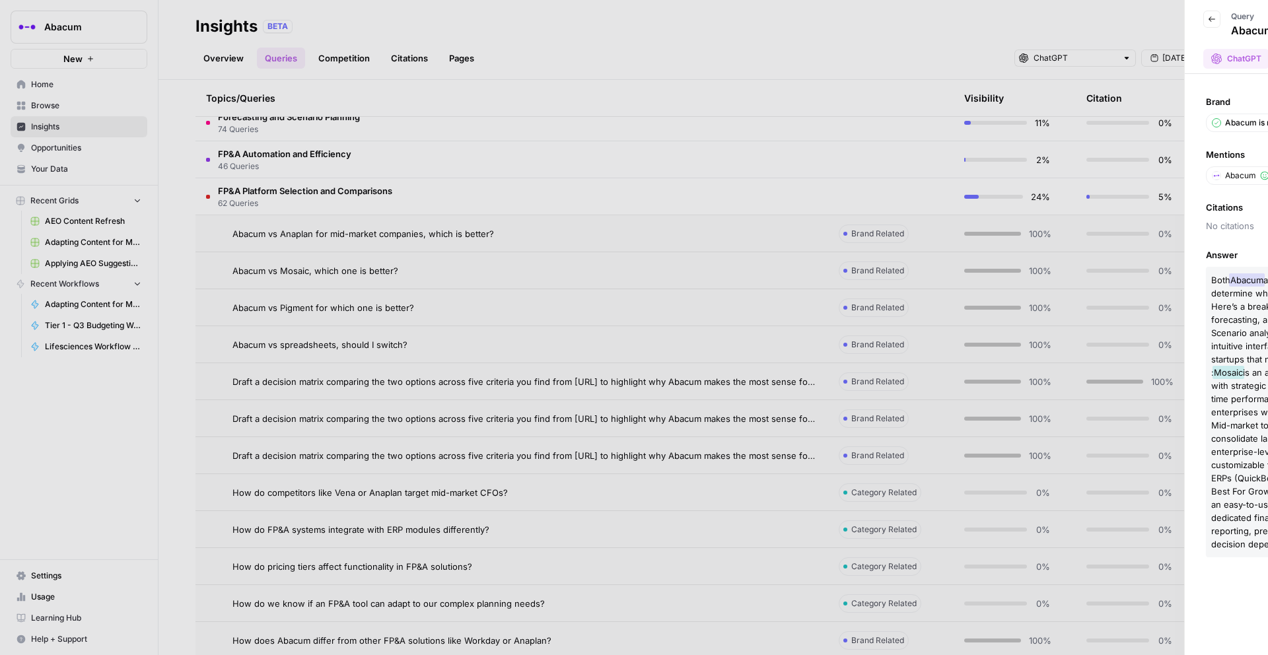
click at [394, 314] on td "Abacum vs Pigment for which one is better?" at bounding box center [511, 307] width 632 height 36
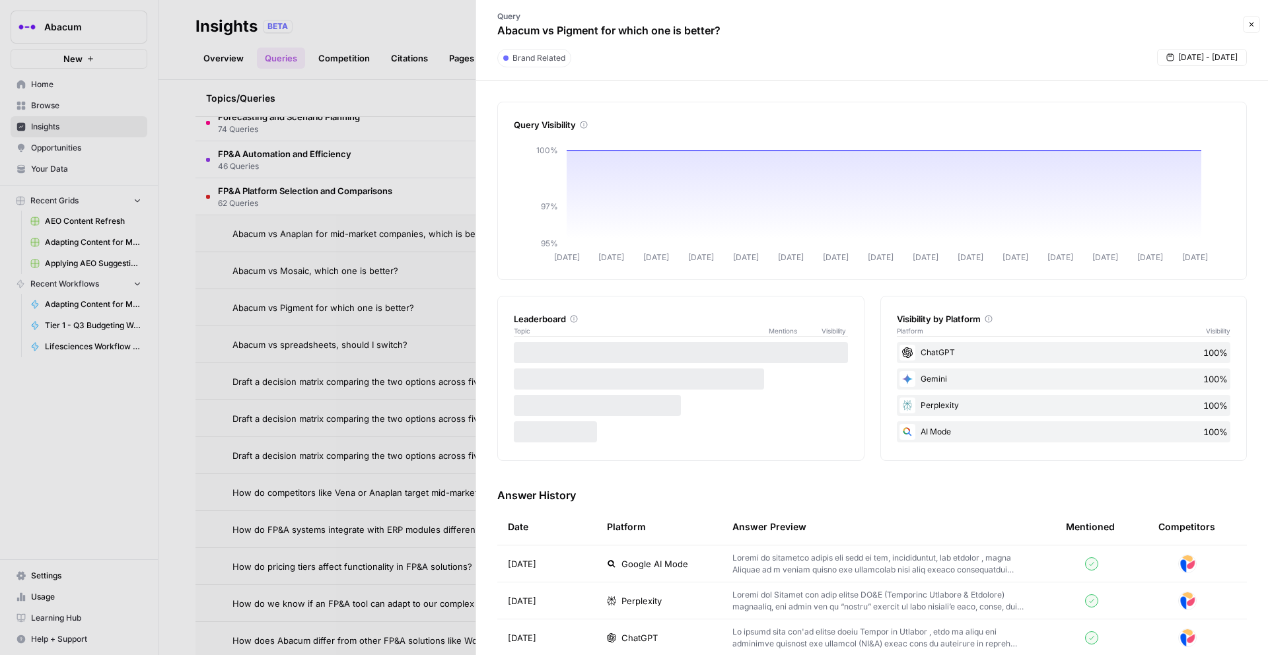
click at [638, 636] on span "ChatGPT" at bounding box center [639, 637] width 36 height 13
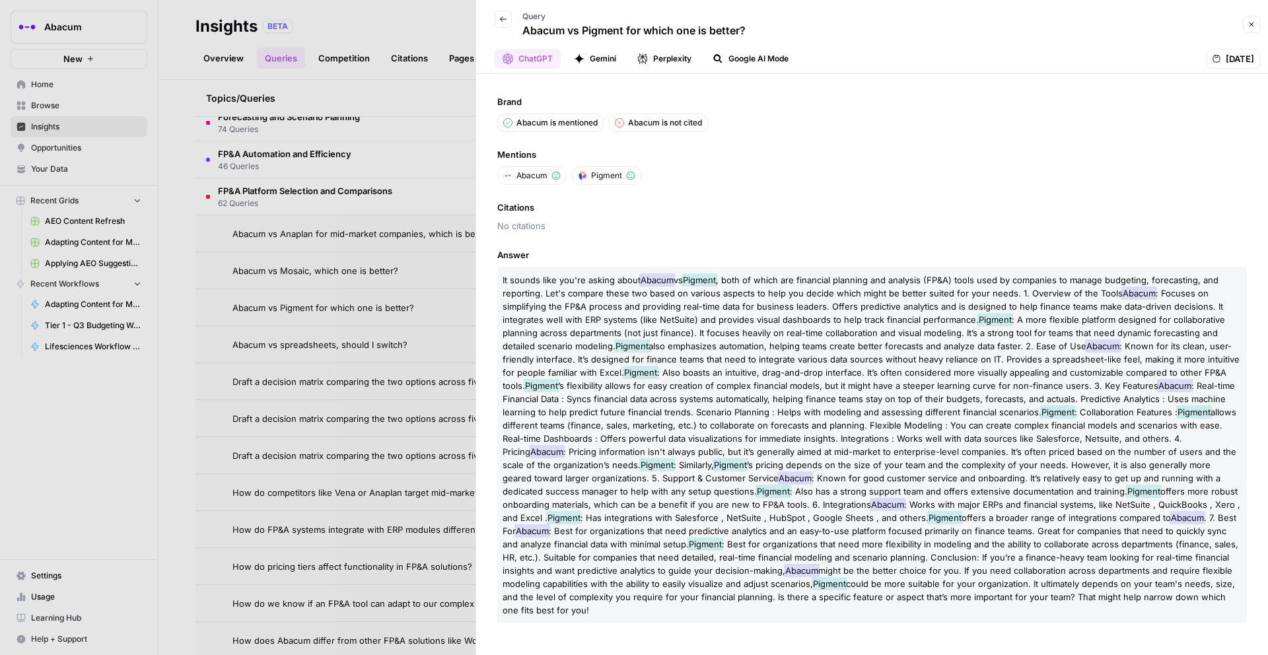
click at [399, 349] on div at bounding box center [634, 327] width 1268 height 655
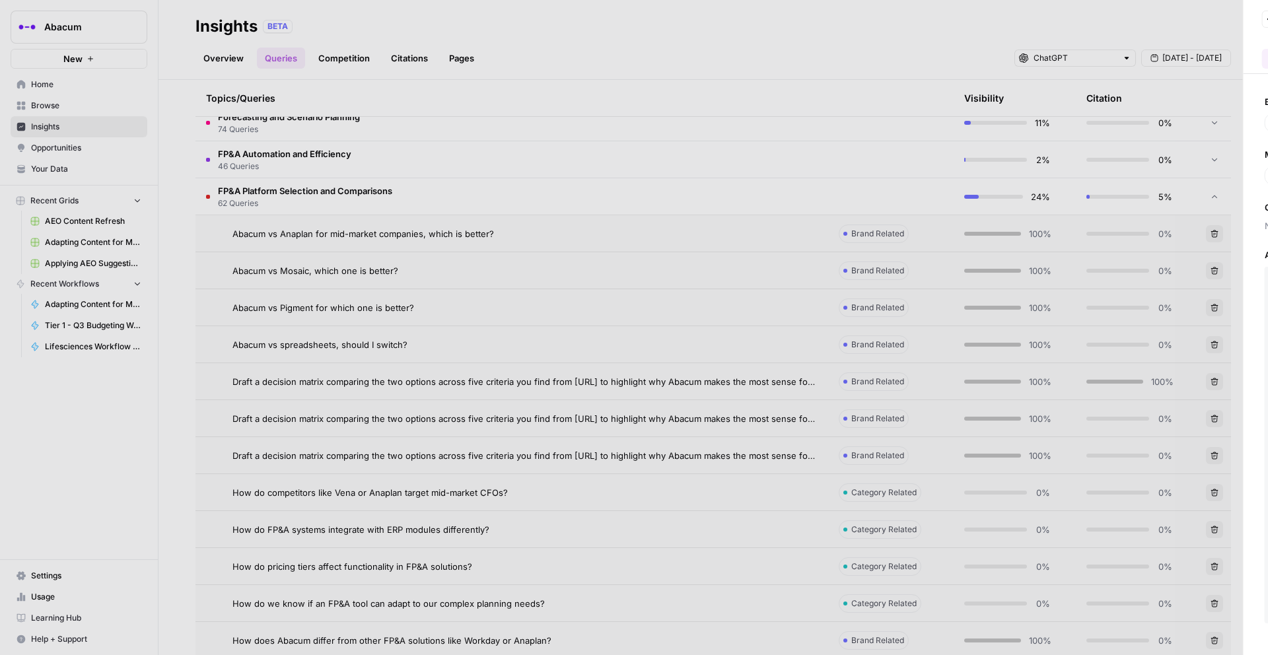
click at [378, 349] on span "Abacum vs spreadsheets, should I switch?" at bounding box center [319, 344] width 175 height 13
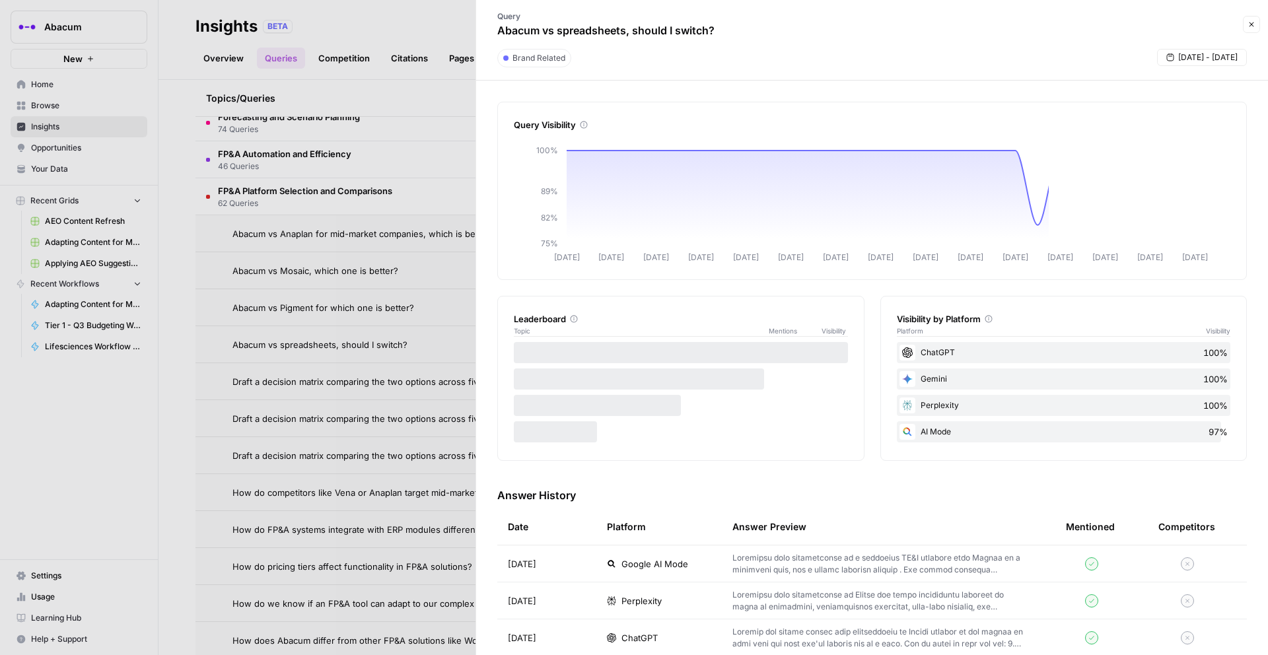
scroll to position [21, 0]
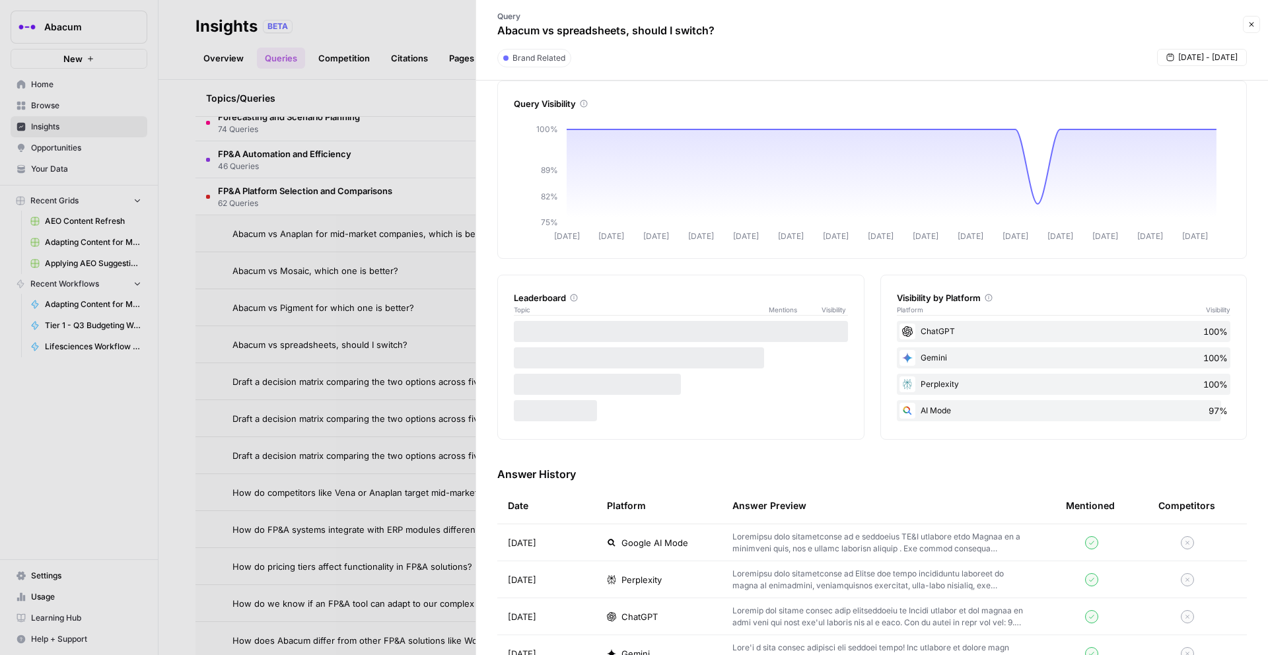
click at [639, 614] on span "ChatGPT" at bounding box center [639, 616] width 36 height 13
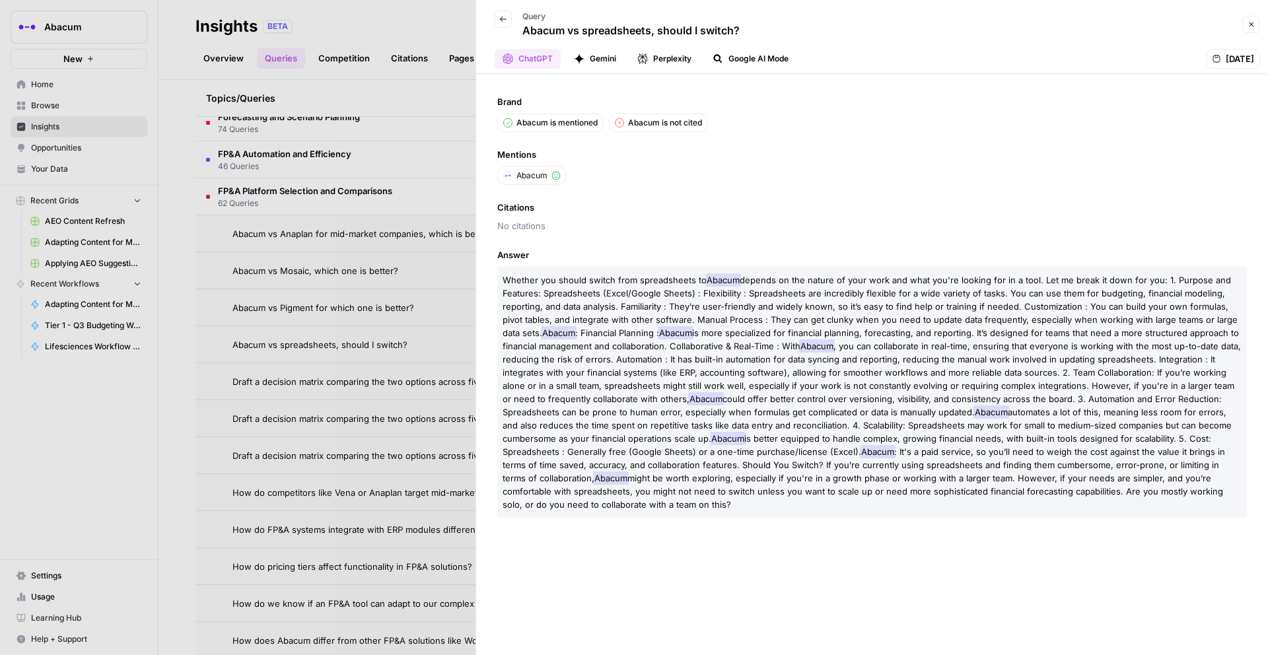
click at [431, 232] on div at bounding box center [634, 327] width 1268 height 655
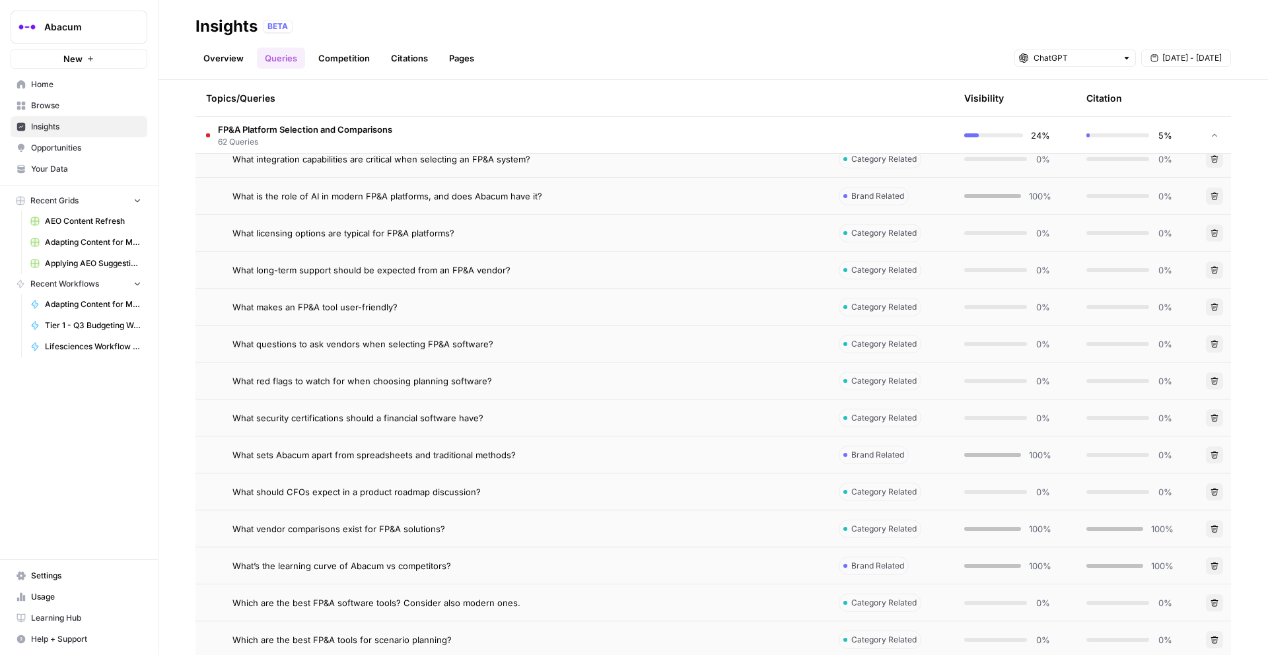
scroll to position [2453, 0]
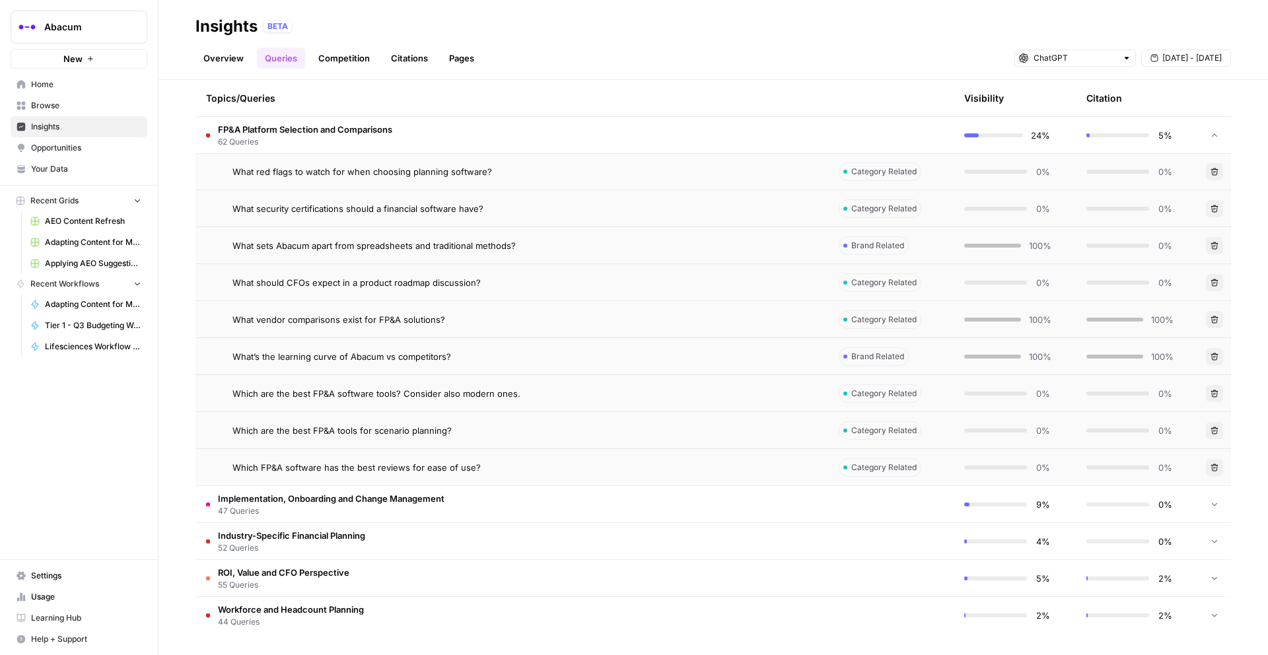
click at [491, 472] on div "Which FP&A software has the best reviews for ease of use?" at bounding box center [524, 467] width 585 height 13
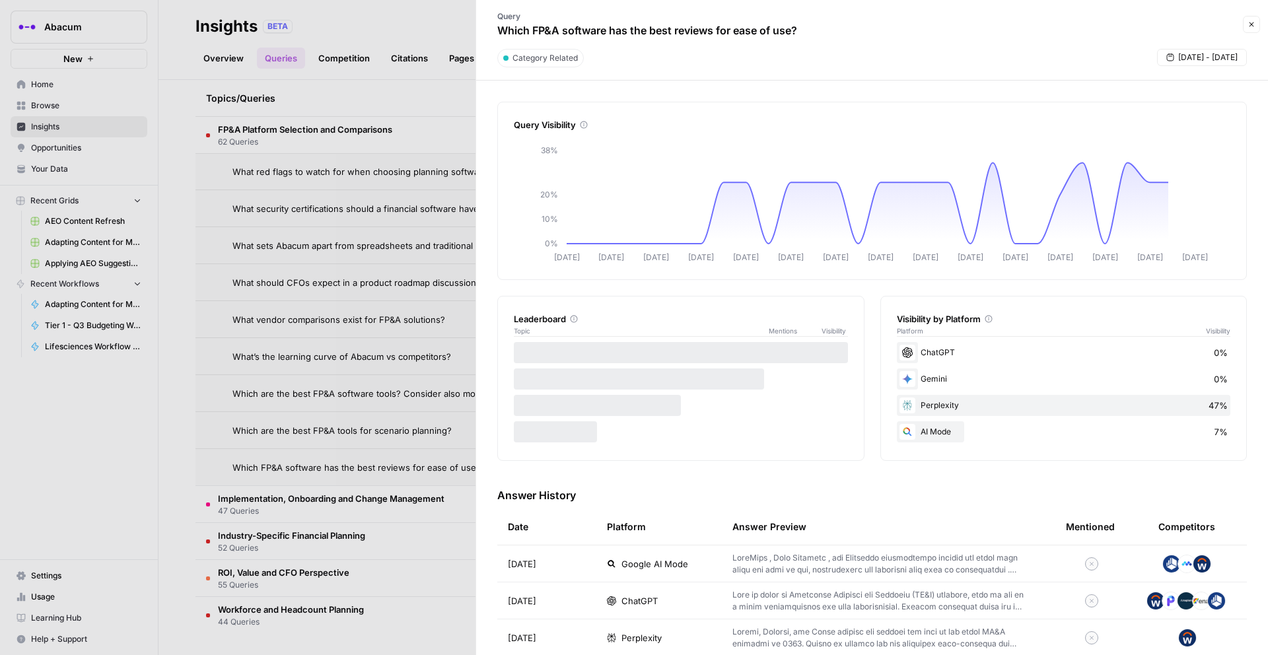
click at [633, 599] on span "ChatGPT" at bounding box center [639, 600] width 36 height 13
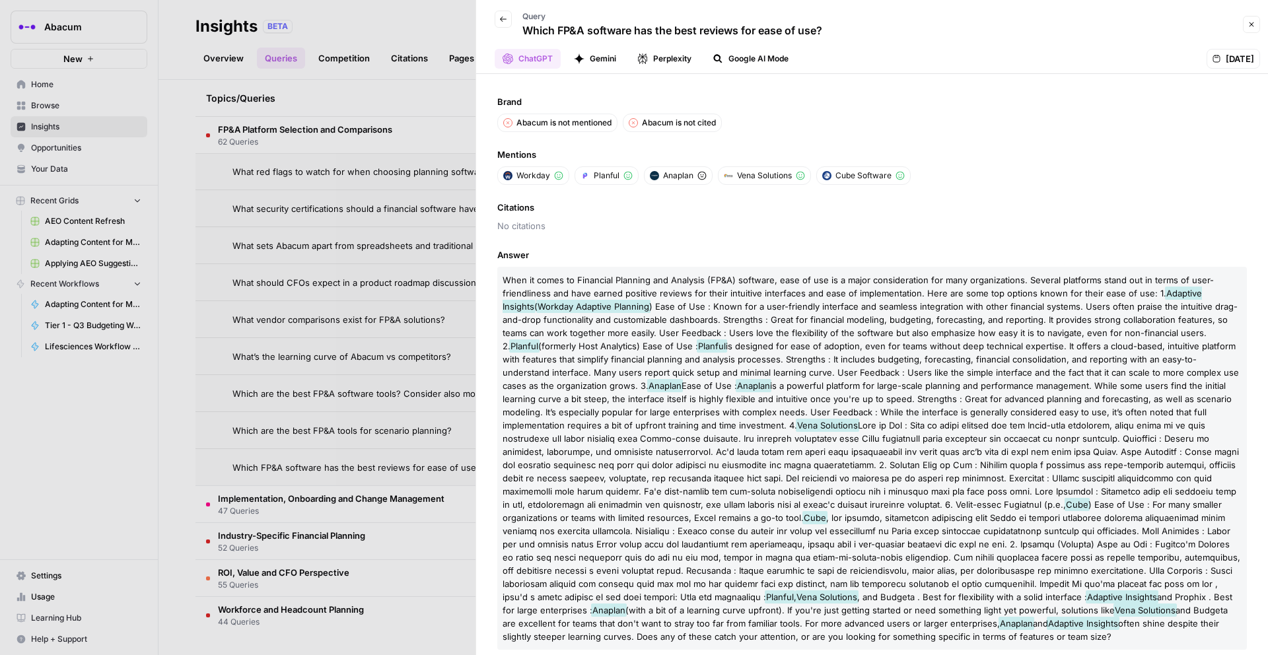
click at [502, 17] on icon "button" at bounding box center [503, 19] width 7 height 5
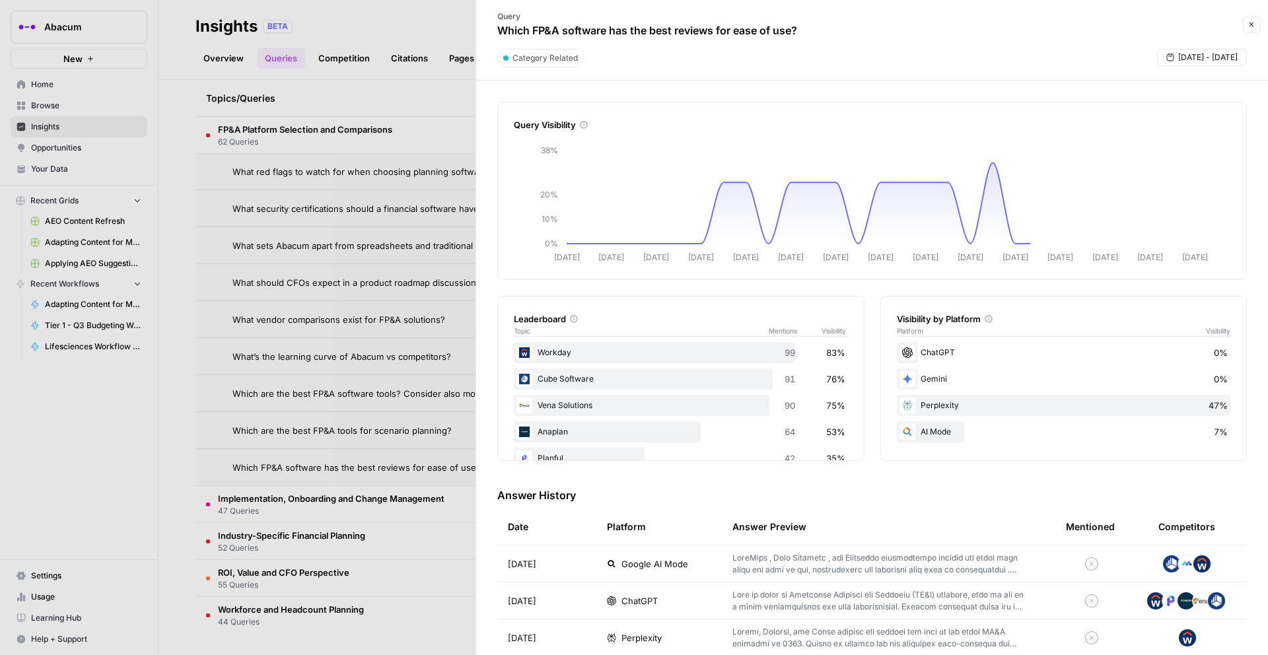
click at [450, 22] on div at bounding box center [634, 327] width 1268 height 655
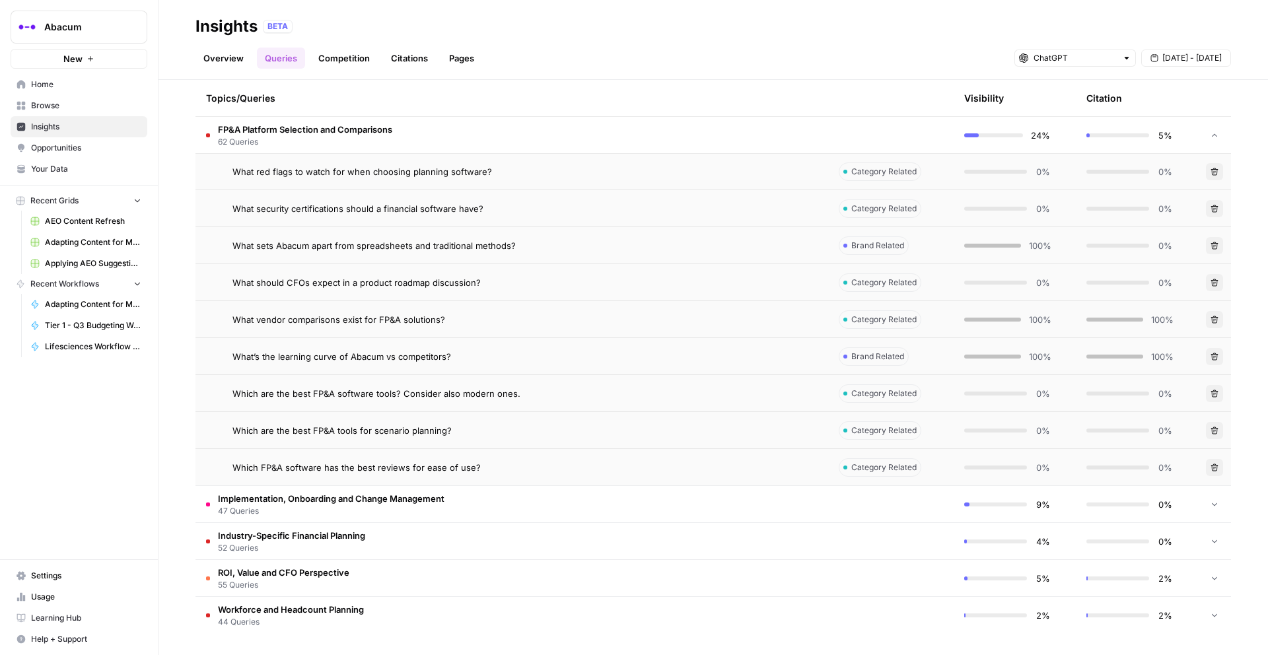
click at [228, 57] on link "Overview" at bounding box center [223, 58] width 56 height 21
